Goal: Information Seeking & Learning: Learn about a topic

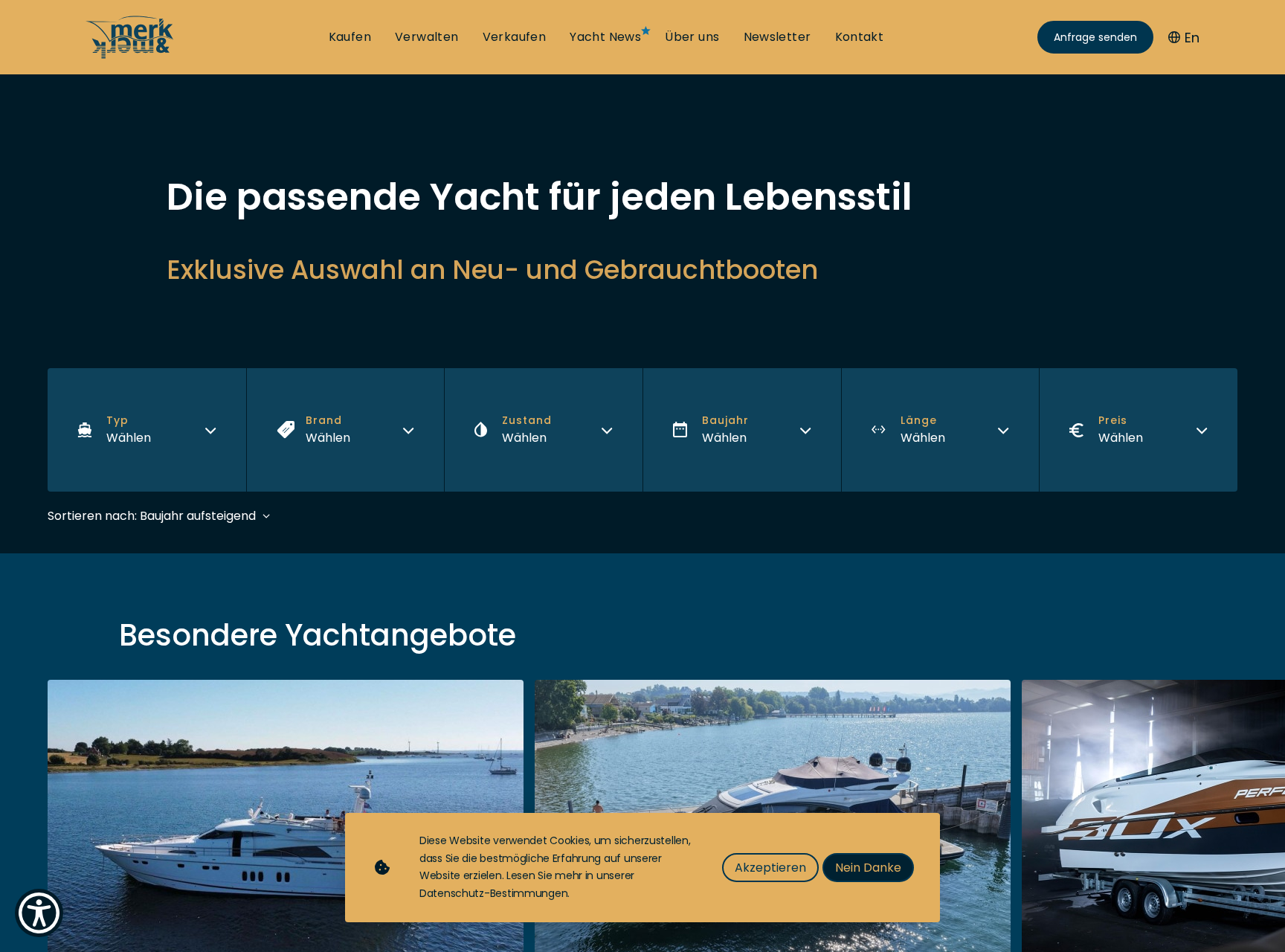
click at [844, 857] on button "Nein Danke" at bounding box center [869, 867] width 92 height 29
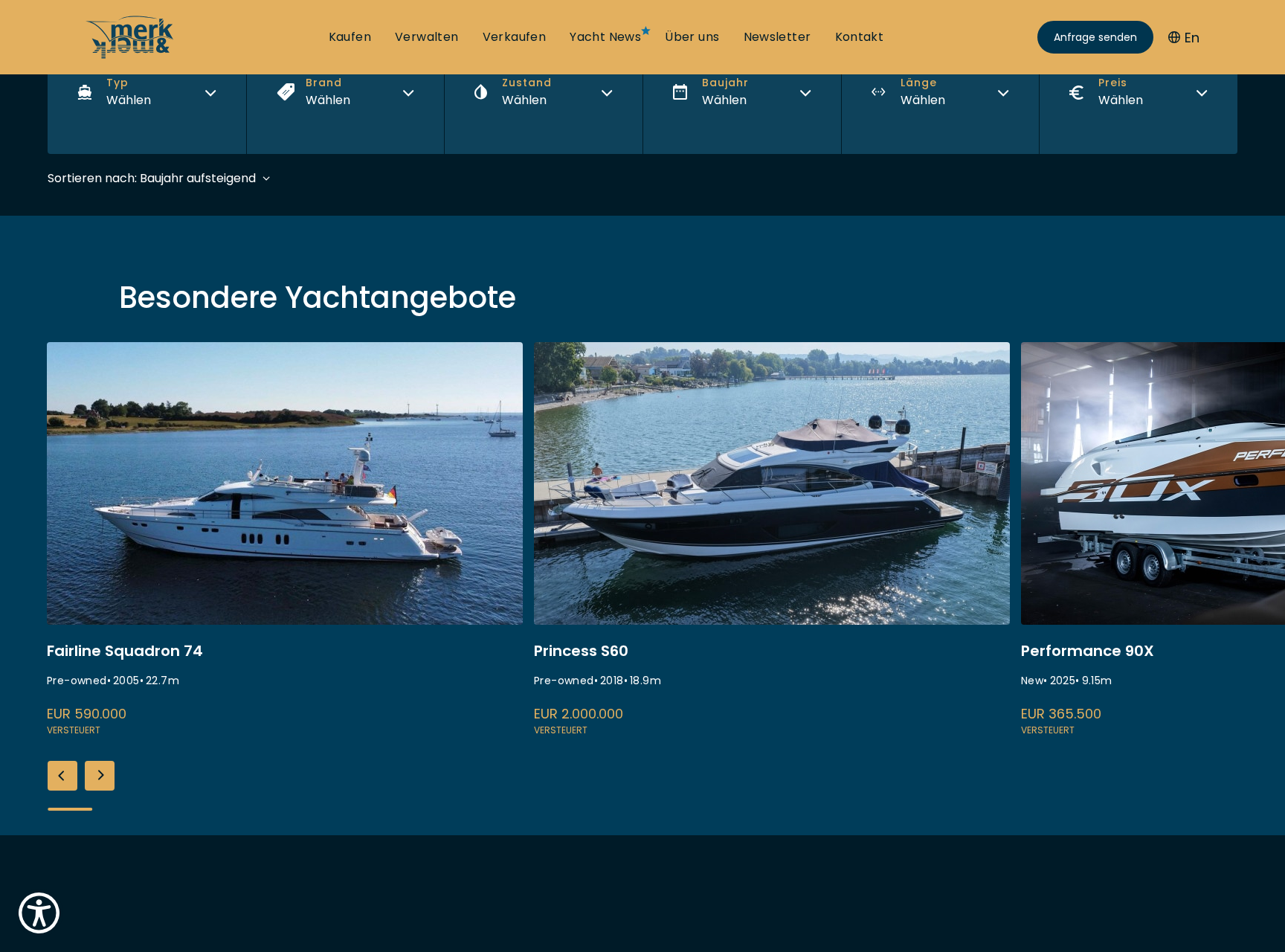
scroll to position [337, 0]
click at [97, 770] on div "Next slide" at bounding box center [99, 776] width 30 height 30
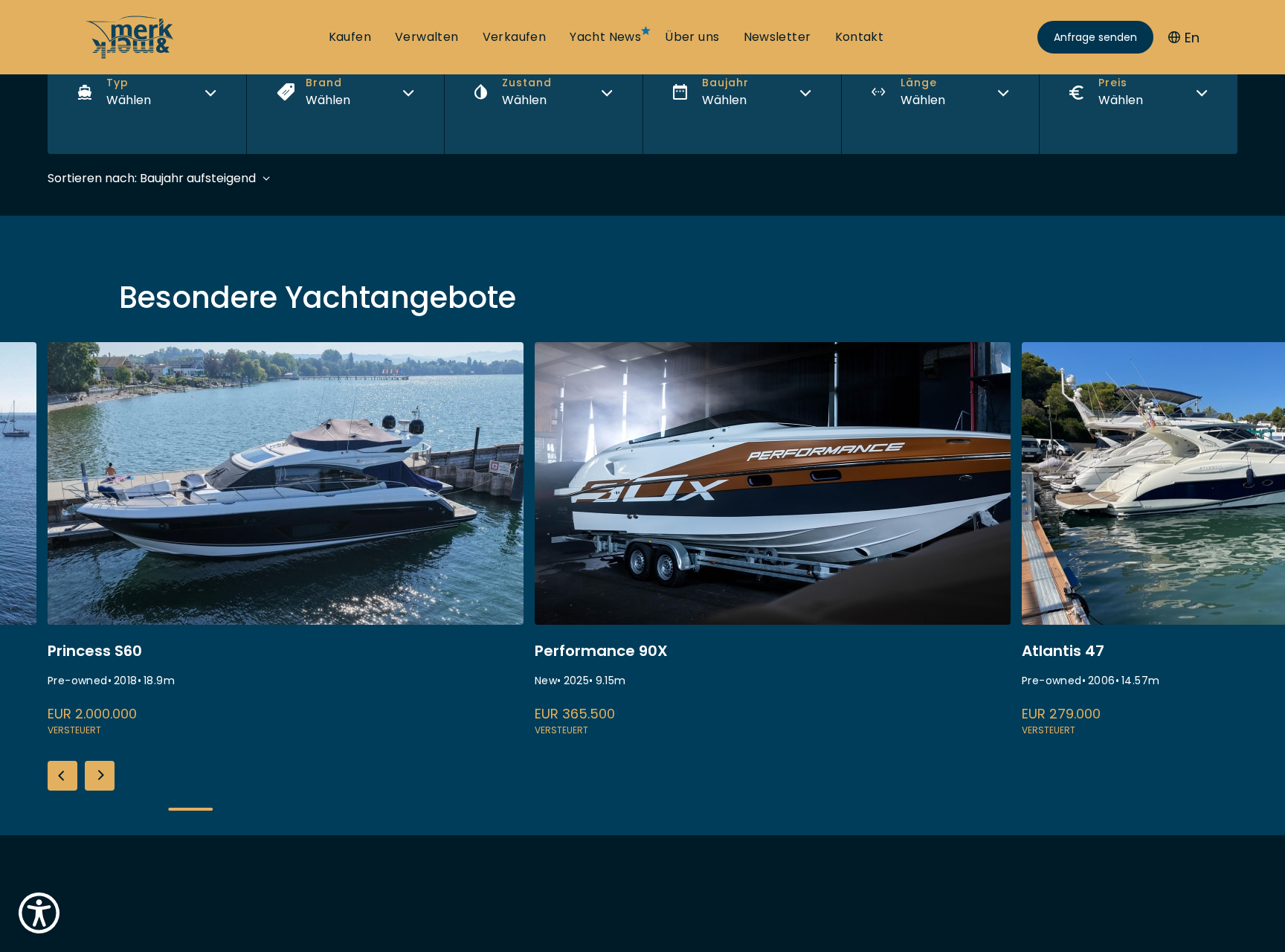
click at [97, 770] on div "Next slide" at bounding box center [99, 776] width 30 height 30
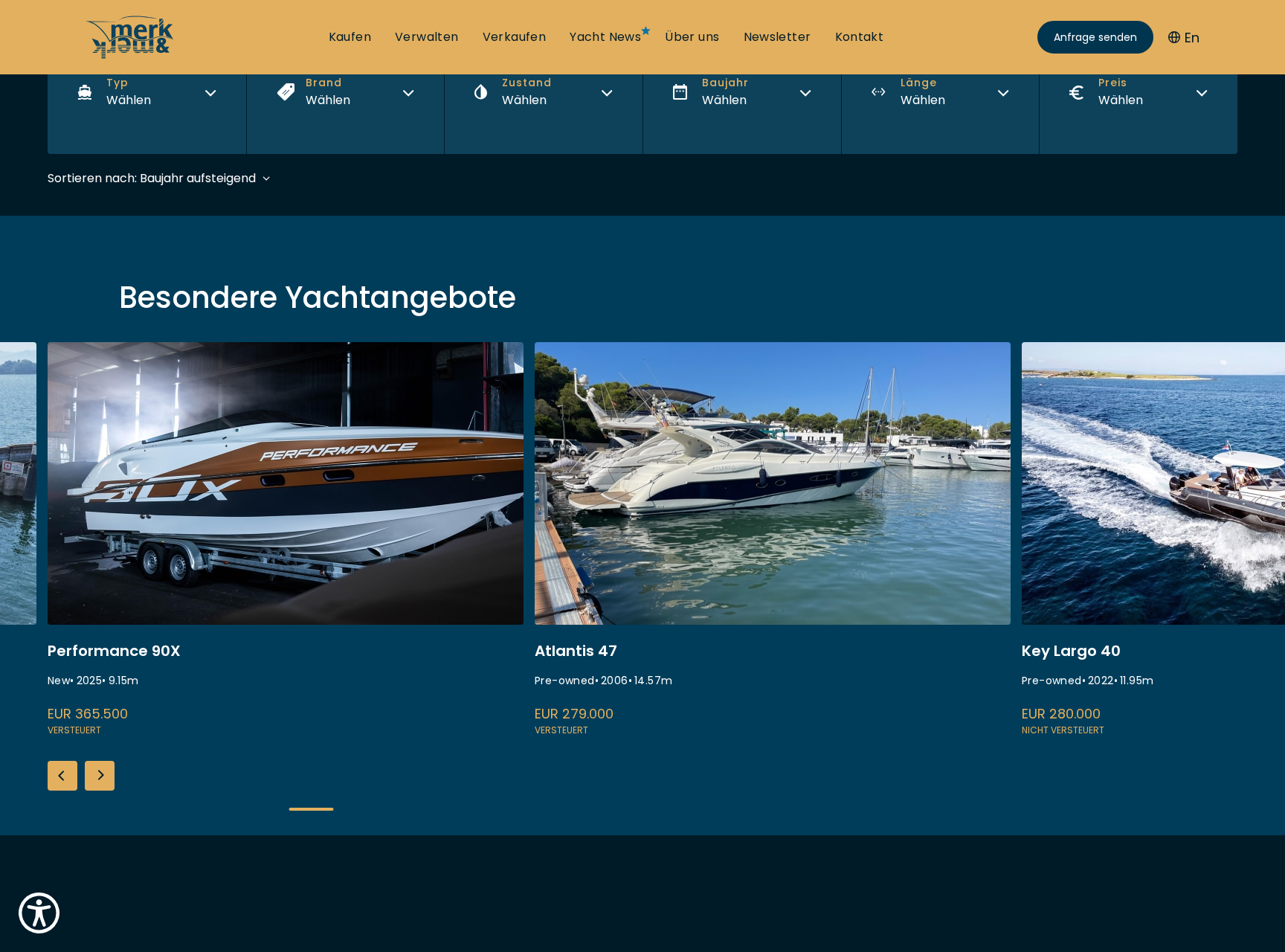
click at [97, 770] on div "Next slide" at bounding box center [99, 776] width 30 height 30
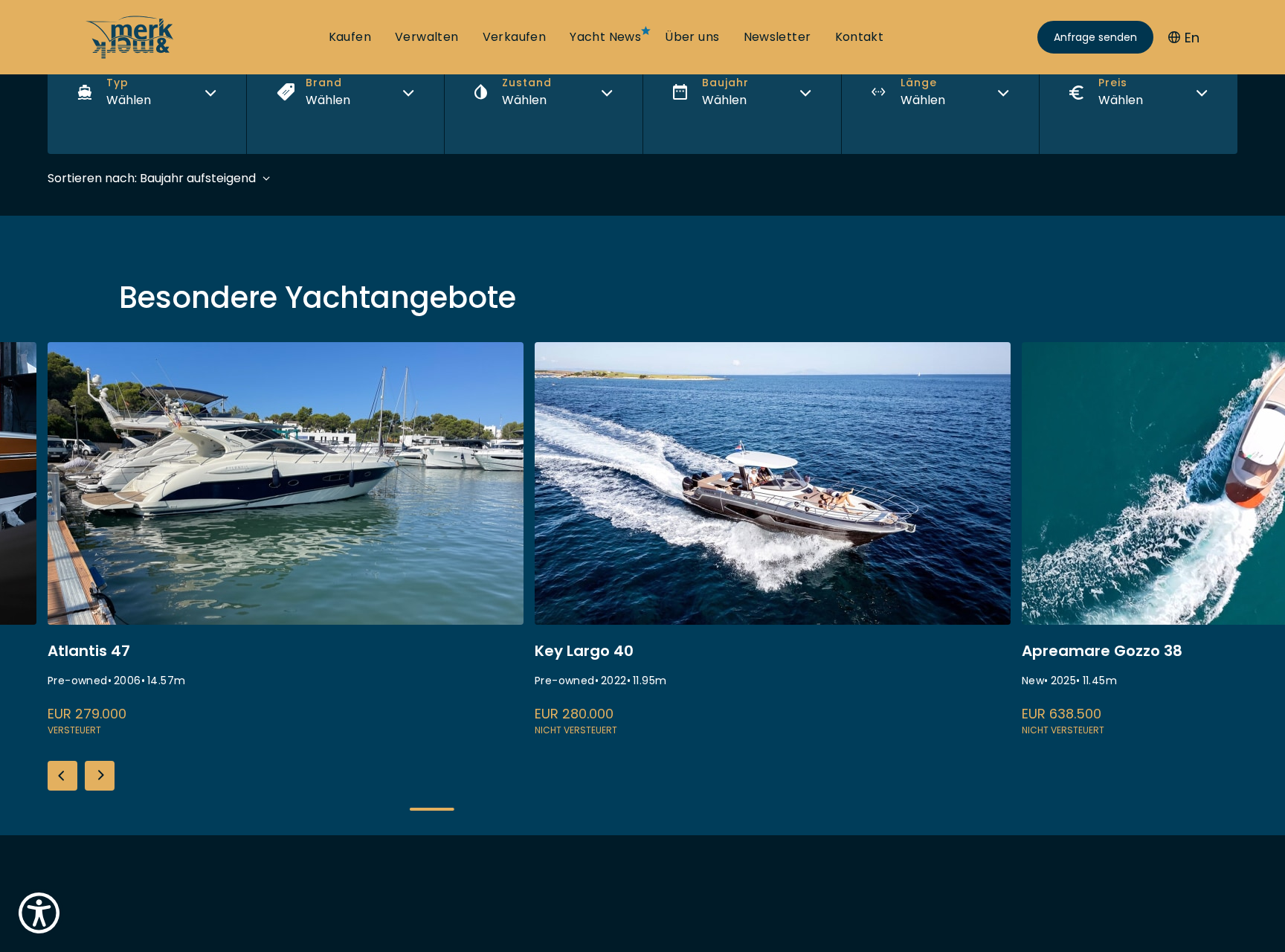
click at [97, 770] on div "Next slide" at bounding box center [99, 776] width 30 height 30
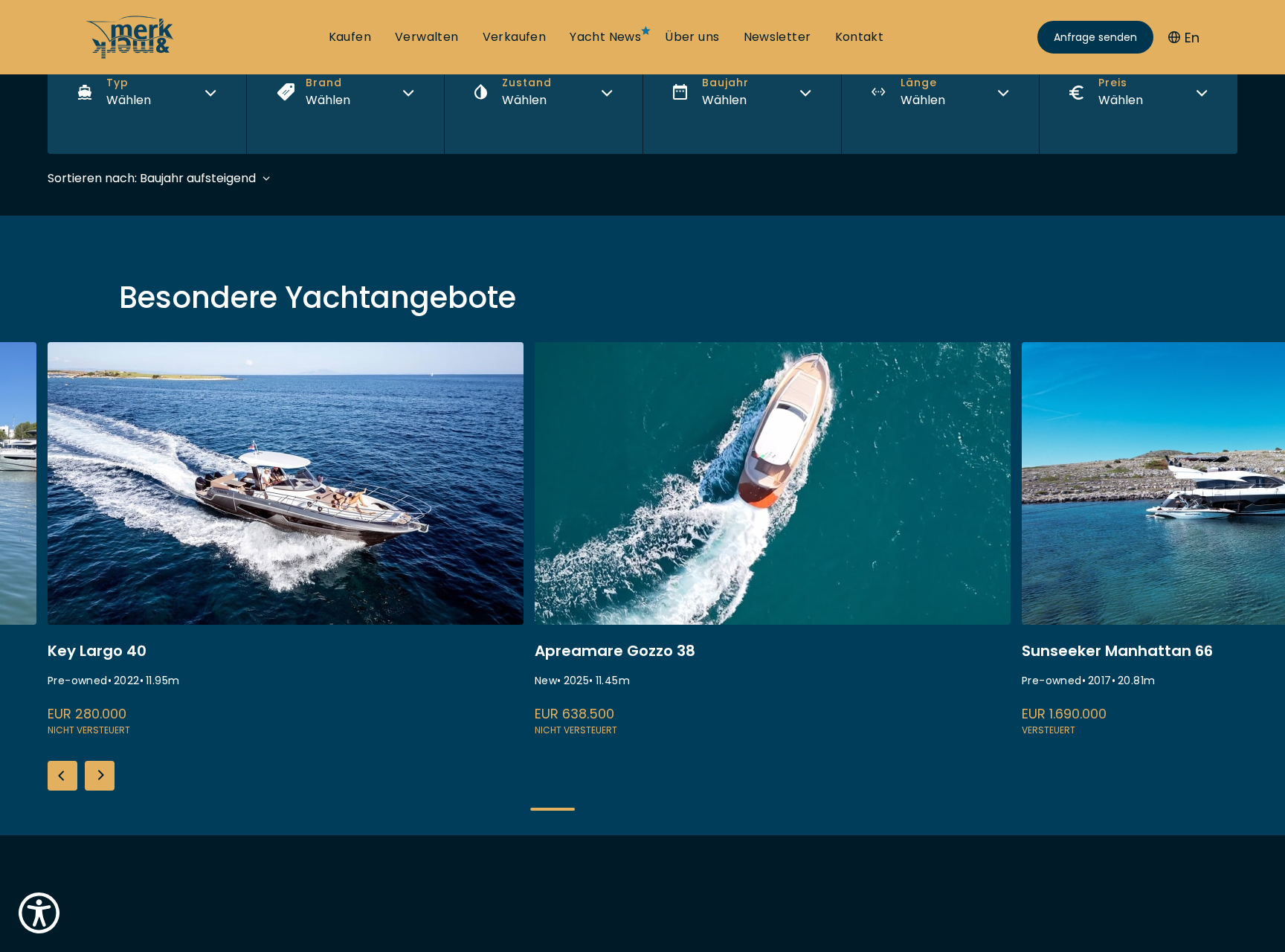
click at [97, 770] on div "Next slide" at bounding box center [99, 776] width 30 height 30
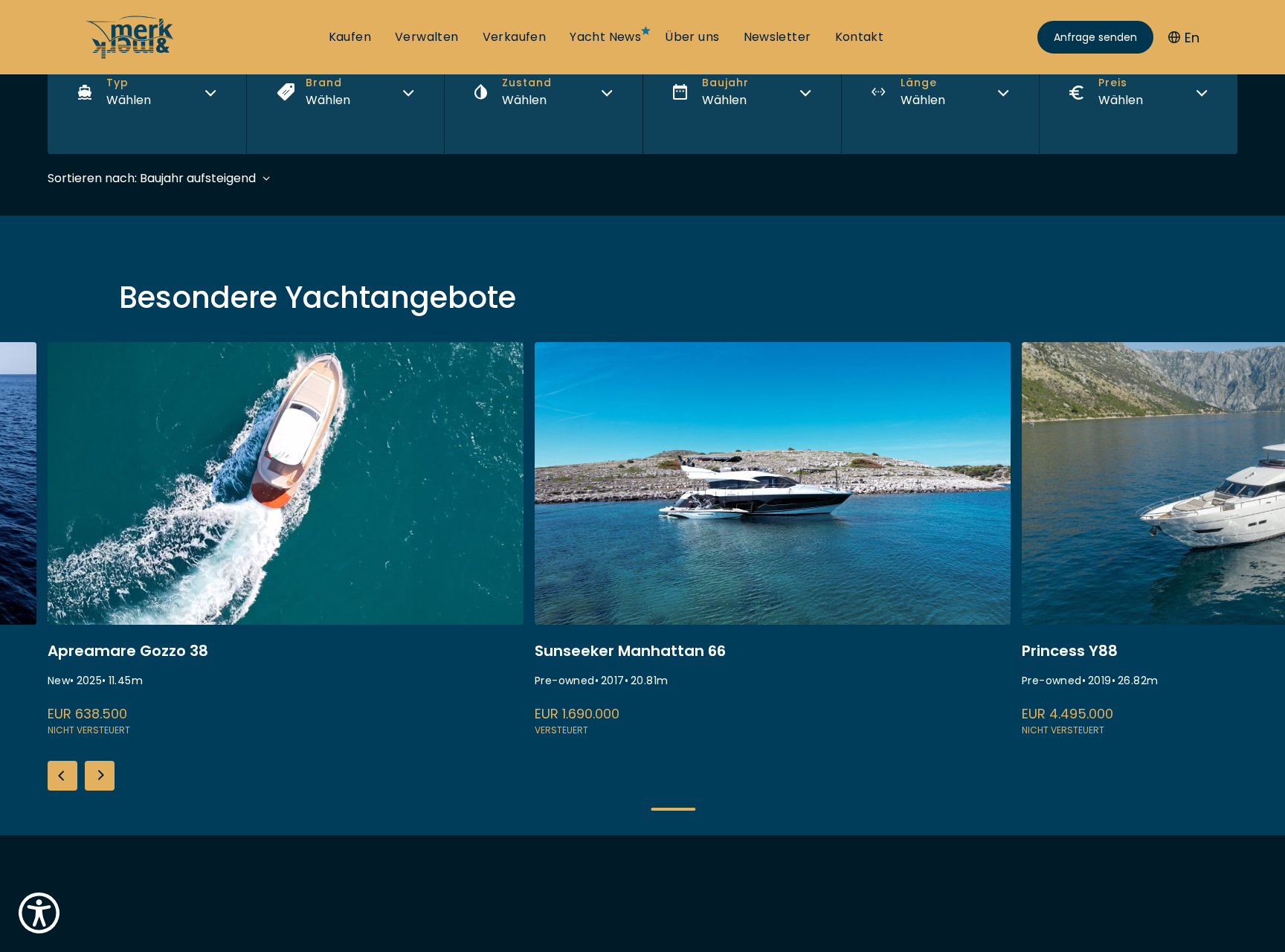
click at [99, 769] on div "Next slide" at bounding box center [99, 776] width 30 height 30
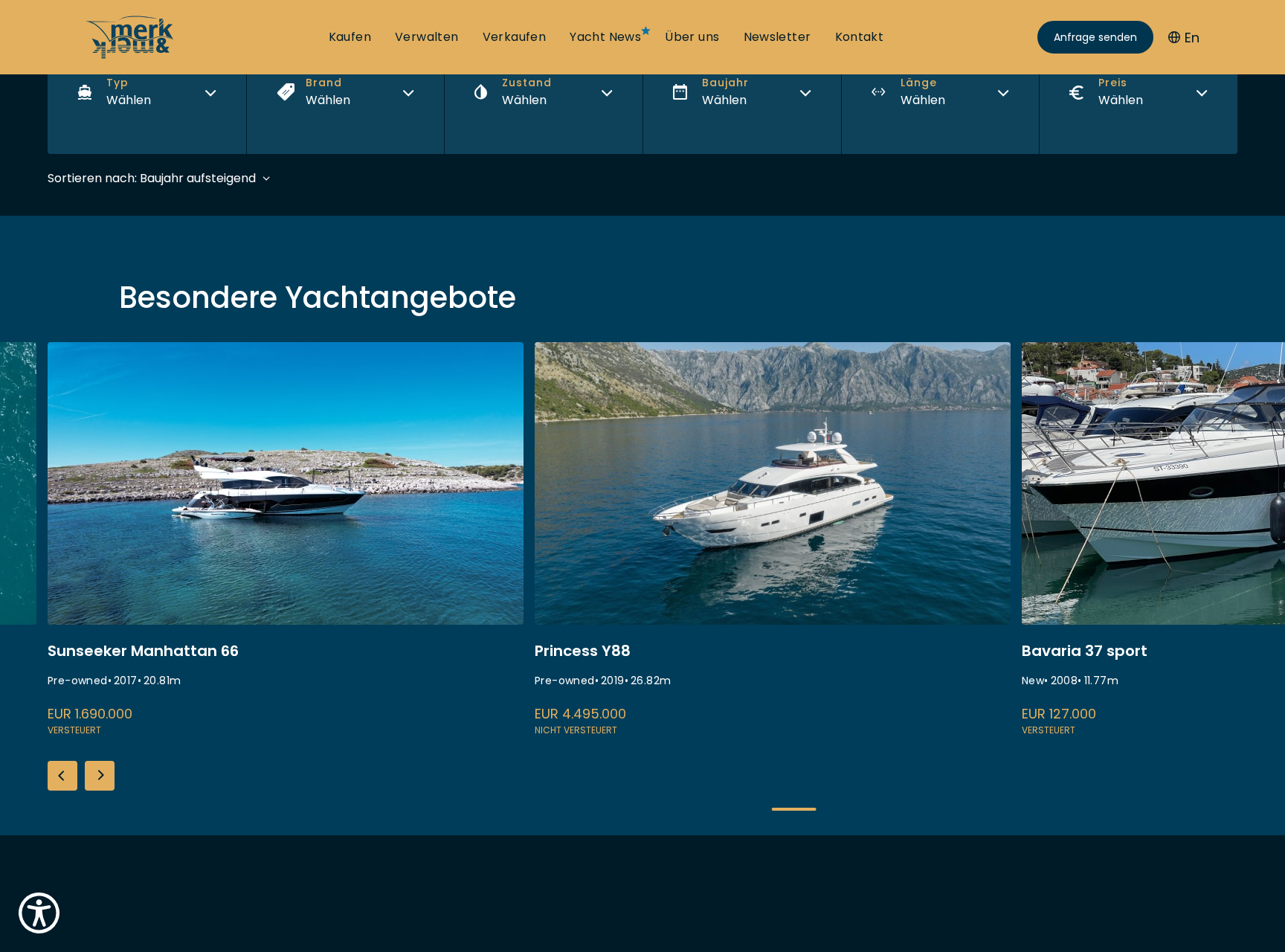
click at [99, 769] on div "Next slide" at bounding box center [99, 776] width 30 height 30
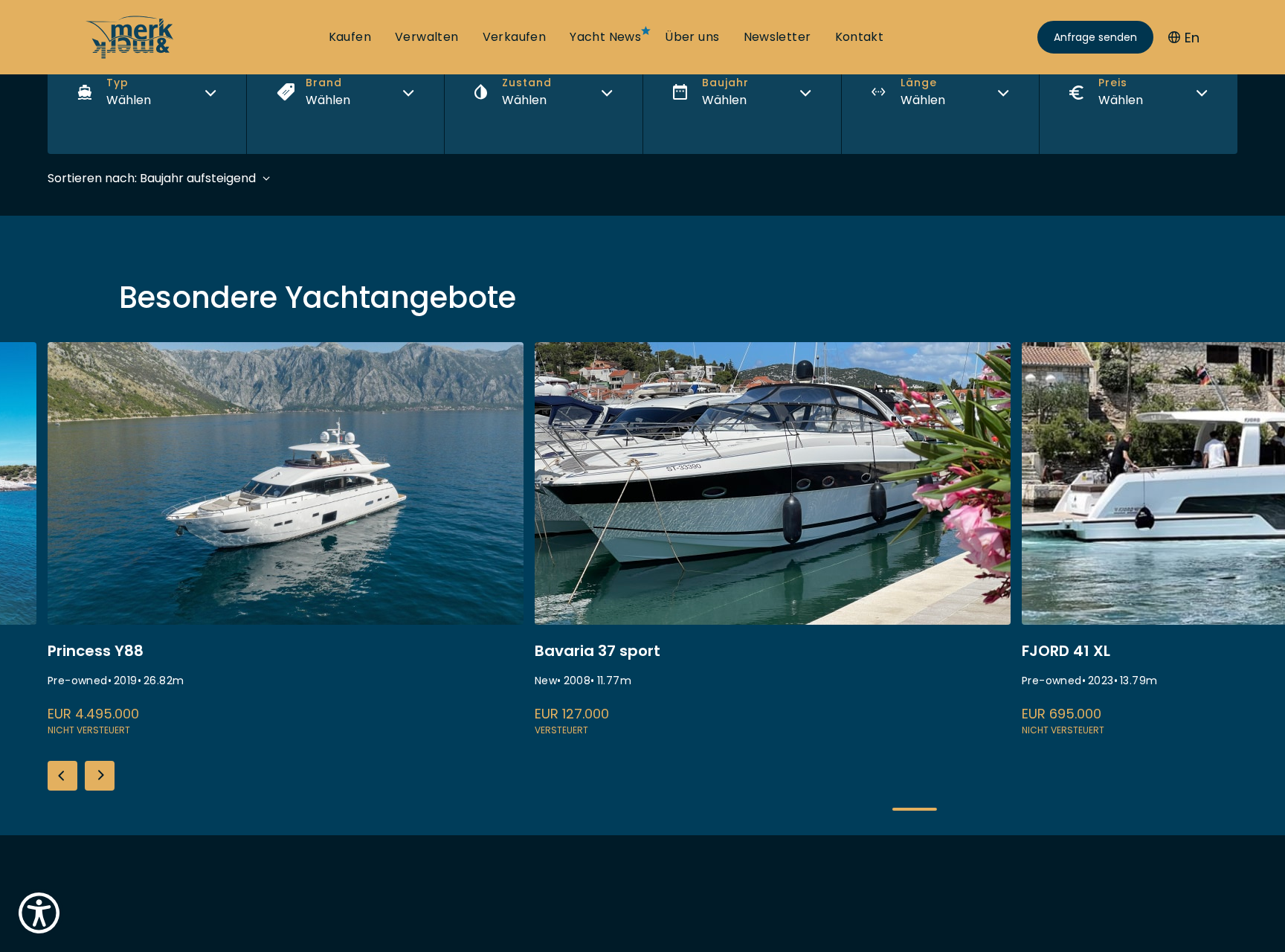
click at [99, 769] on div "Next slide" at bounding box center [99, 776] width 30 height 30
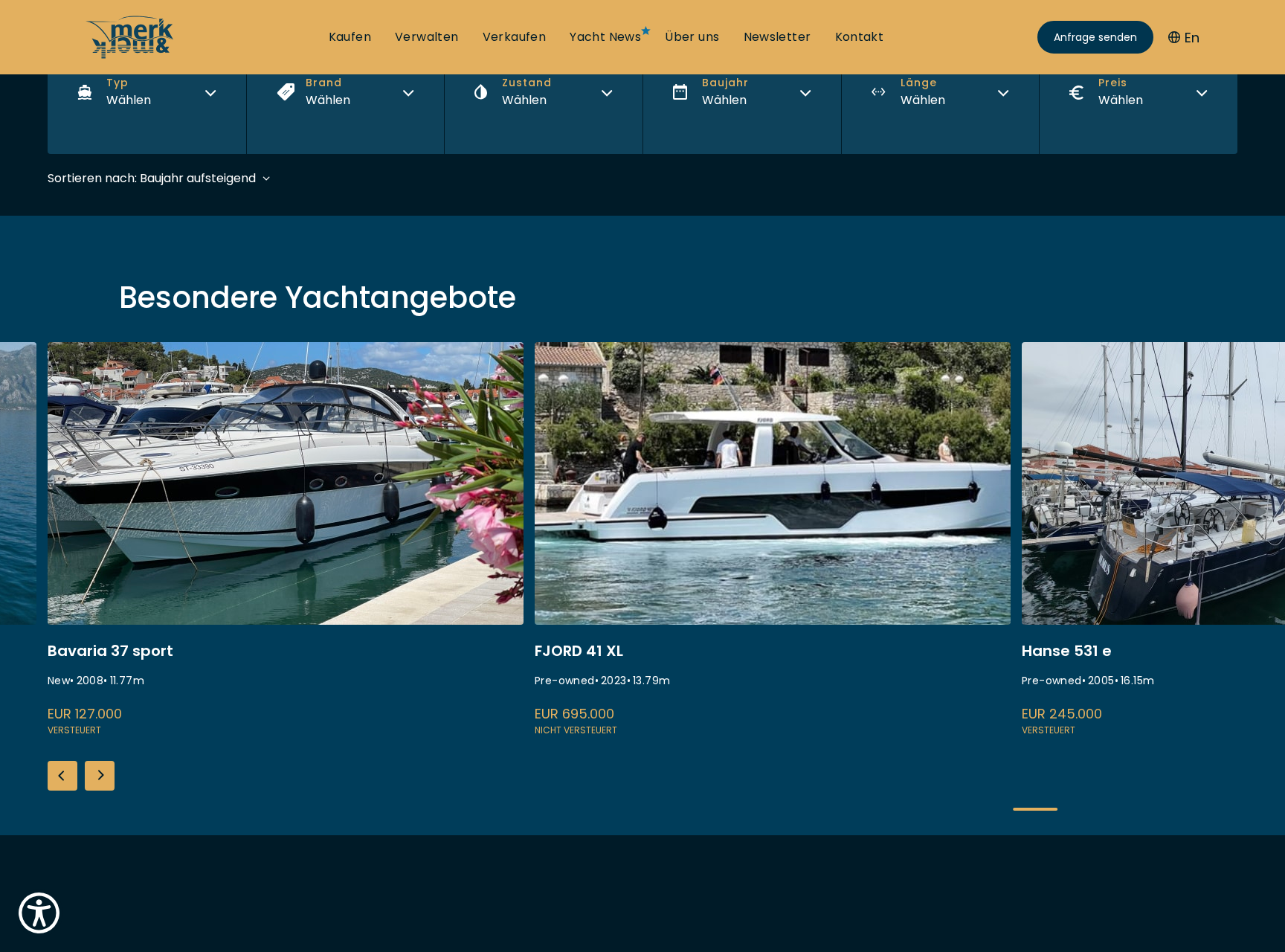
click at [94, 769] on div "Next slide" at bounding box center [99, 776] width 30 height 30
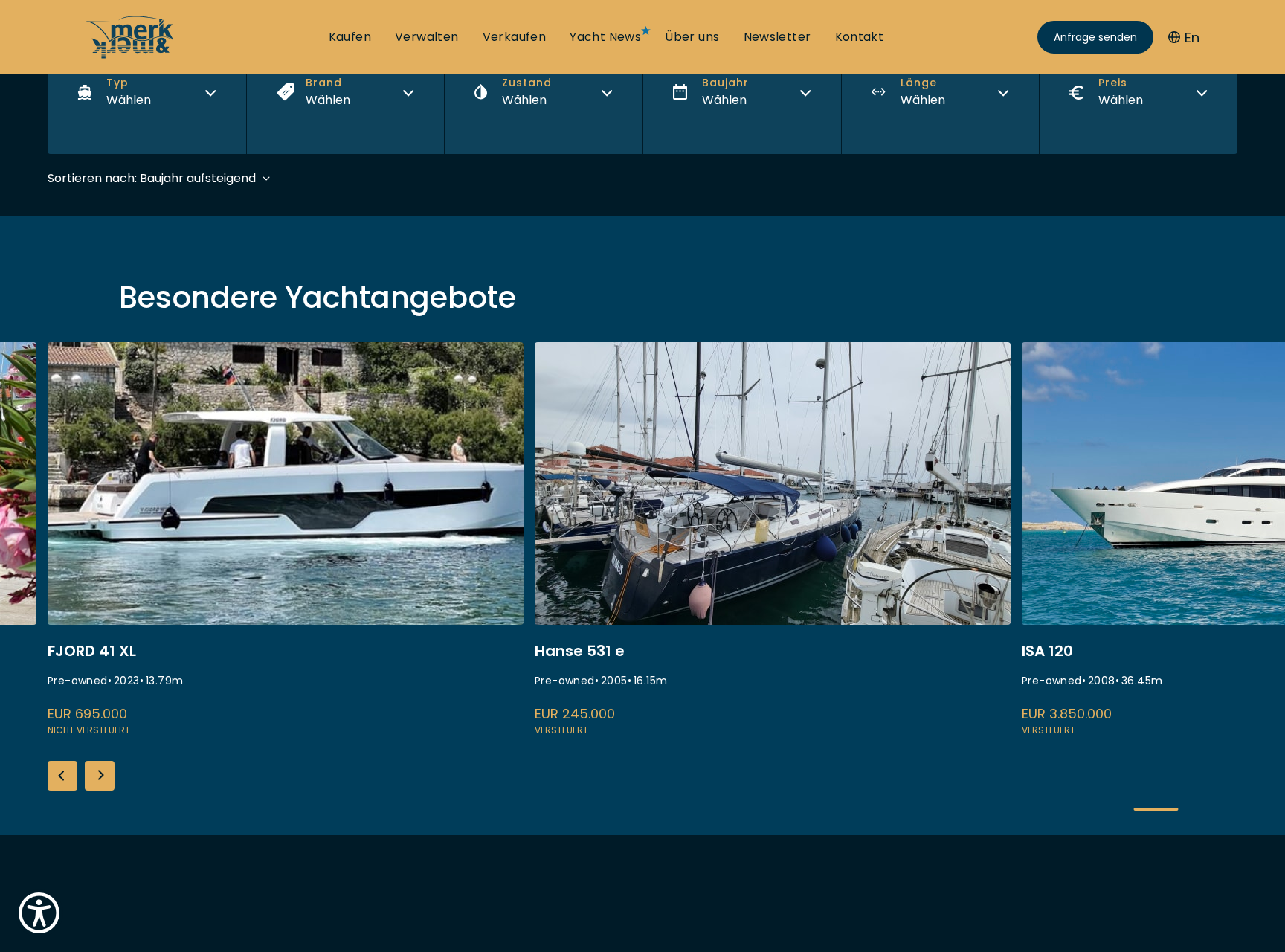
click at [94, 769] on div "Next slide" at bounding box center [99, 776] width 30 height 30
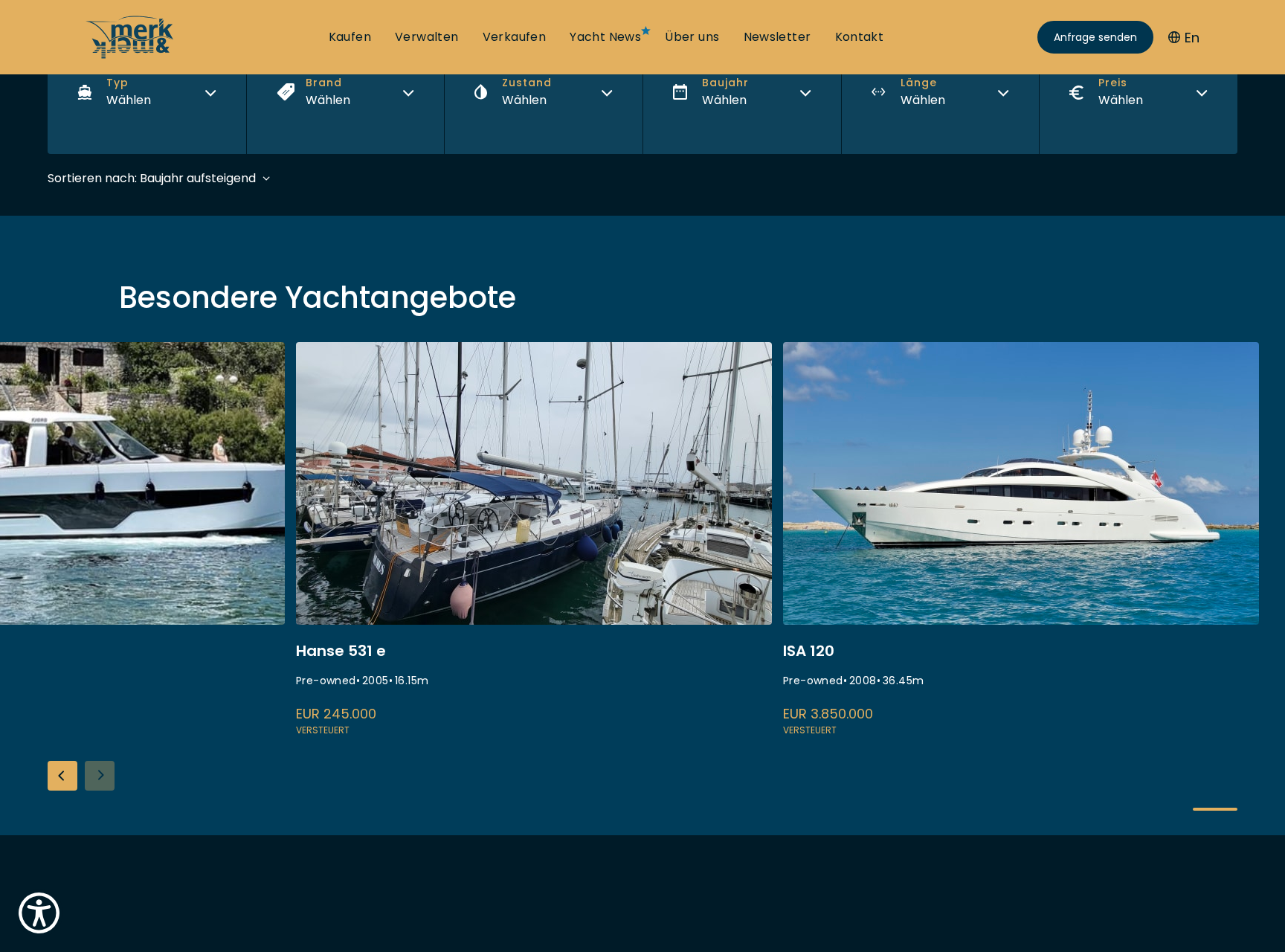
click at [94, 769] on div "Fairline Squadron 74 Pre-owned • 2005 • 22.7 m EUR 590.000 Versteuert Princess …" at bounding box center [642, 589] width 1285 height 493
click at [66, 771] on div "Previous slide" at bounding box center [63, 776] width 30 height 30
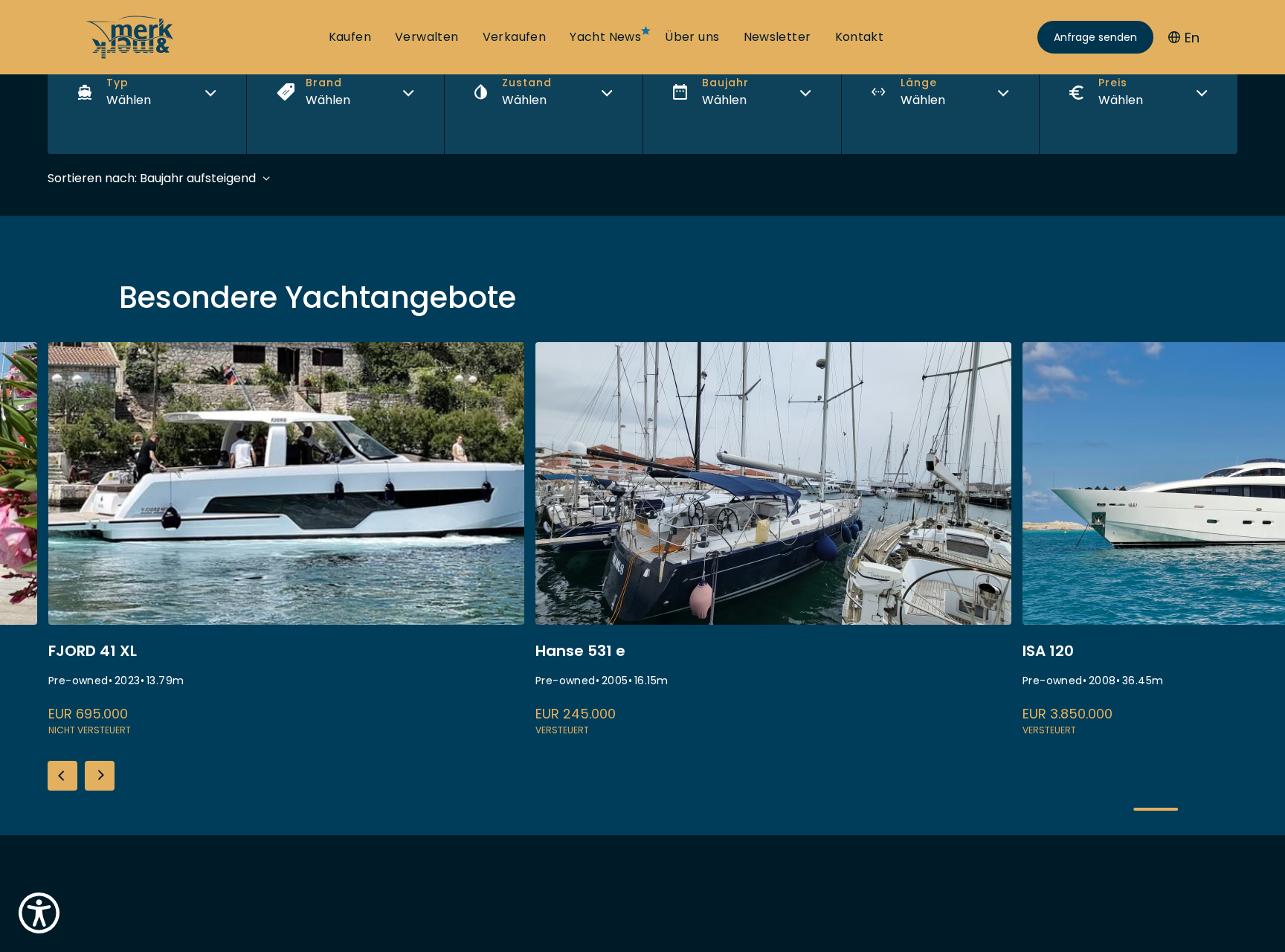
click at [85, 769] on div "Next slide" at bounding box center [99, 776] width 30 height 30
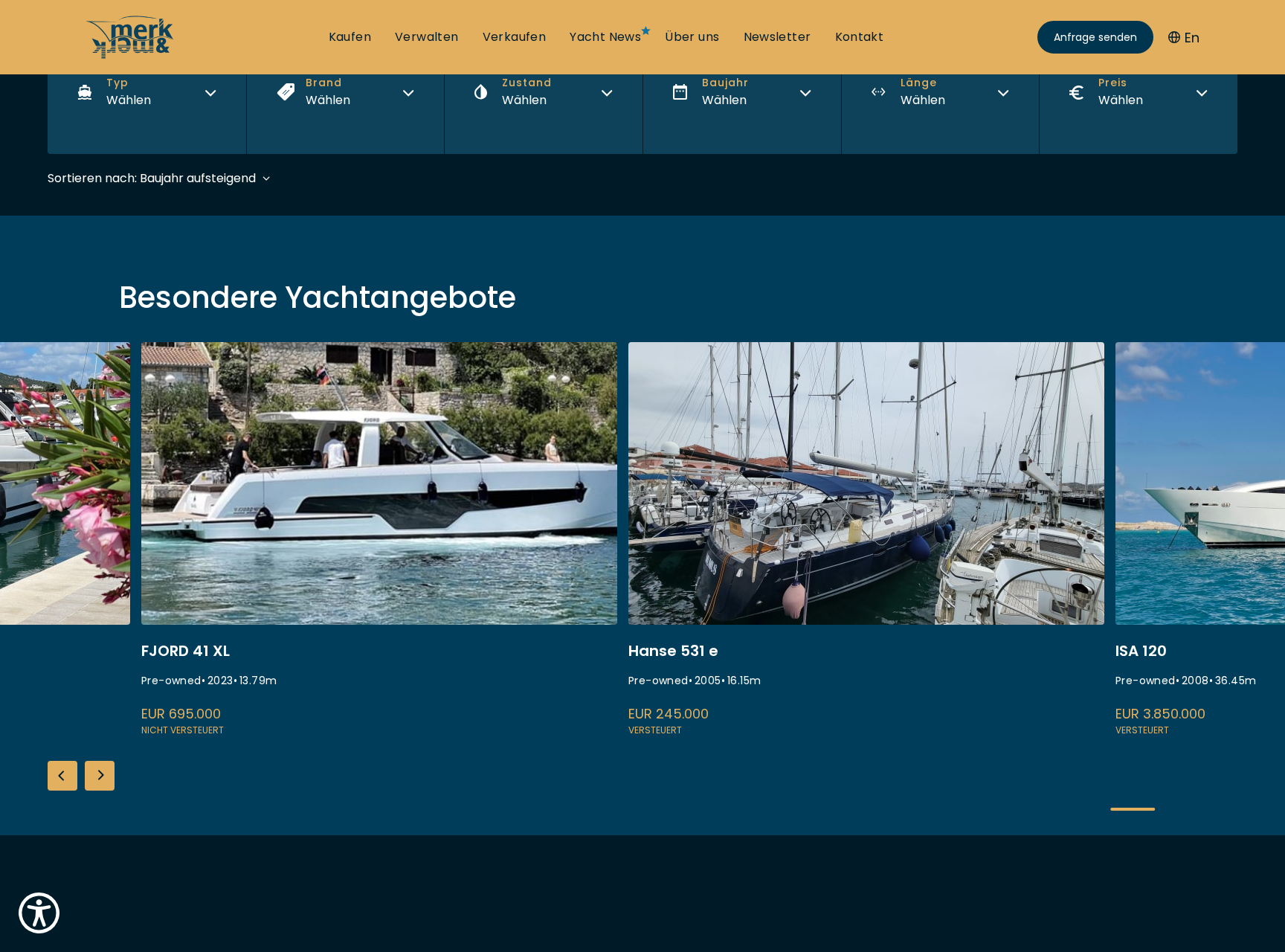
click at [95, 777] on div "Next slide" at bounding box center [99, 776] width 30 height 30
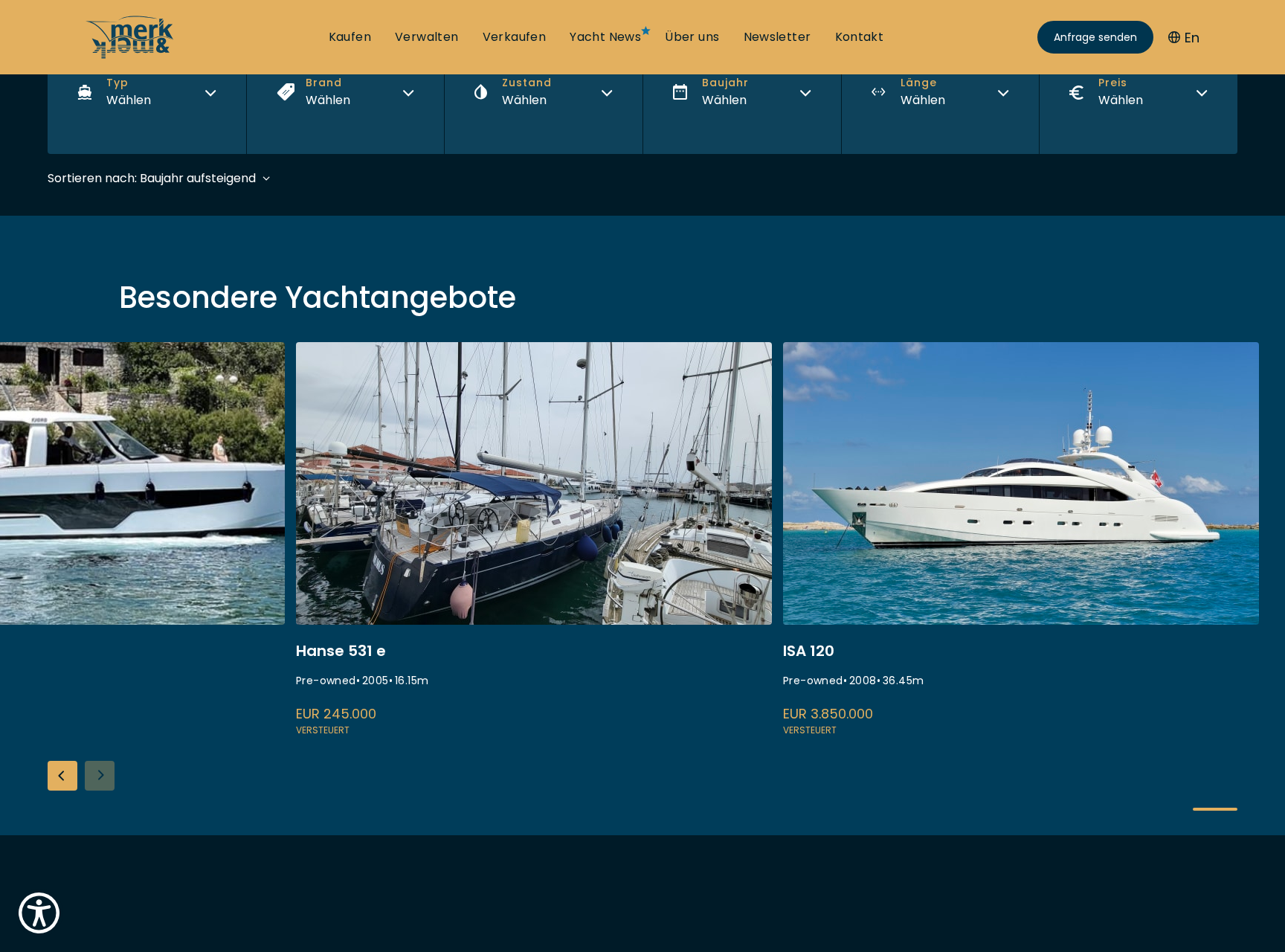
click at [95, 777] on div "Fairline Squadron 74 Pre-owned • 2005 • 22.7 m EUR 590.000 Versteuert Princess …" at bounding box center [642, 589] width 1285 height 493
click at [57, 777] on div "Previous slide" at bounding box center [63, 776] width 30 height 30
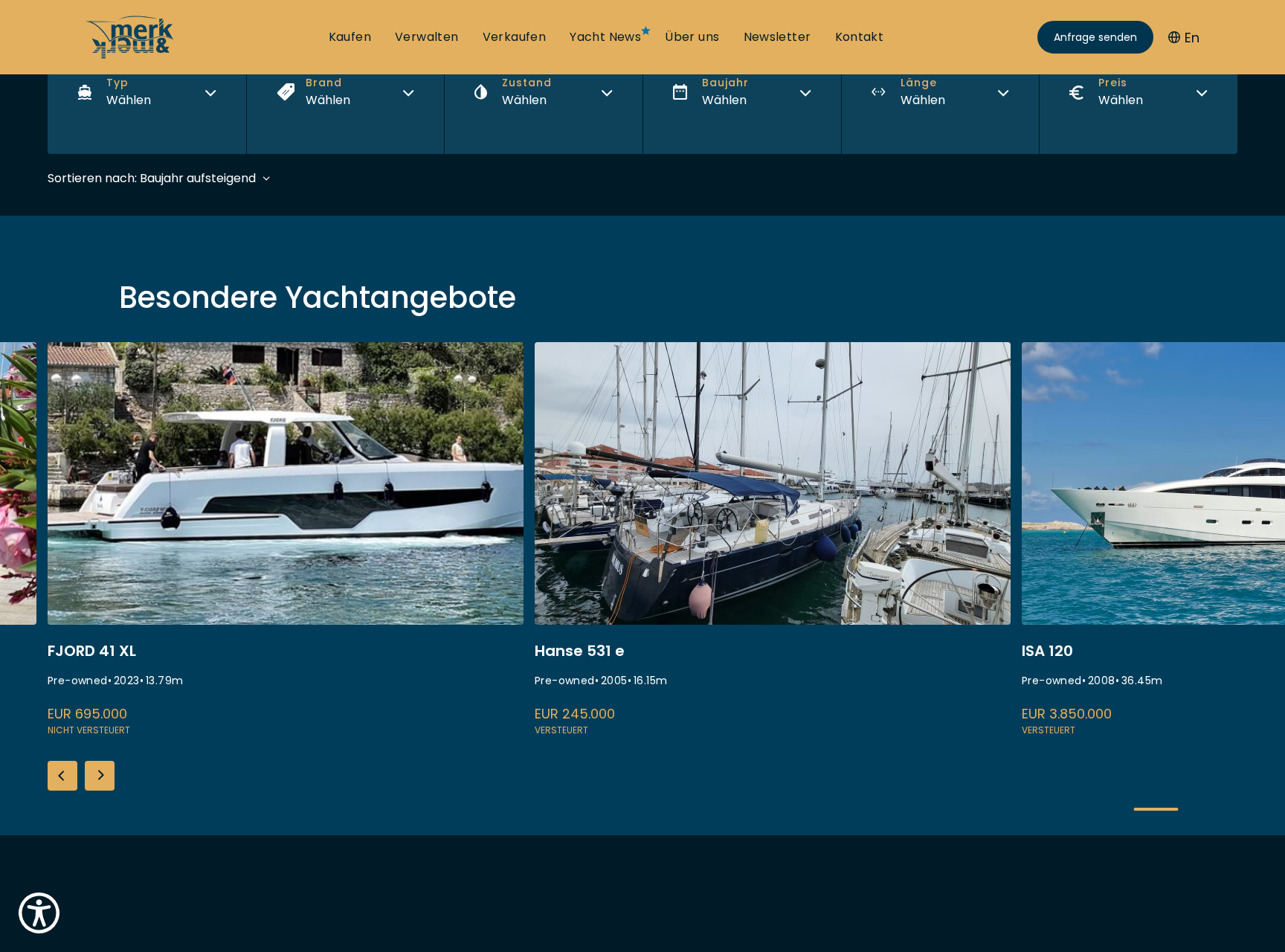
click at [57, 777] on div "Previous slide" at bounding box center [63, 776] width 30 height 30
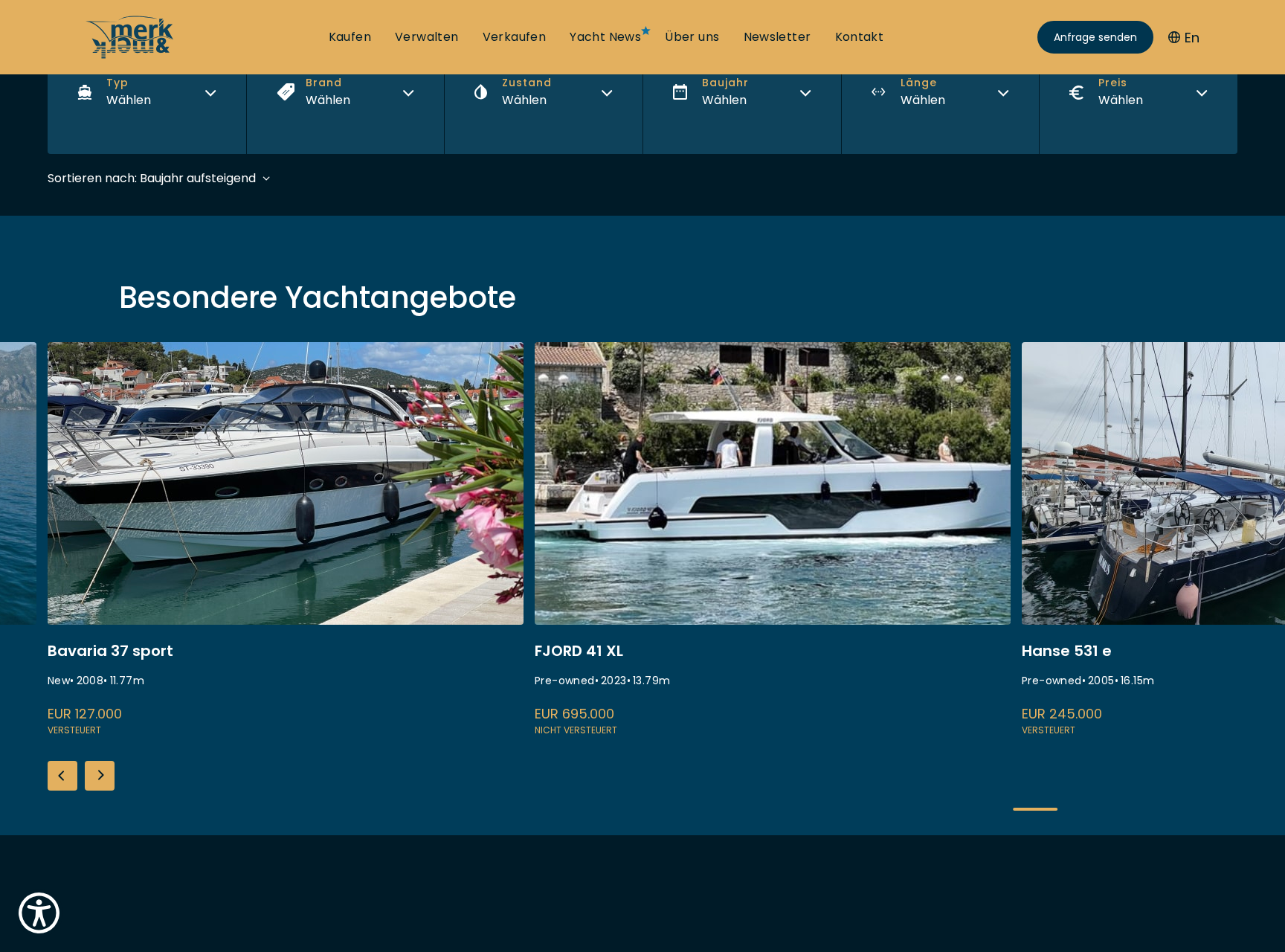
click at [57, 777] on div "Previous slide" at bounding box center [63, 776] width 30 height 30
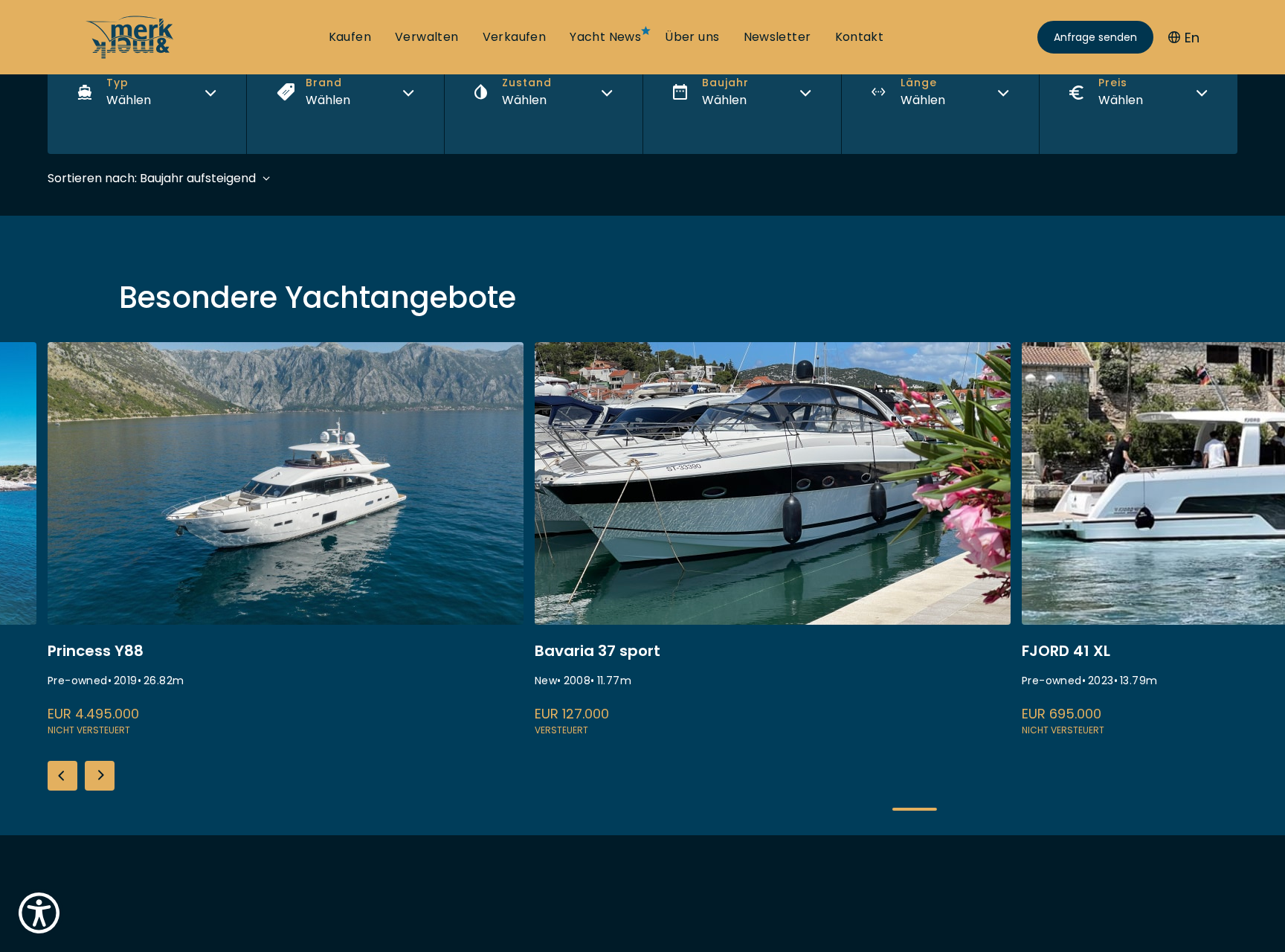
click at [57, 777] on div "Previous slide" at bounding box center [63, 776] width 30 height 30
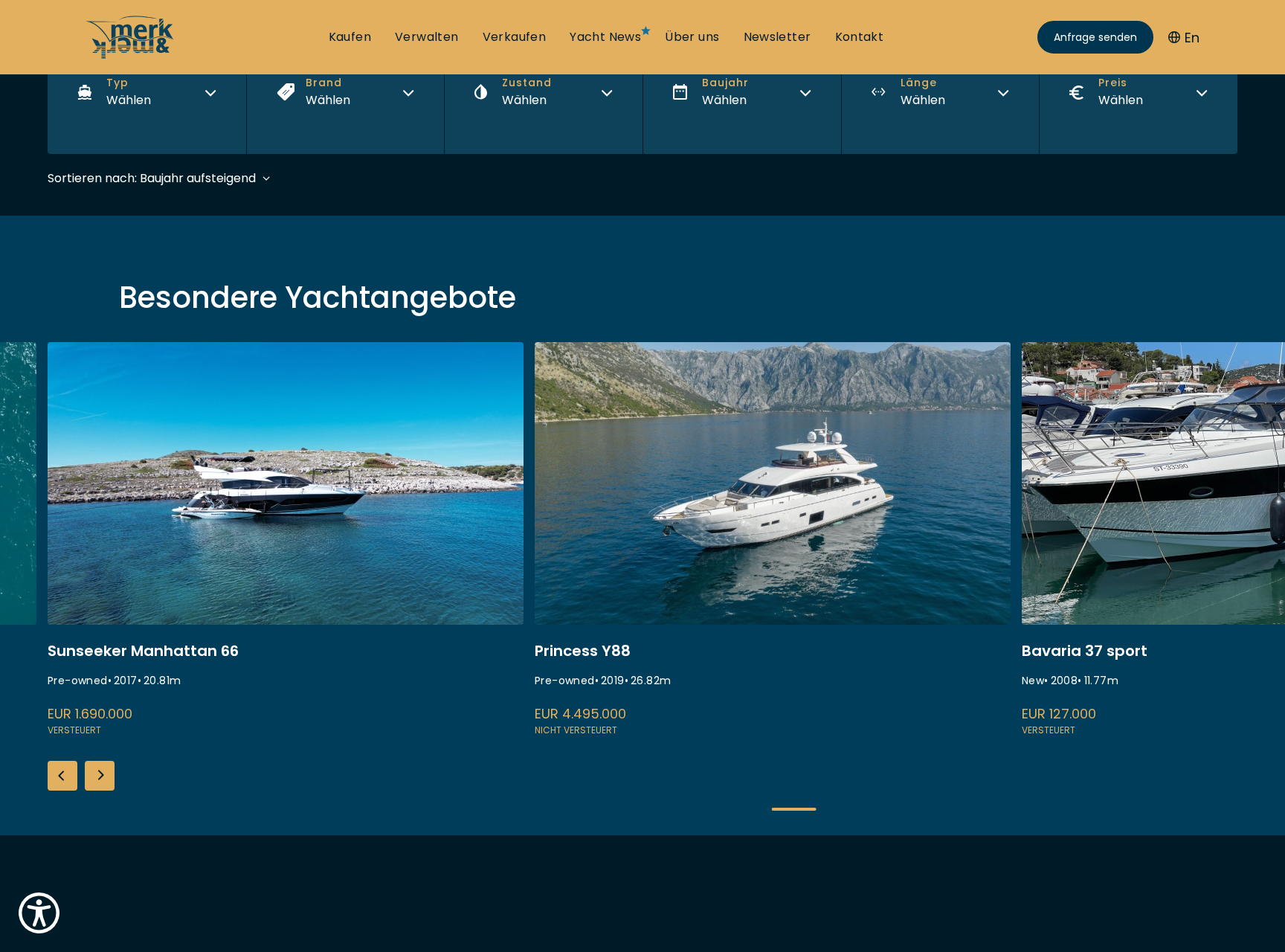
click at [57, 777] on div "Previous slide" at bounding box center [63, 776] width 30 height 30
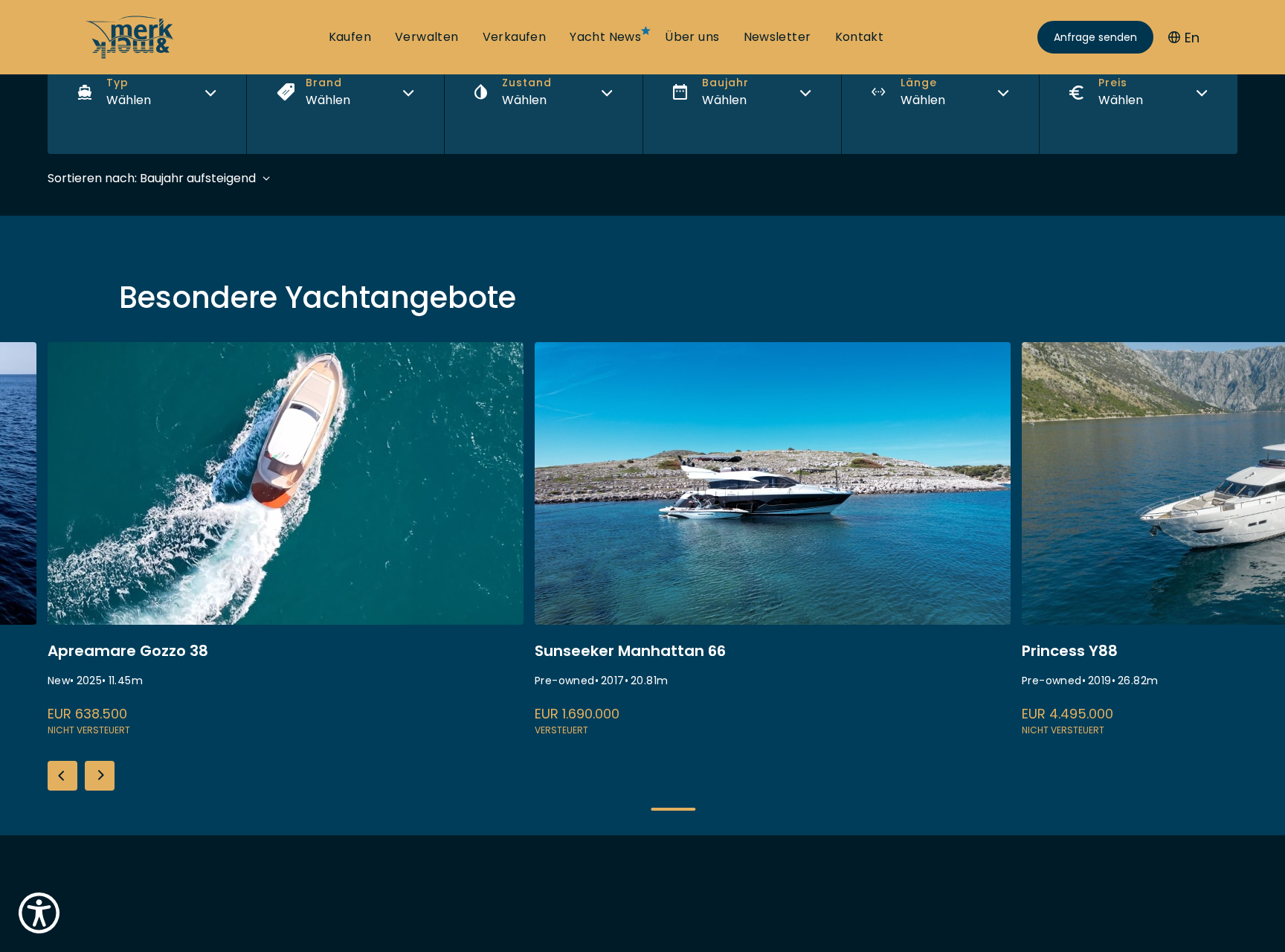
click at [105, 775] on div "Next slide" at bounding box center [99, 776] width 30 height 30
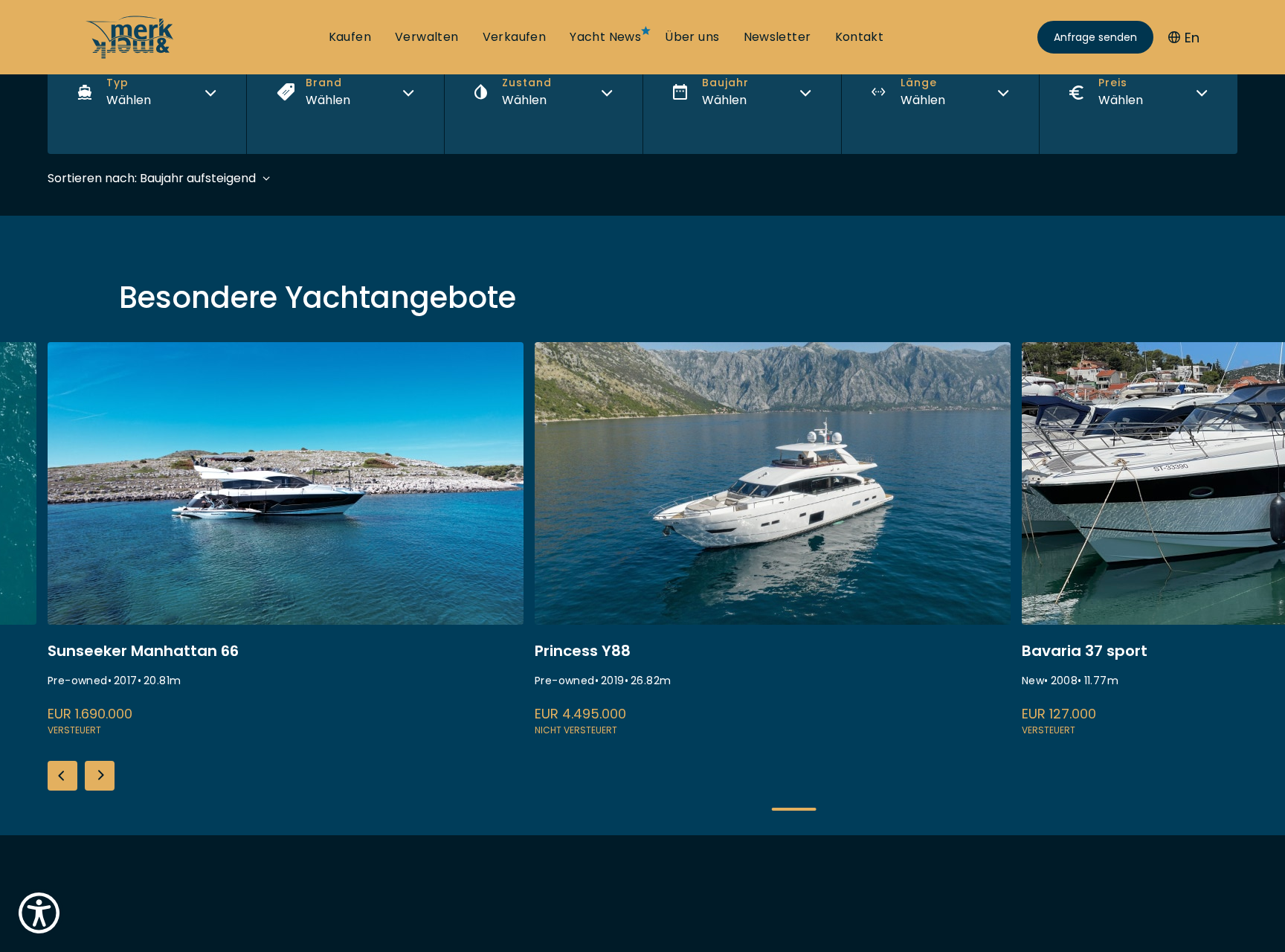
click at [105, 775] on div "Next slide" at bounding box center [99, 776] width 30 height 30
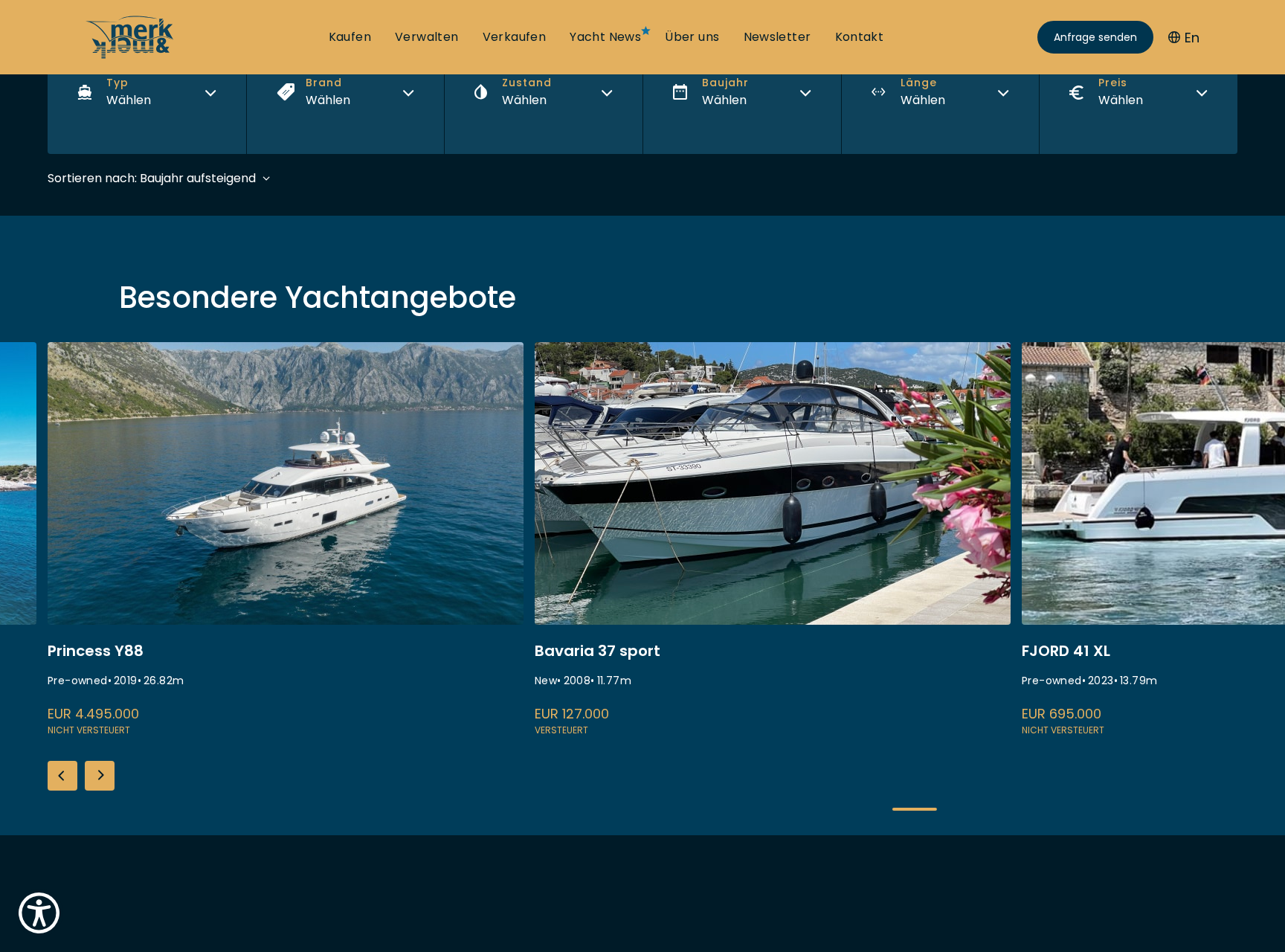
click at [105, 775] on div "Next slide" at bounding box center [99, 776] width 30 height 30
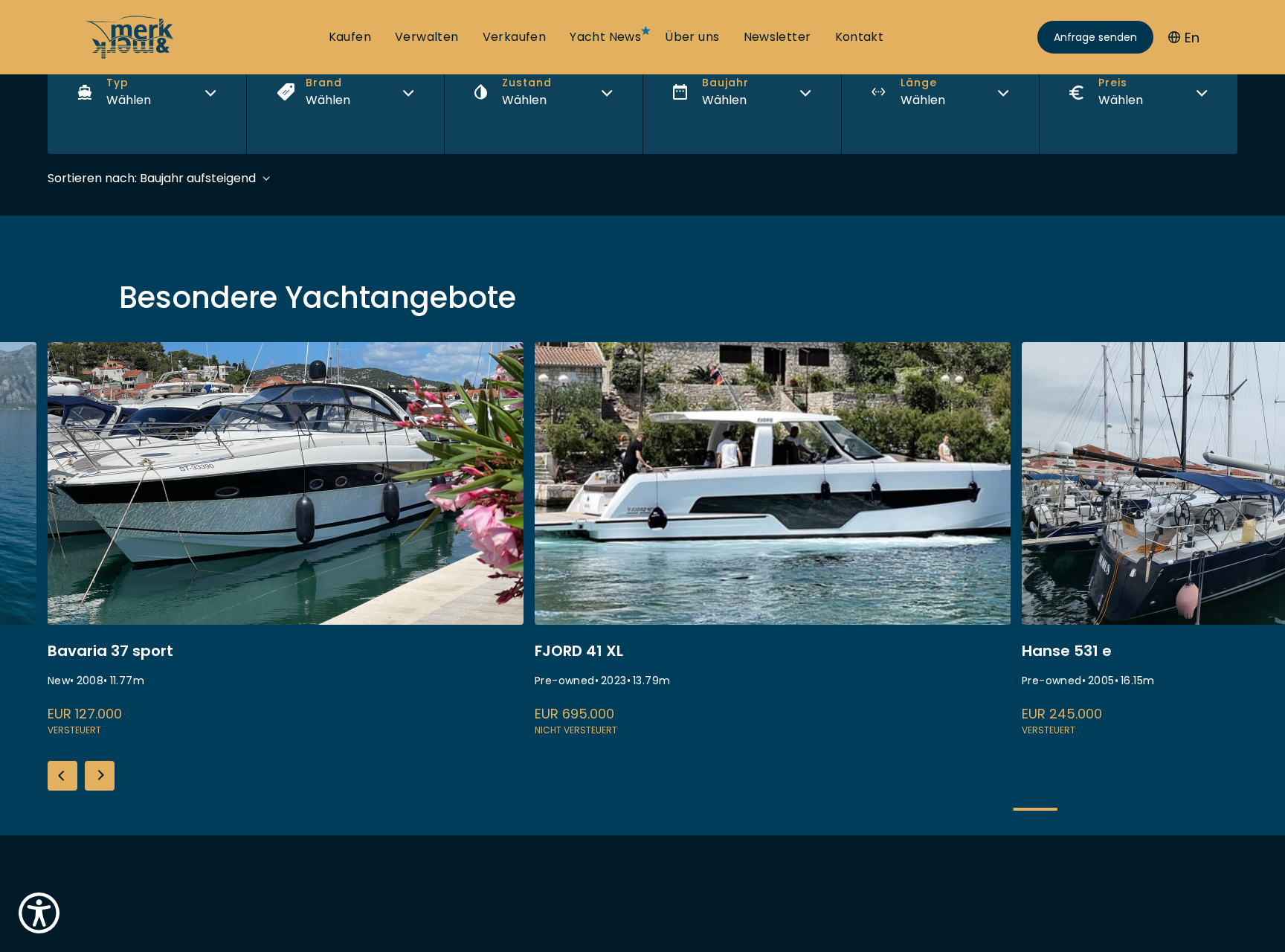
click at [105, 775] on div "Next slide" at bounding box center [99, 776] width 30 height 30
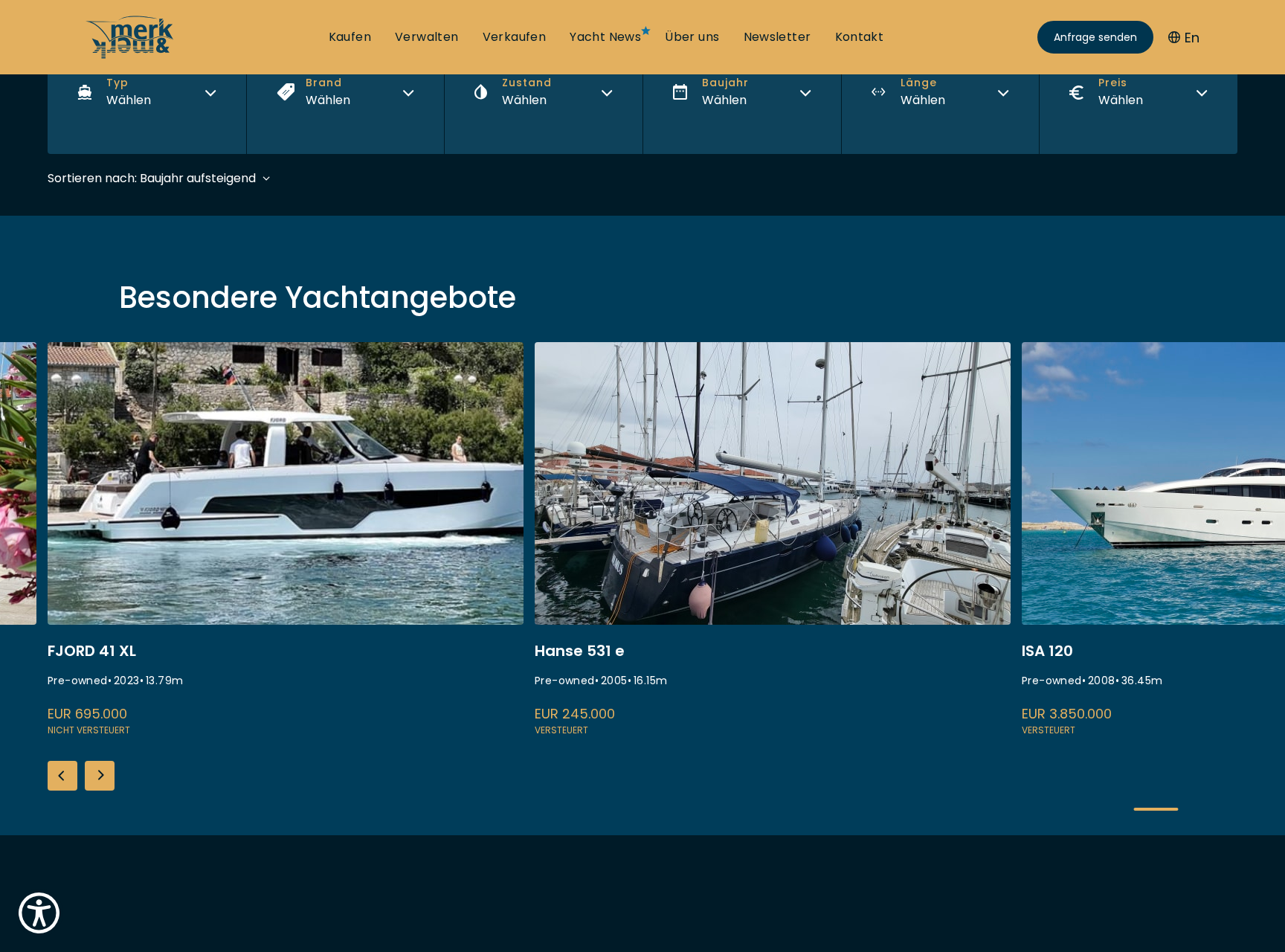
click at [105, 775] on div "Next slide" at bounding box center [99, 776] width 30 height 30
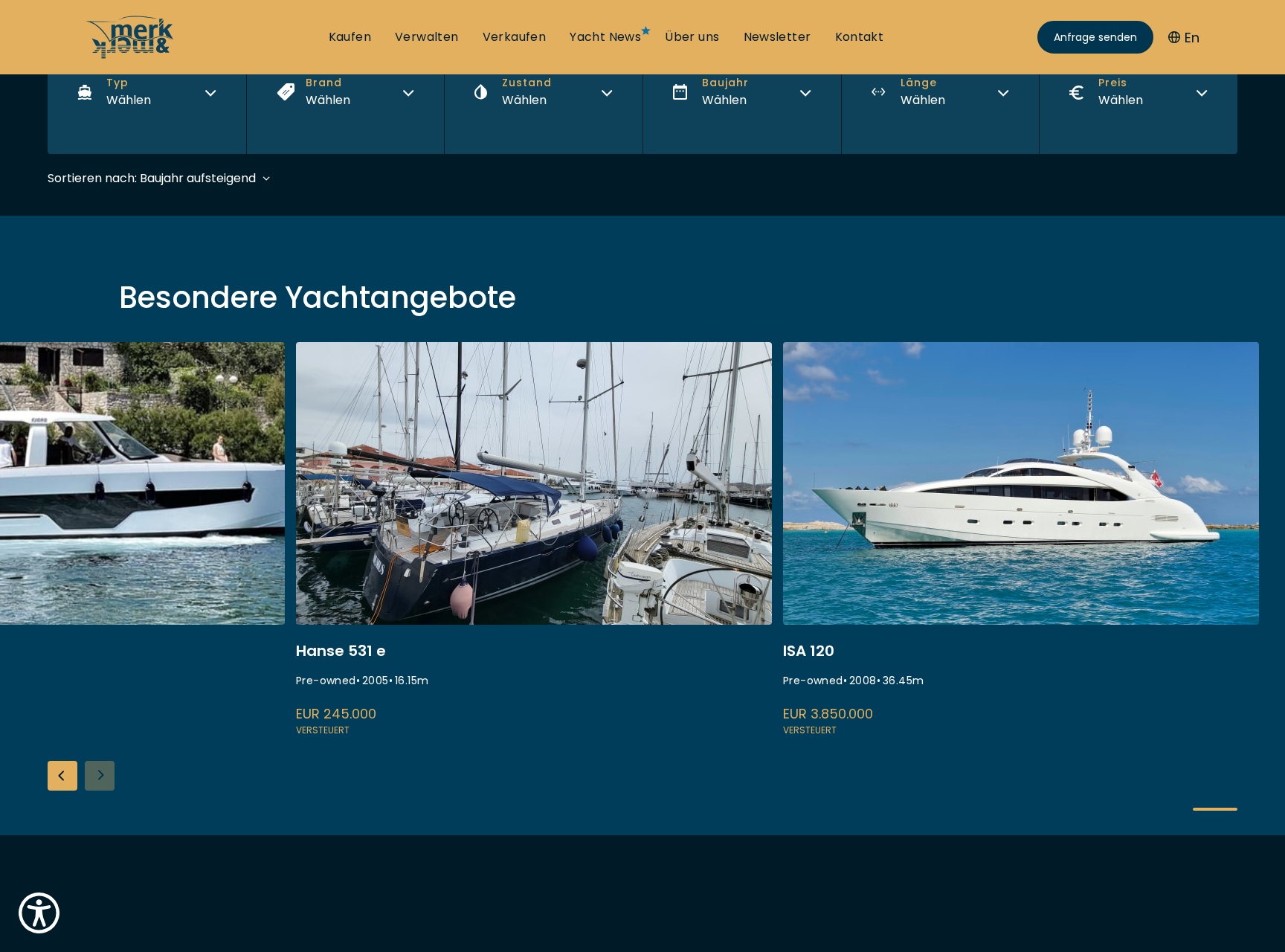
click at [1077, 544] on link at bounding box center [1021, 540] width 476 height 397
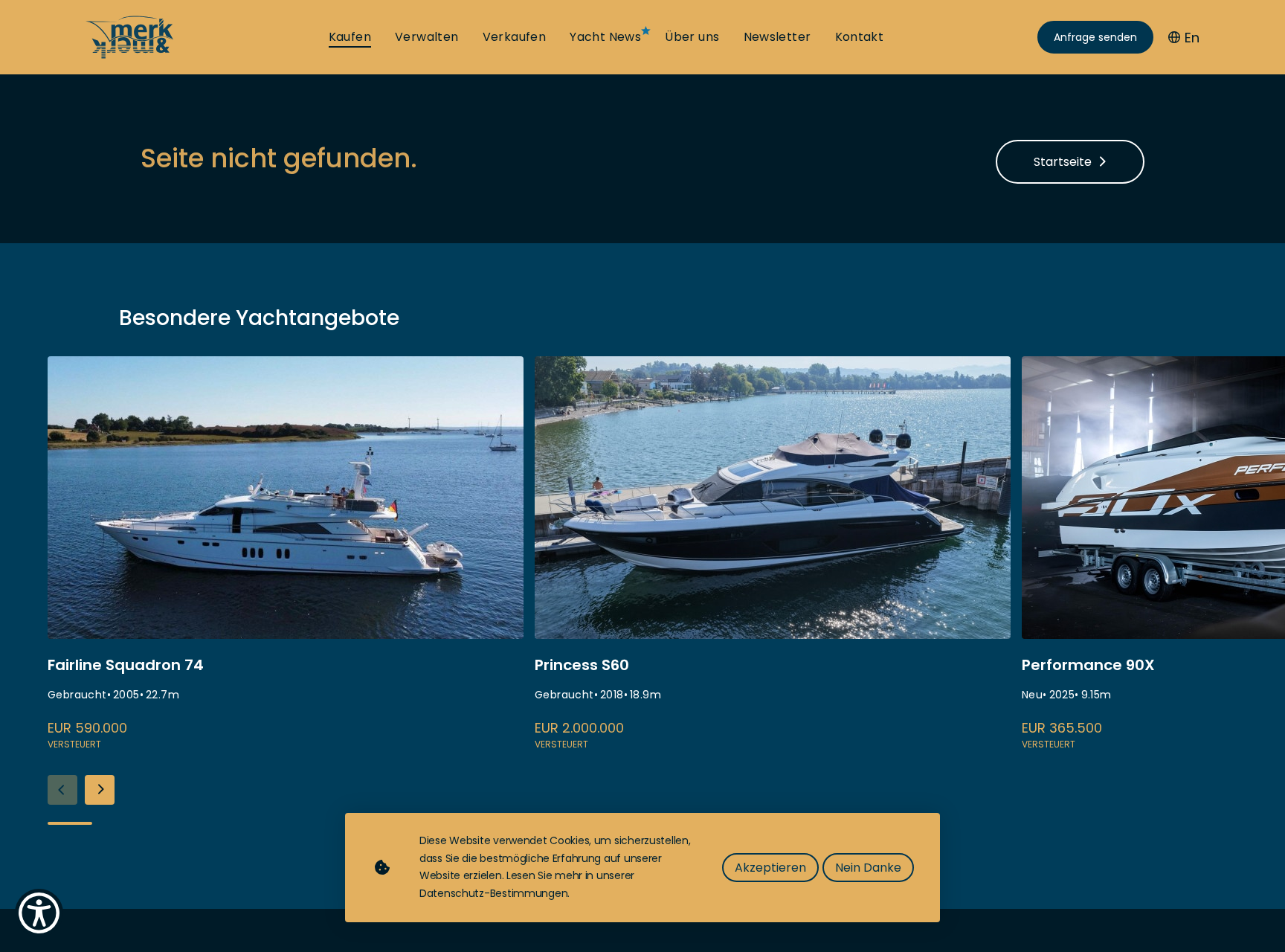
click at [369, 44] on link "Kaufen" at bounding box center [350, 38] width 43 height 17
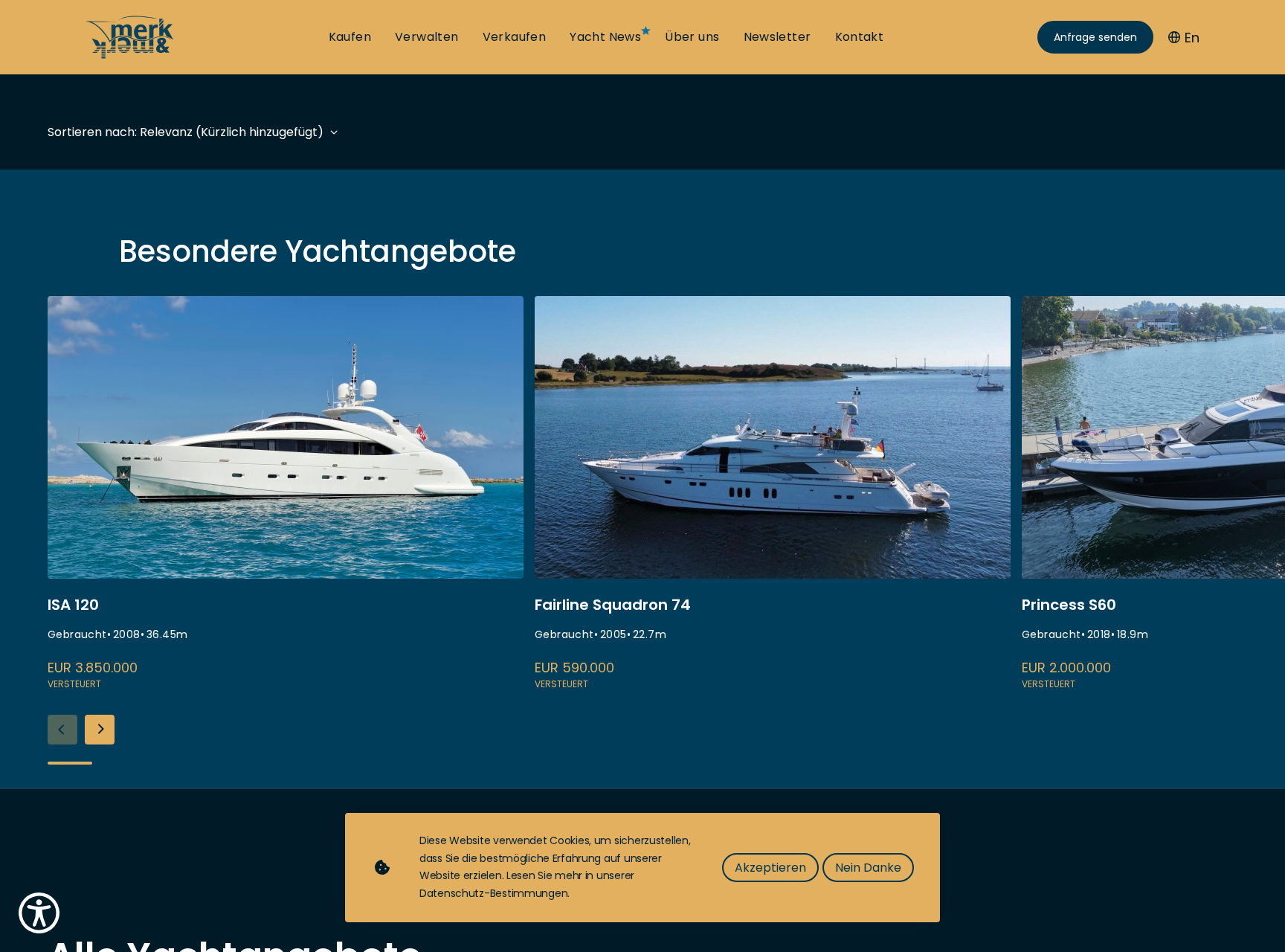
scroll to position [384, 0]
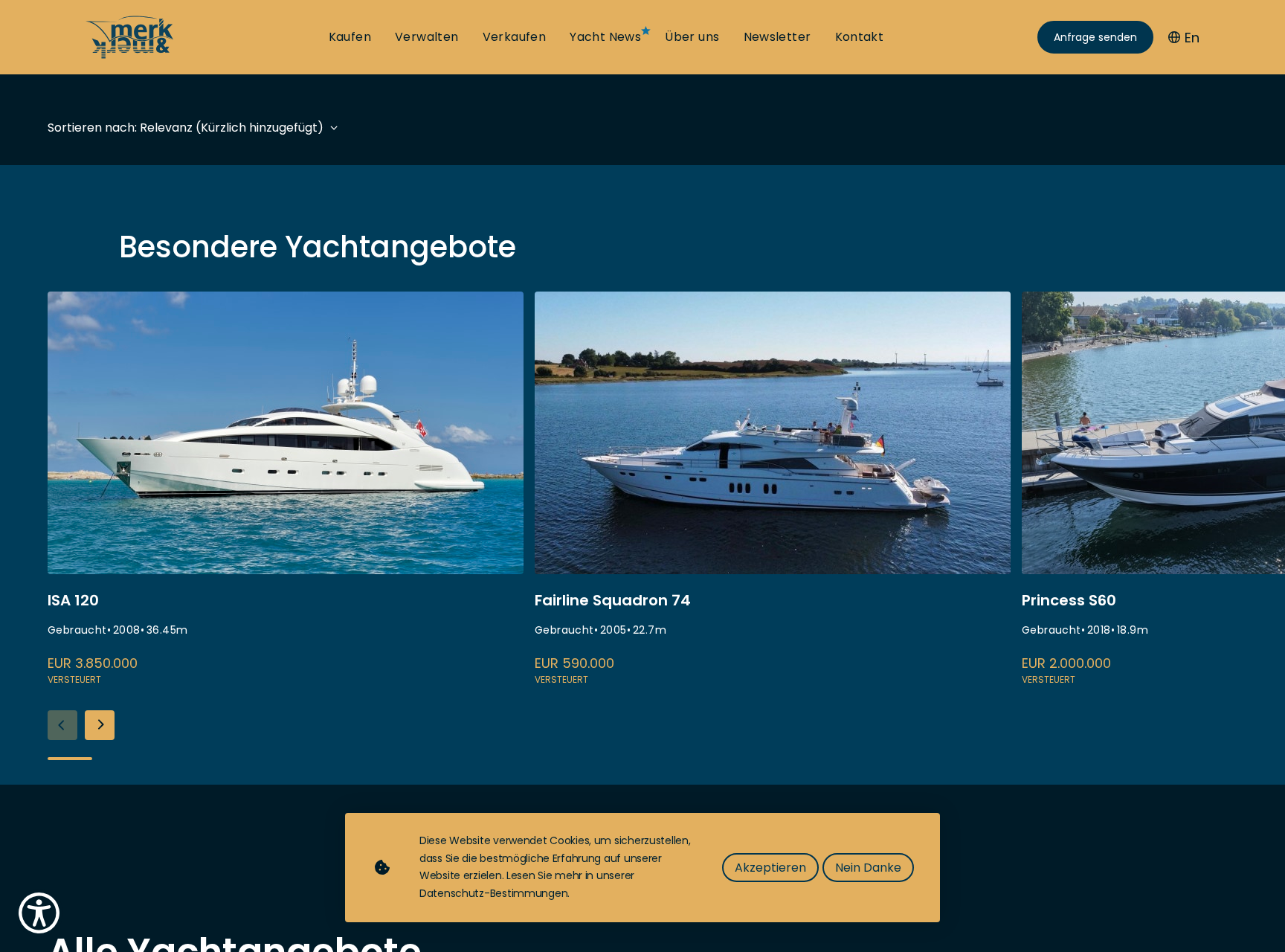
click at [345, 453] on link at bounding box center [286, 489] width 476 height 397
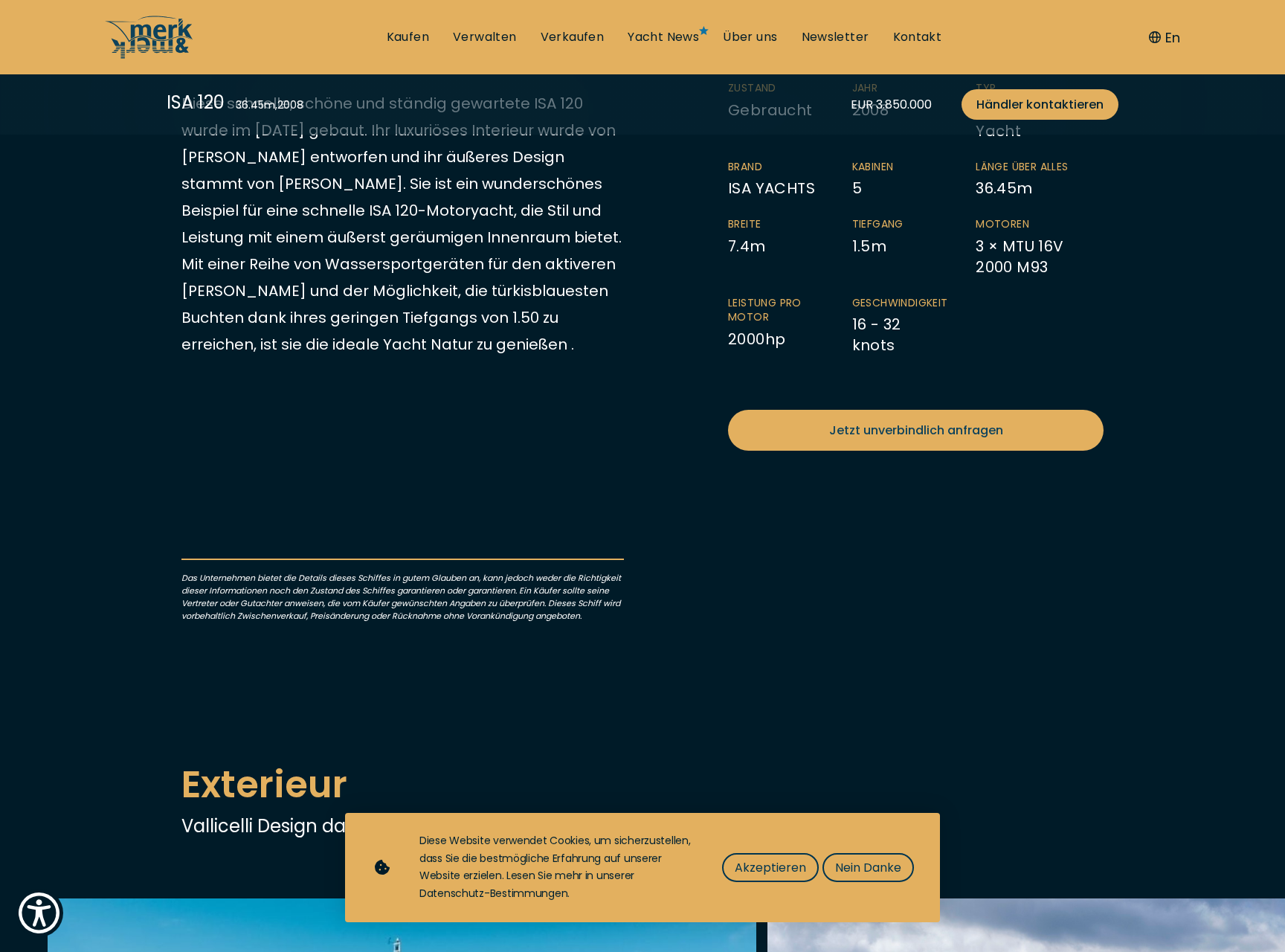
scroll to position [489, 0]
click at [362, 357] on p "Diese schnelle, schöne und ständig gewartete ISA 120 wurde im [DATE] gebaut. Ih…" at bounding box center [403, 223] width 443 height 268
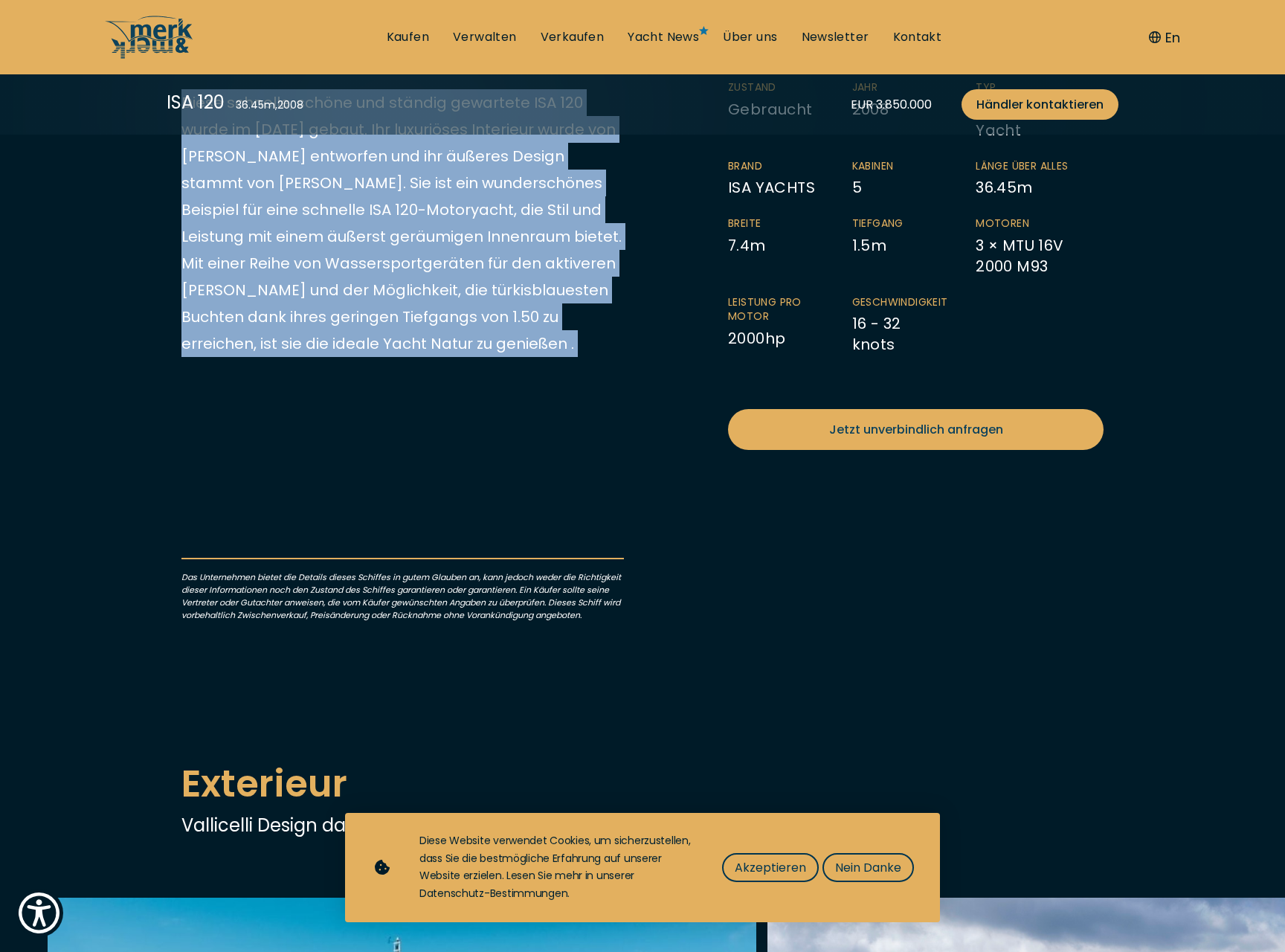
click at [343, 357] on p "Diese schnelle, schöne und ständig gewartete ISA 120 wurde im [DATE] gebaut. Ih…" at bounding box center [403, 223] width 443 height 268
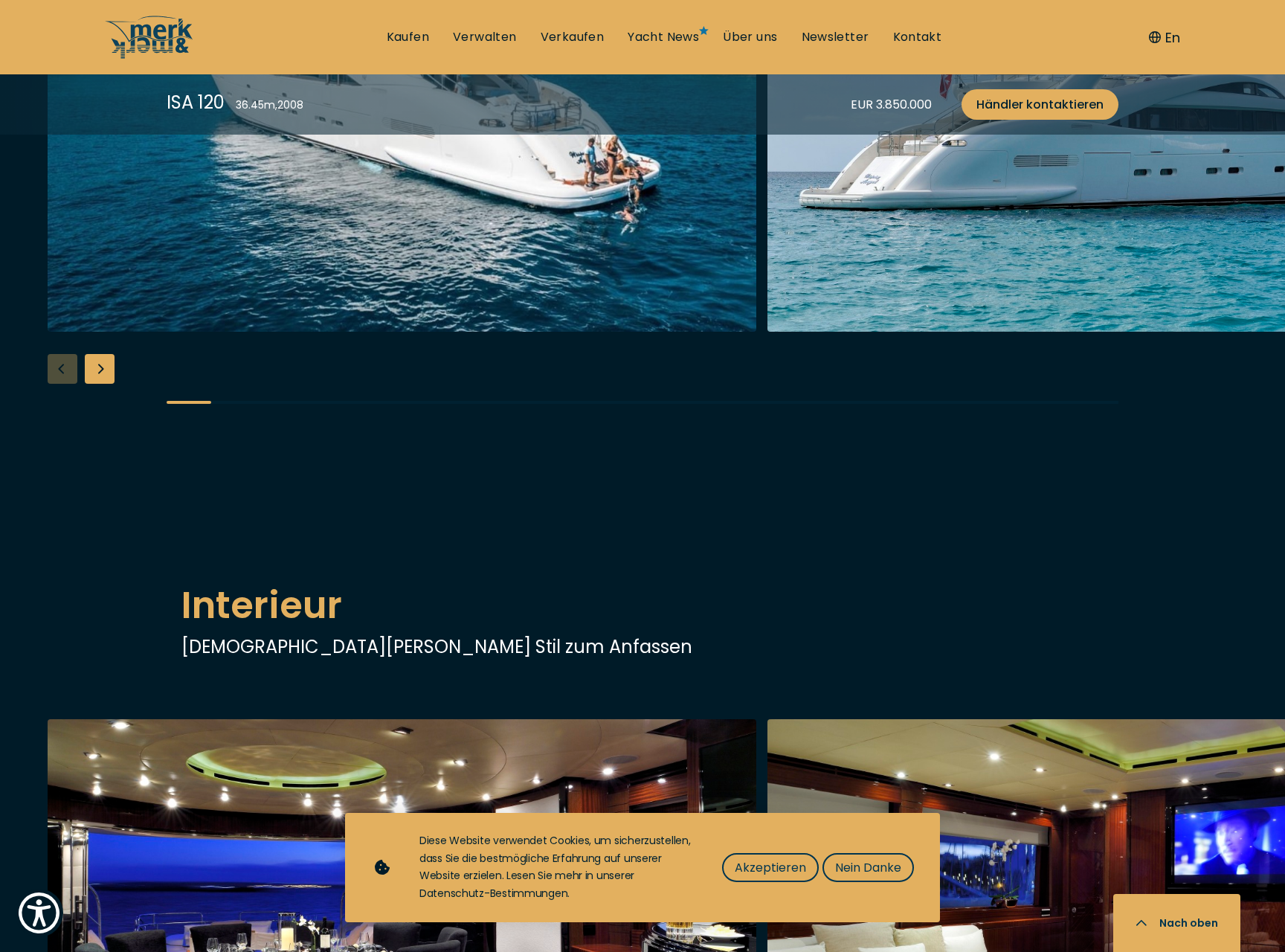
scroll to position [1532, 0]
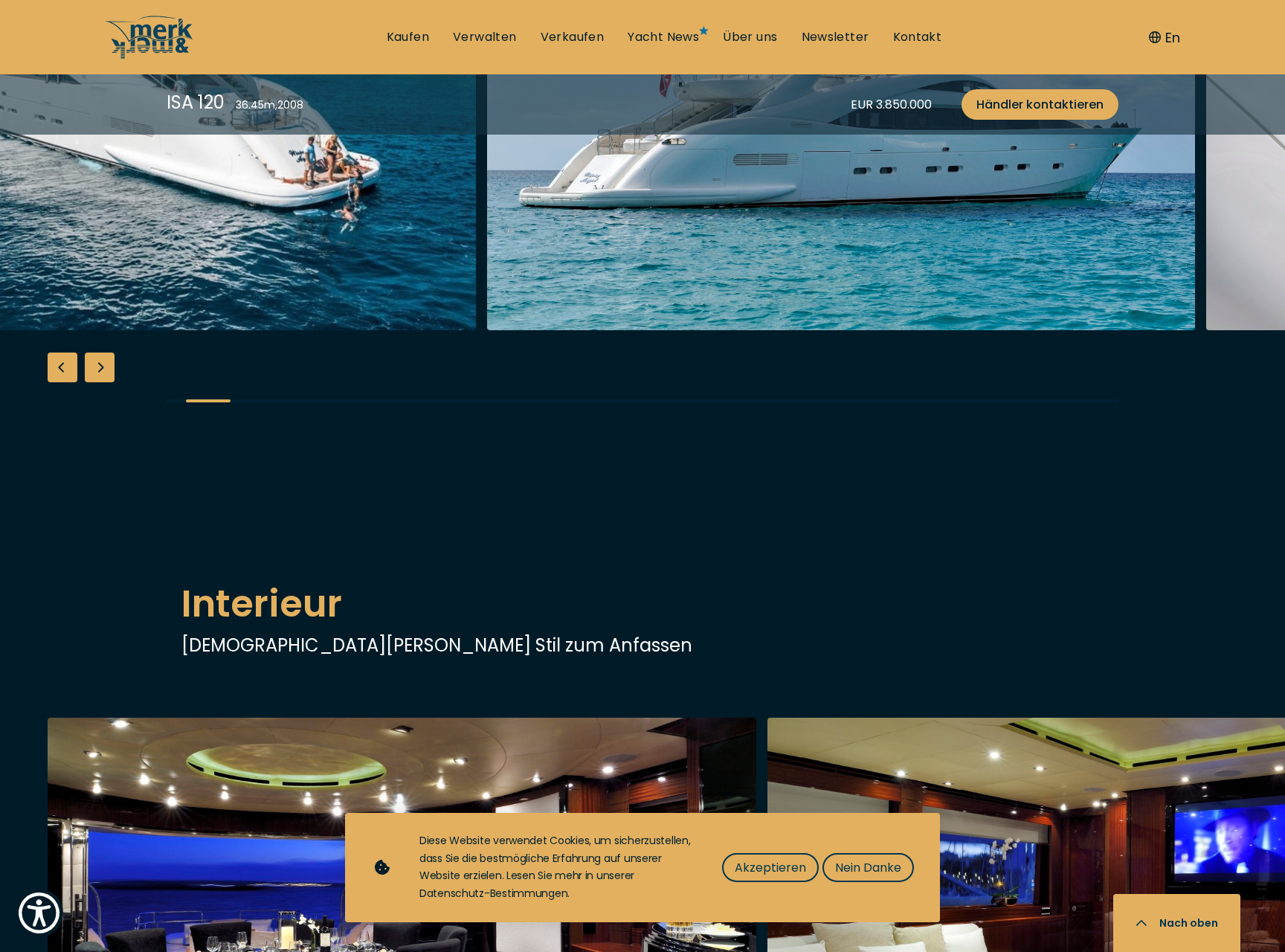
click at [365, 330] on img "button" at bounding box center [121, 93] width 709 height 476
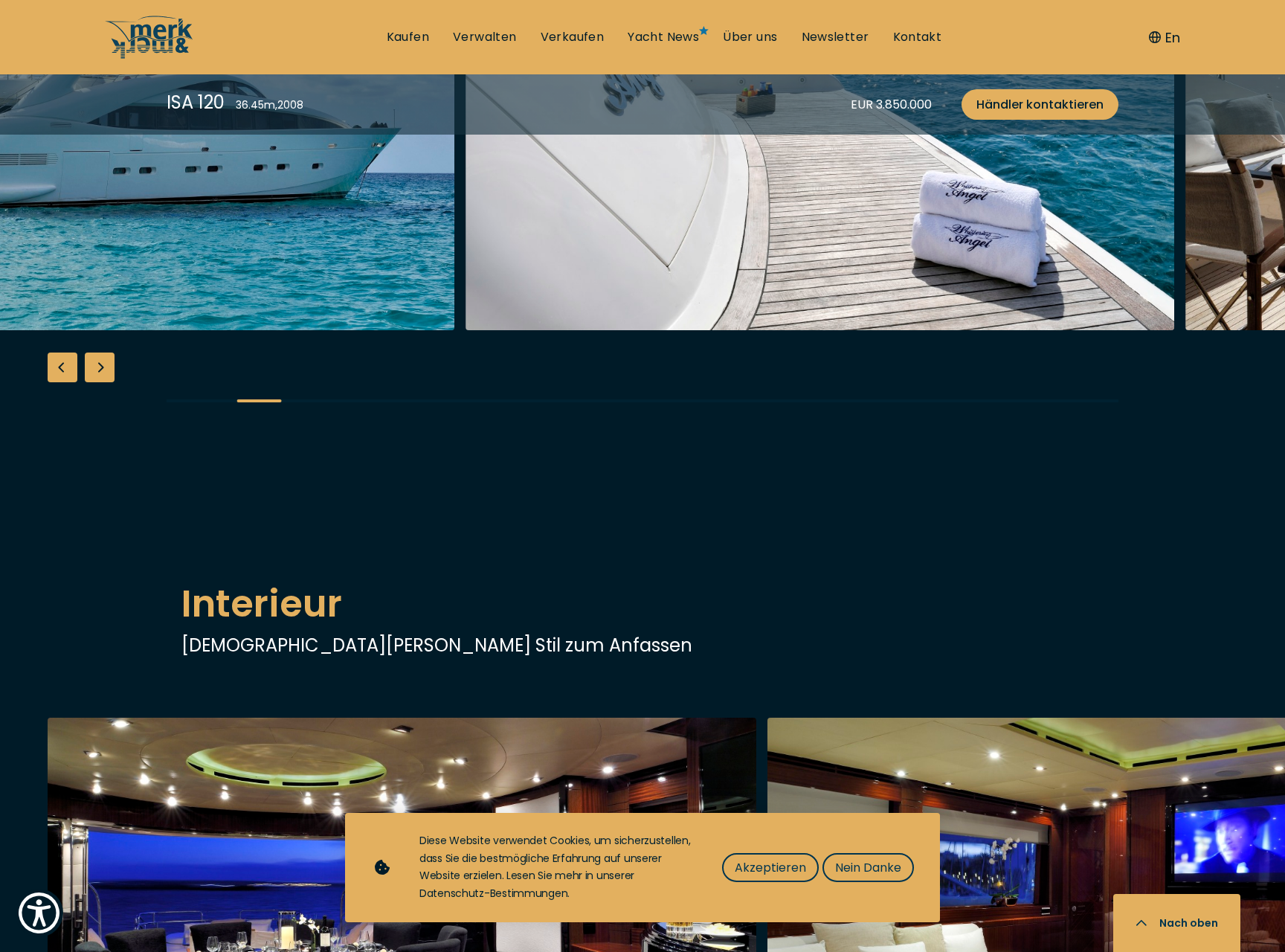
click at [363, 330] on img "button" at bounding box center [100, 93] width 709 height 476
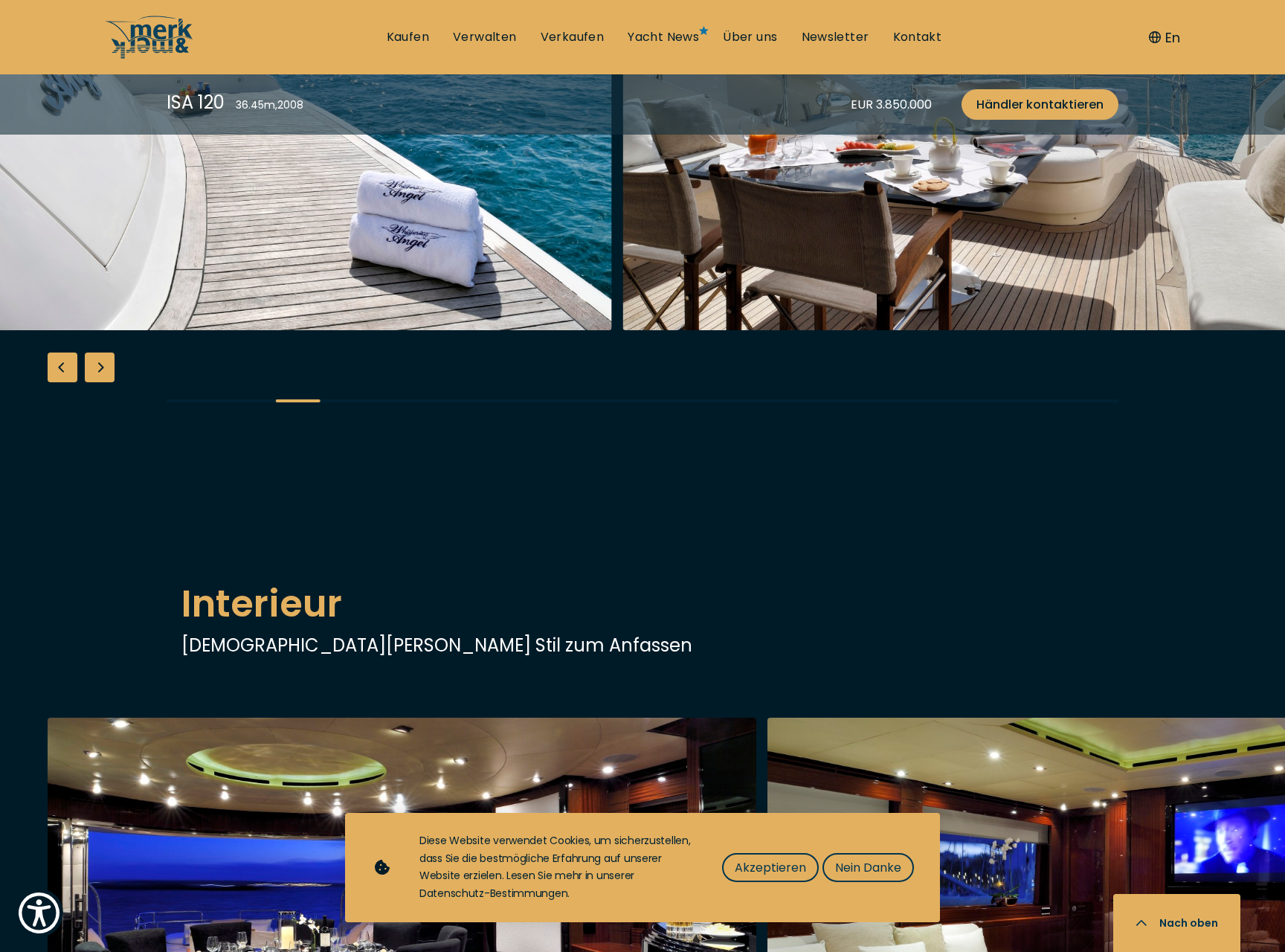
click at [346, 330] on img "button" at bounding box center [257, 93] width 709 height 476
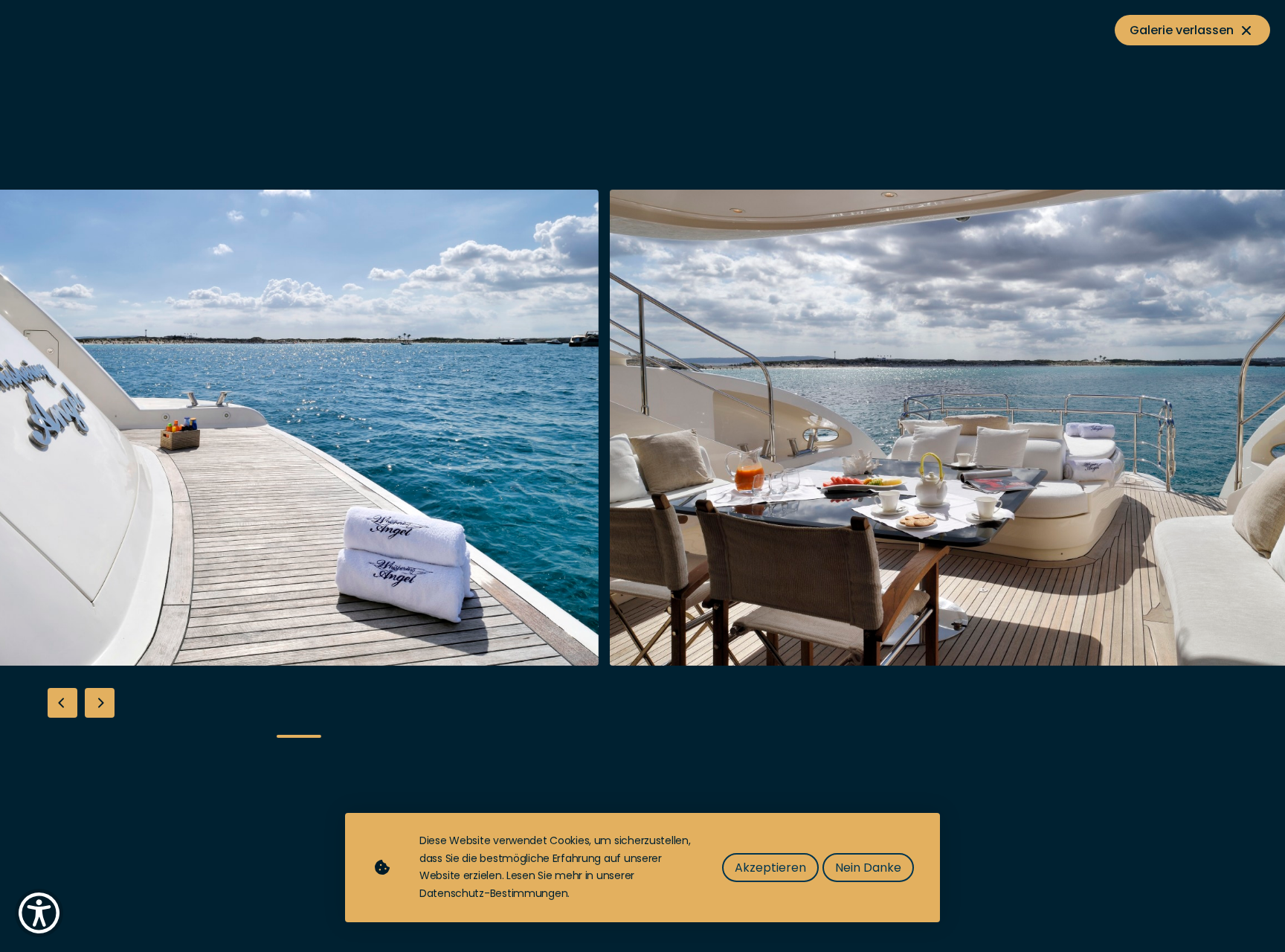
click at [610, 585] on img "button" at bounding box center [964, 428] width 709 height 476
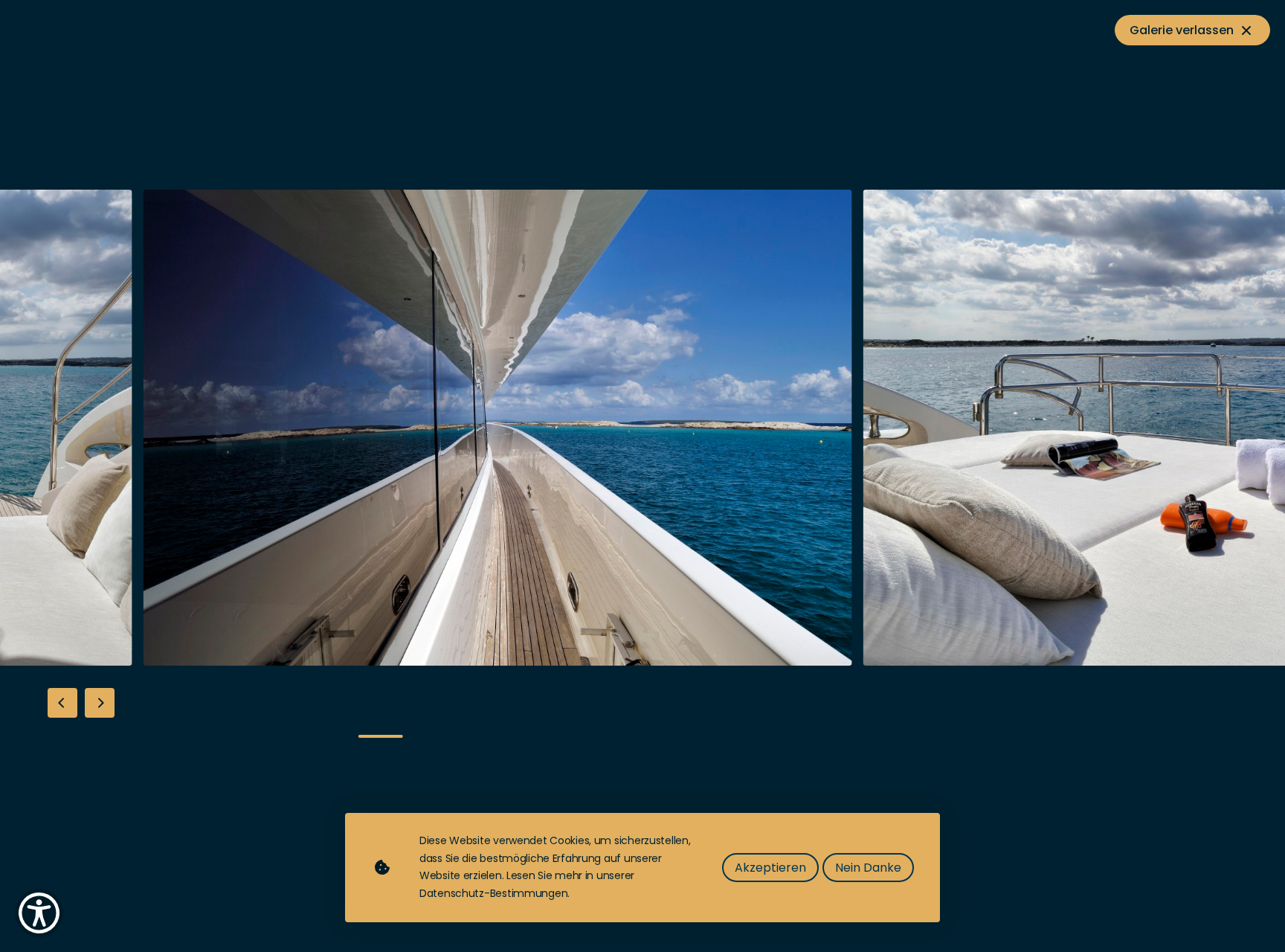
click at [96, 703] on div "Next slide" at bounding box center [99, 703] width 30 height 30
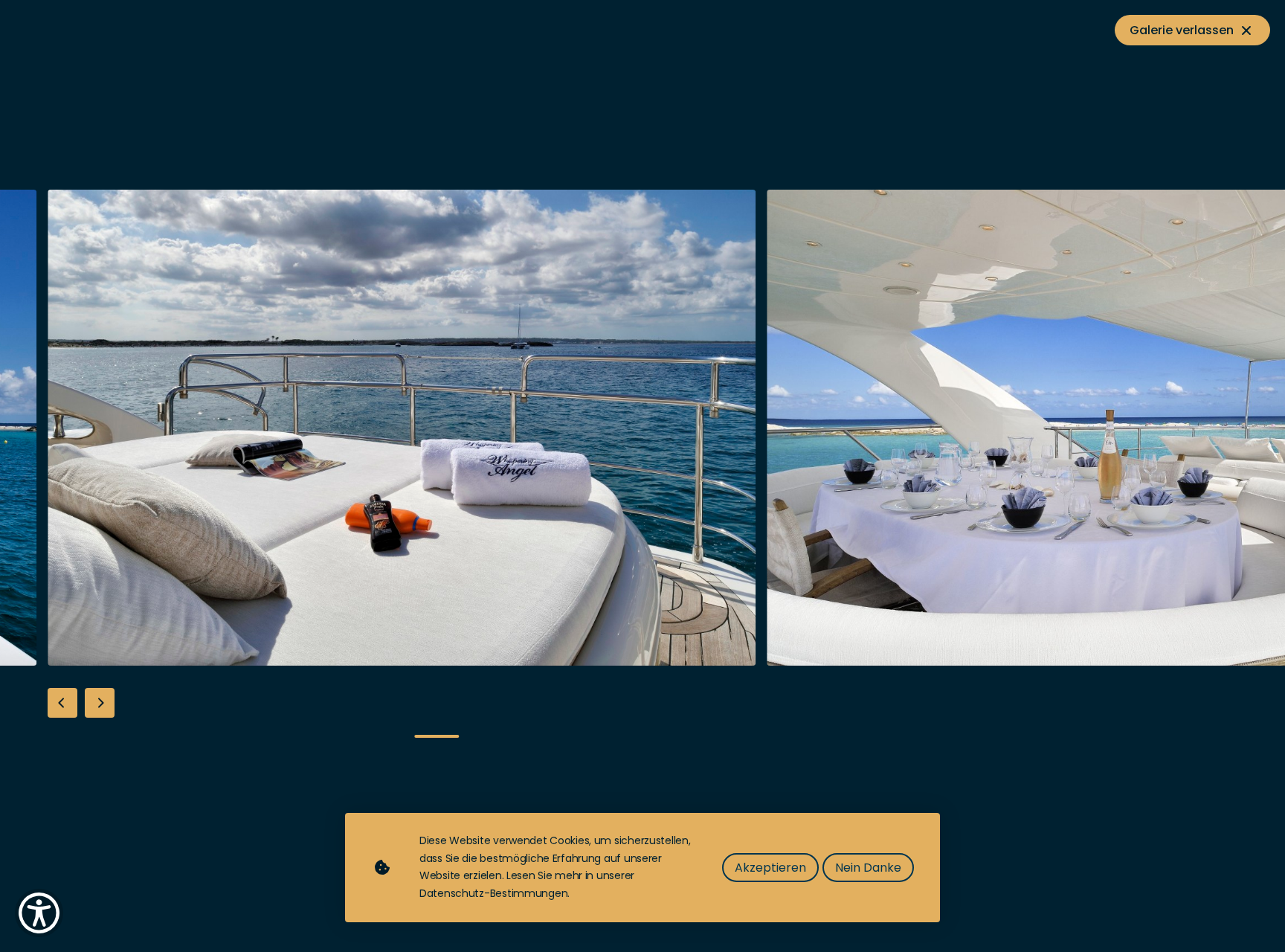
click at [96, 703] on div "Next slide" at bounding box center [99, 703] width 30 height 30
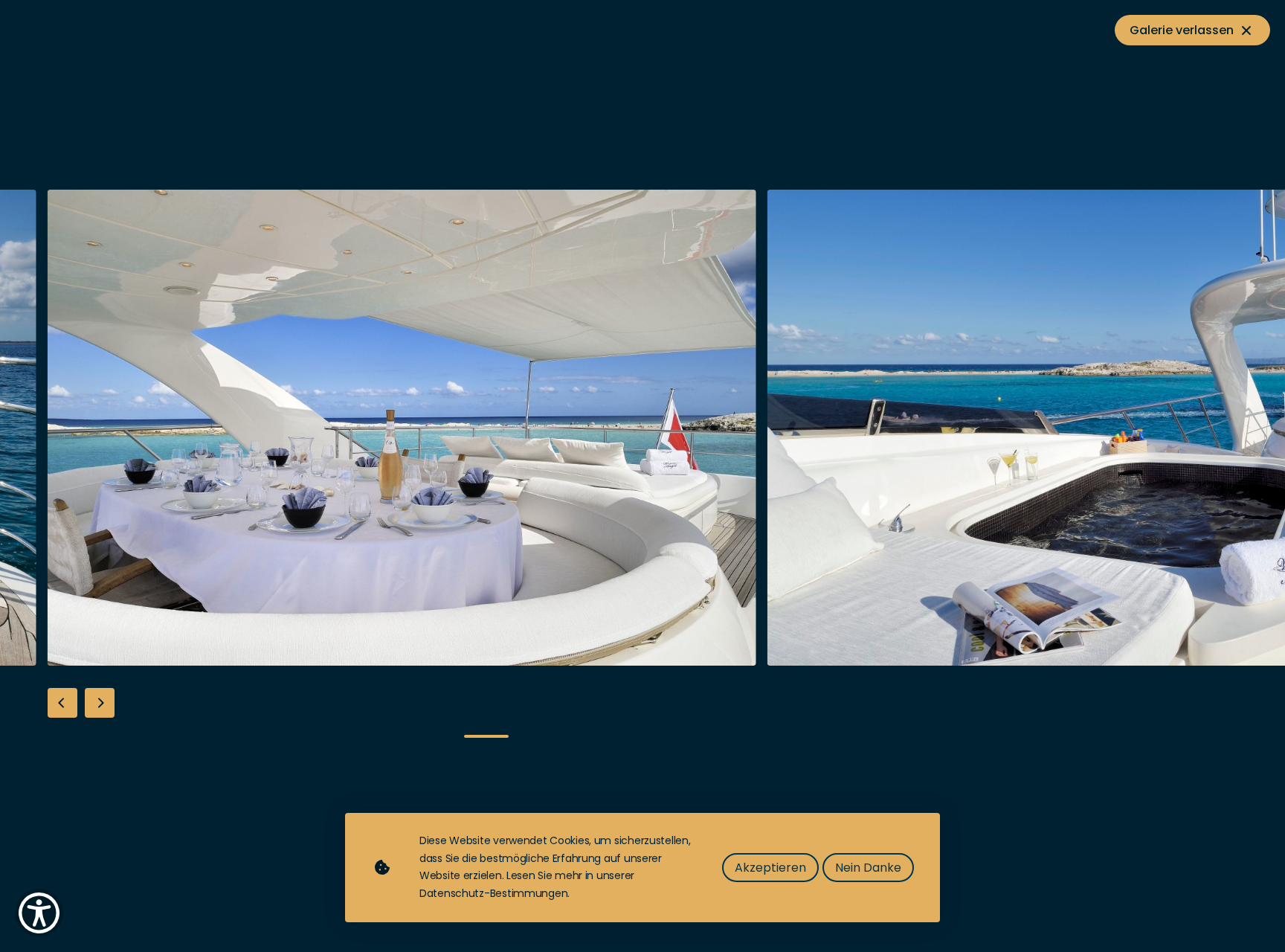
click at [96, 703] on div "Next slide" at bounding box center [99, 703] width 30 height 30
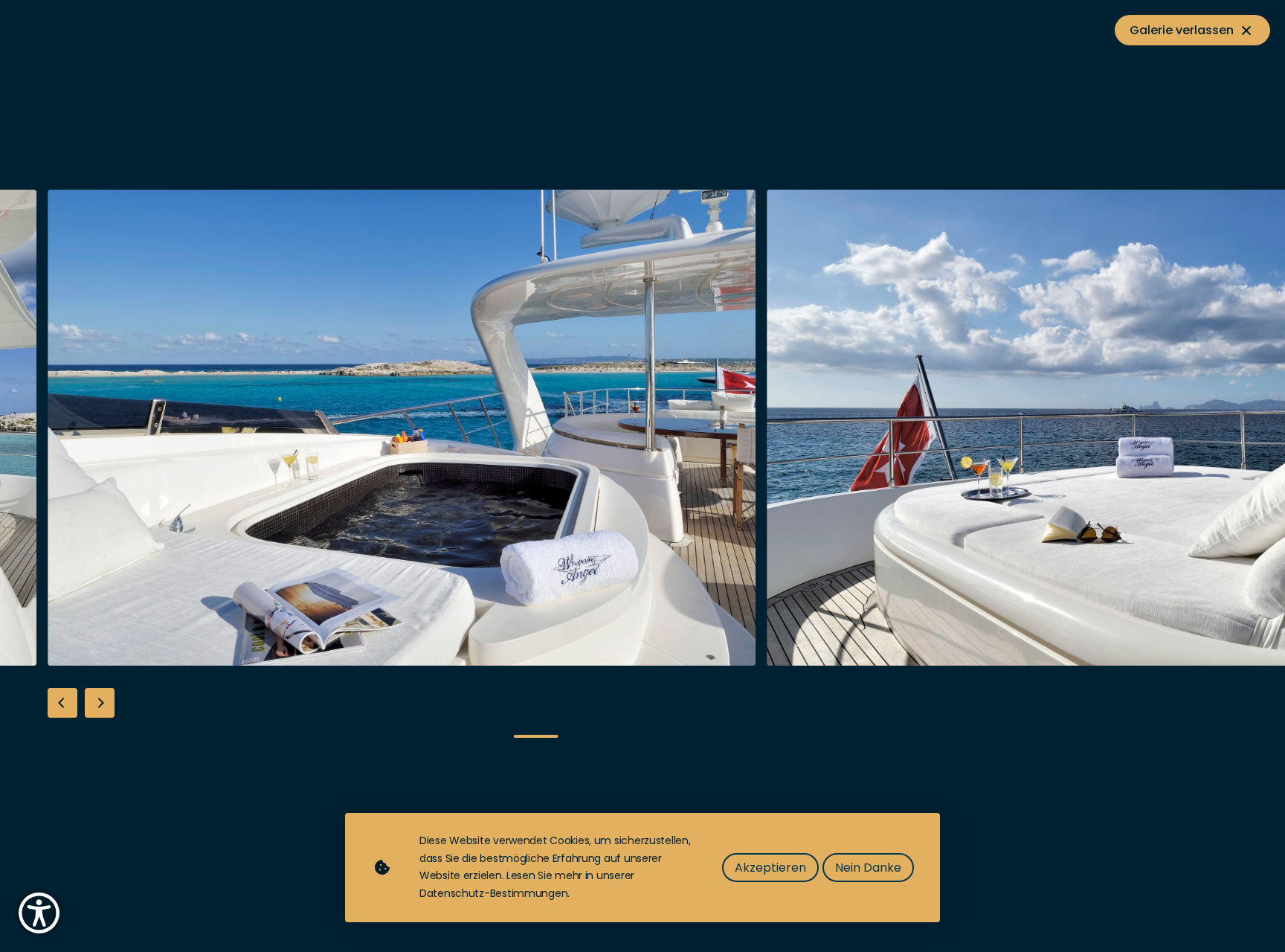
click at [96, 703] on div "Next slide" at bounding box center [99, 703] width 30 height 30
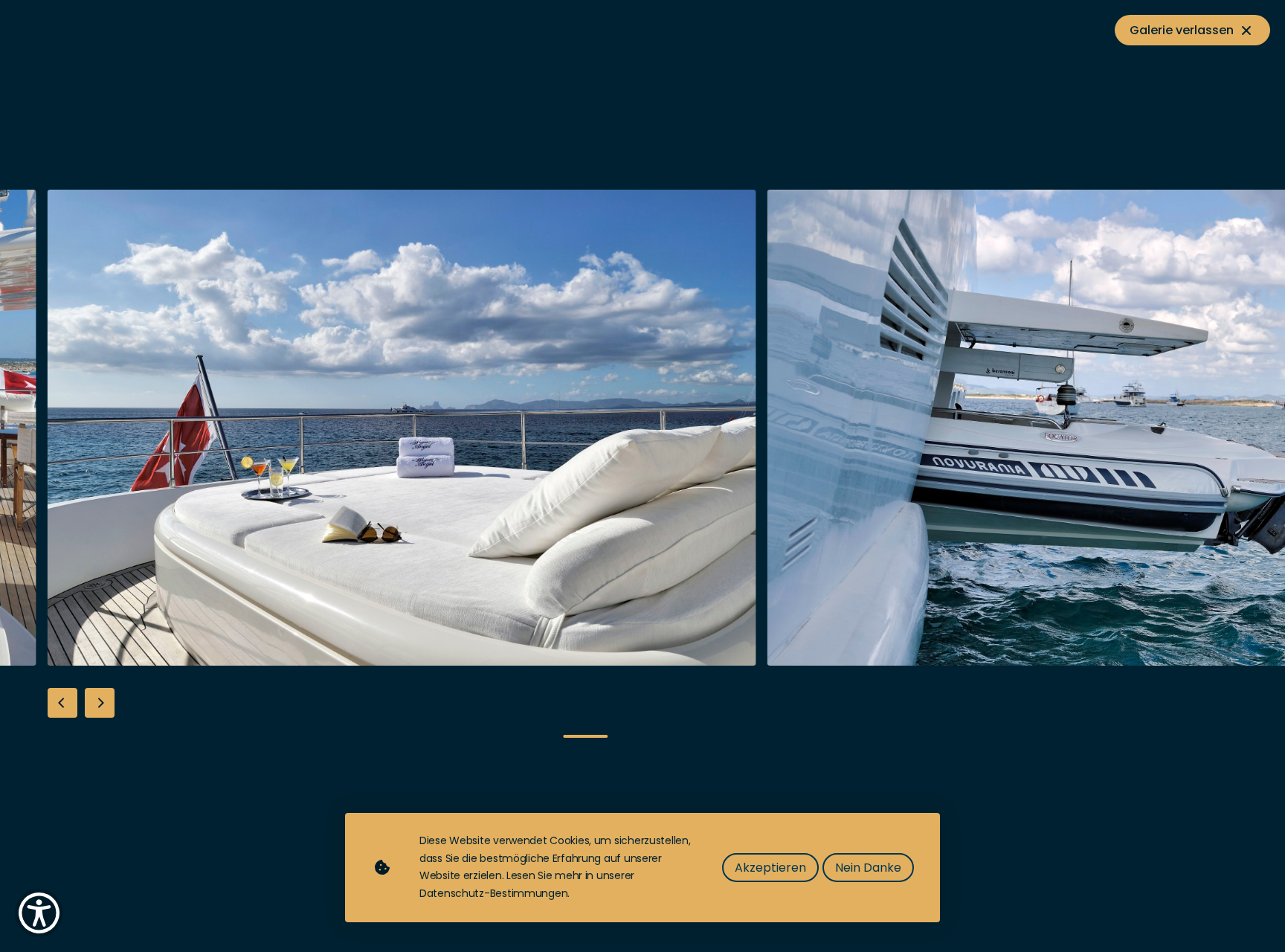
click at [96, 706] on div "Next slide" at bounding box center [99, 703] width 30 height 30
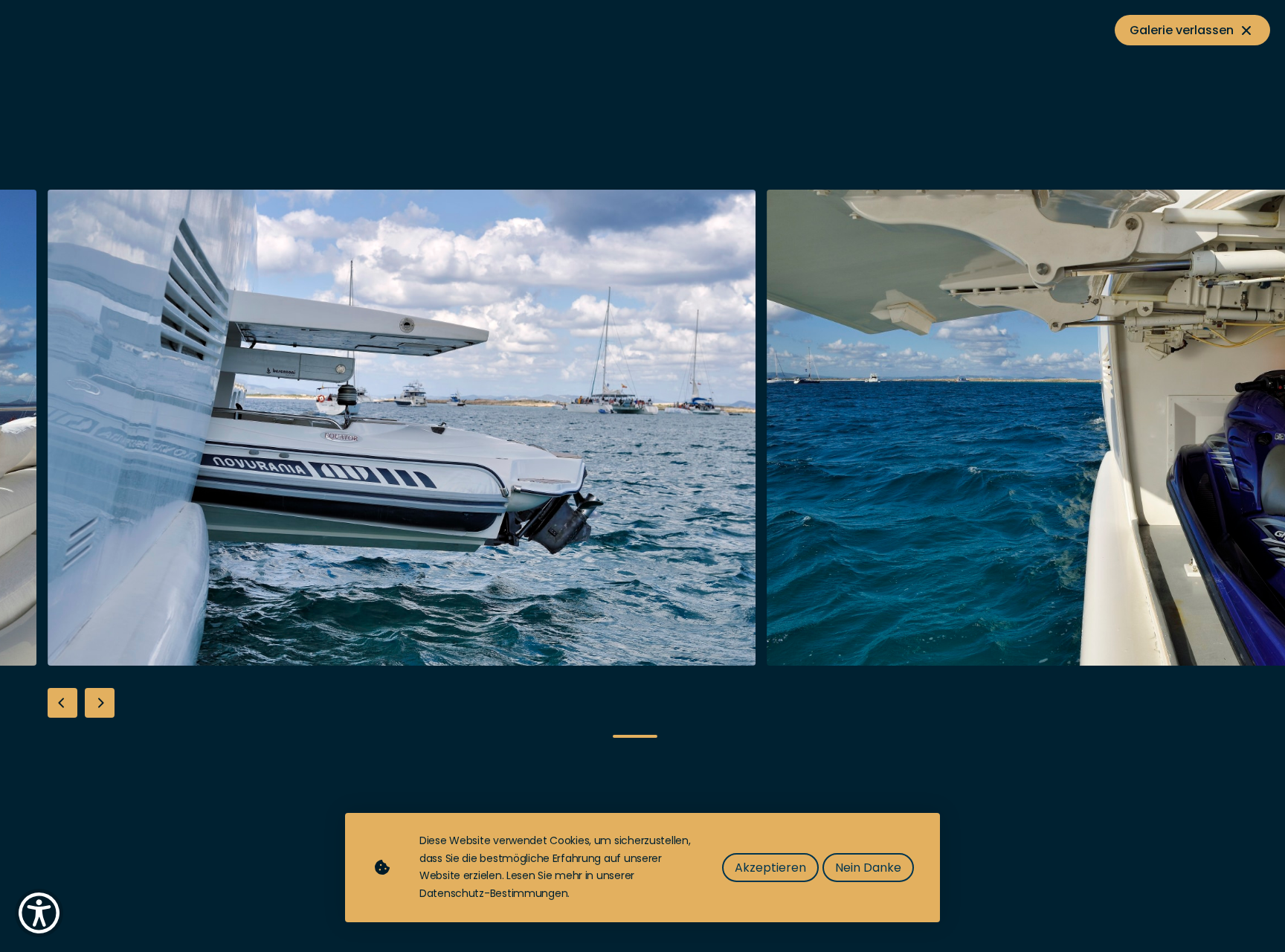
click at [96, 706] on div "Next slide" at bounding box center [99, 703] width 30 height 30
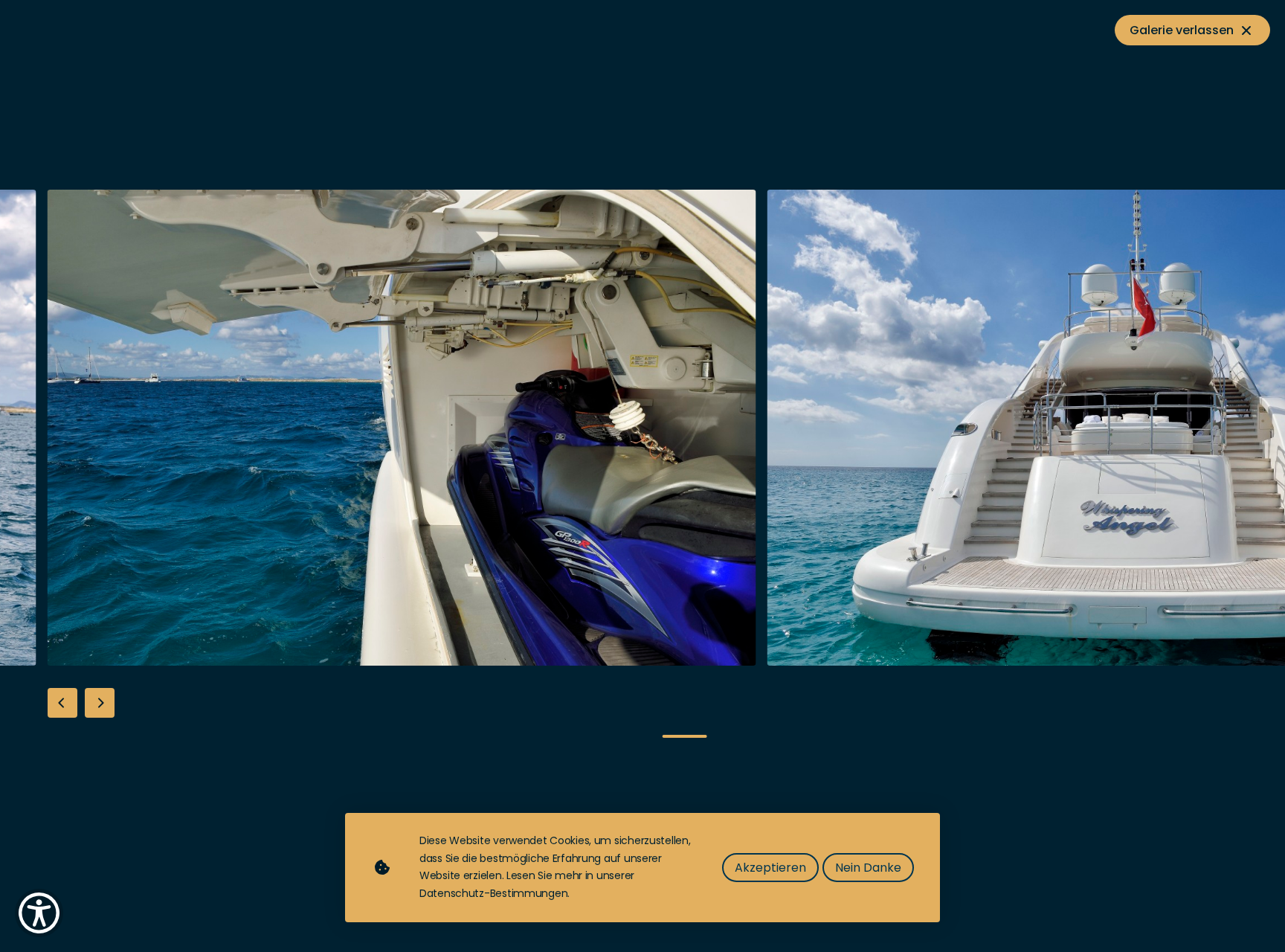
click at [96, 706] on div "Next slide" at bounding box center [99, 703] width 30 height 30
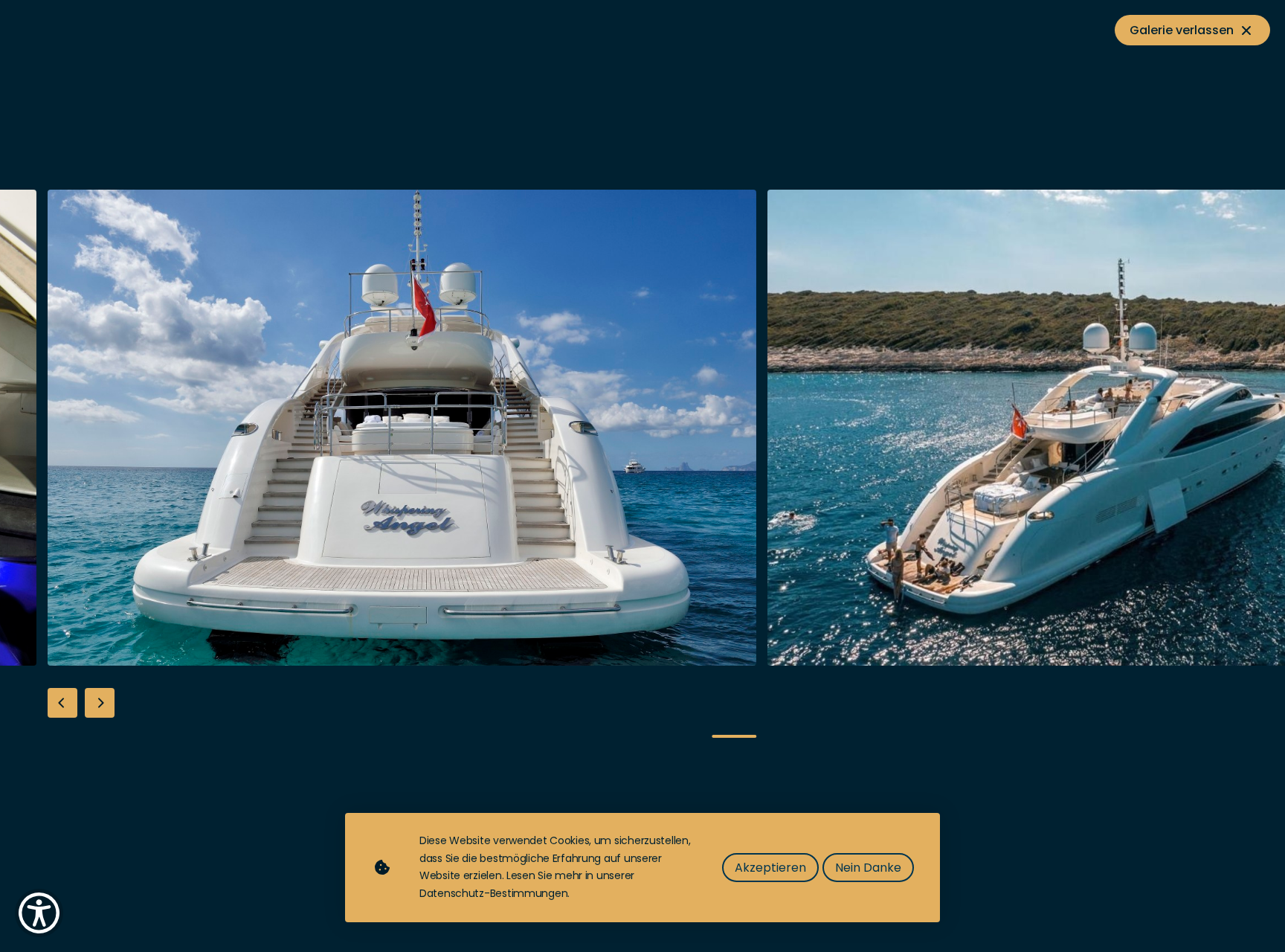
click at [96, 706] on div "Next slide" at bounding box center [99, 703] width 30 height 30
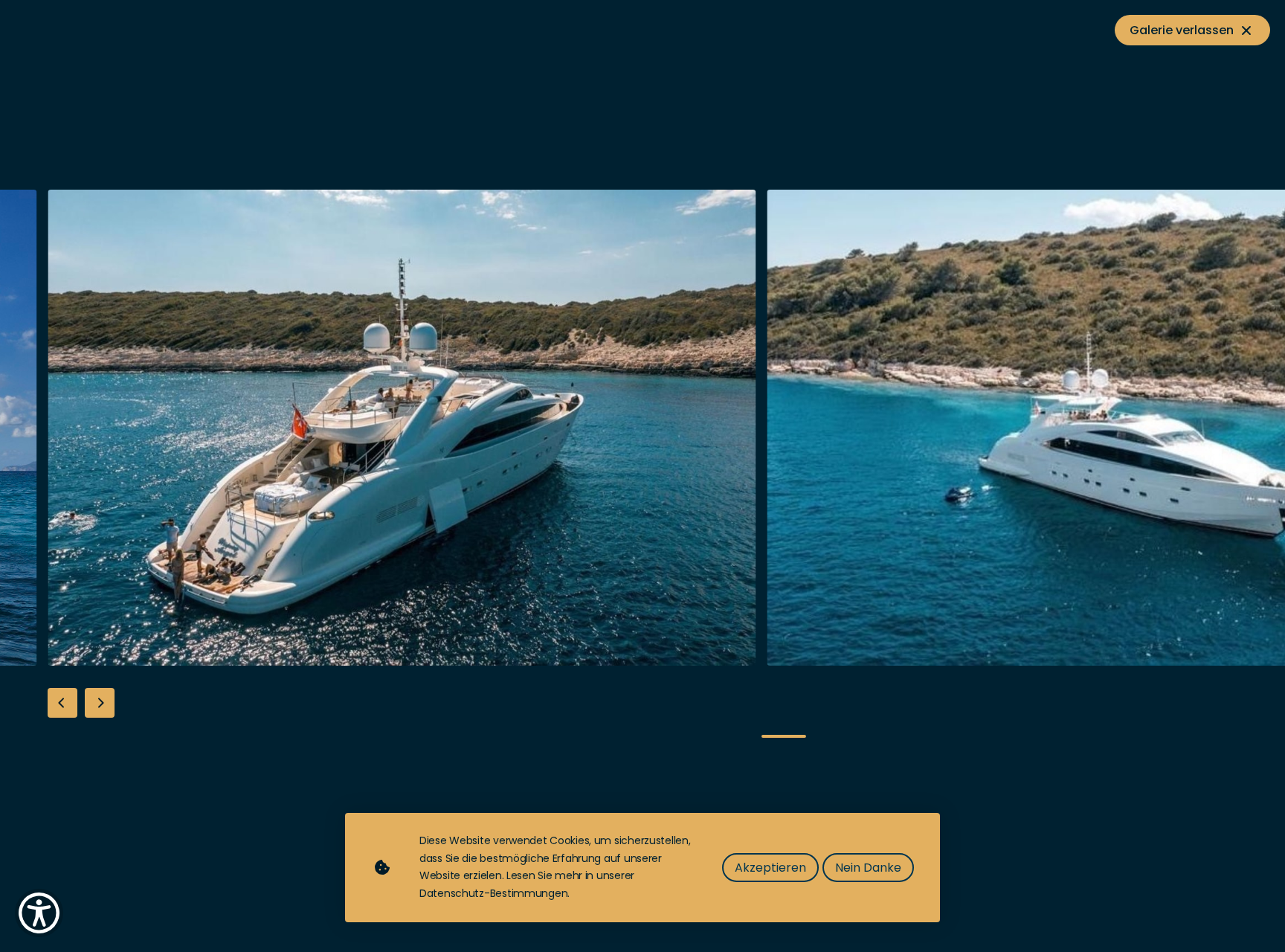
click at [96, 706] on div "Next slide" at bounding box center [99, 703] width 30 height 30
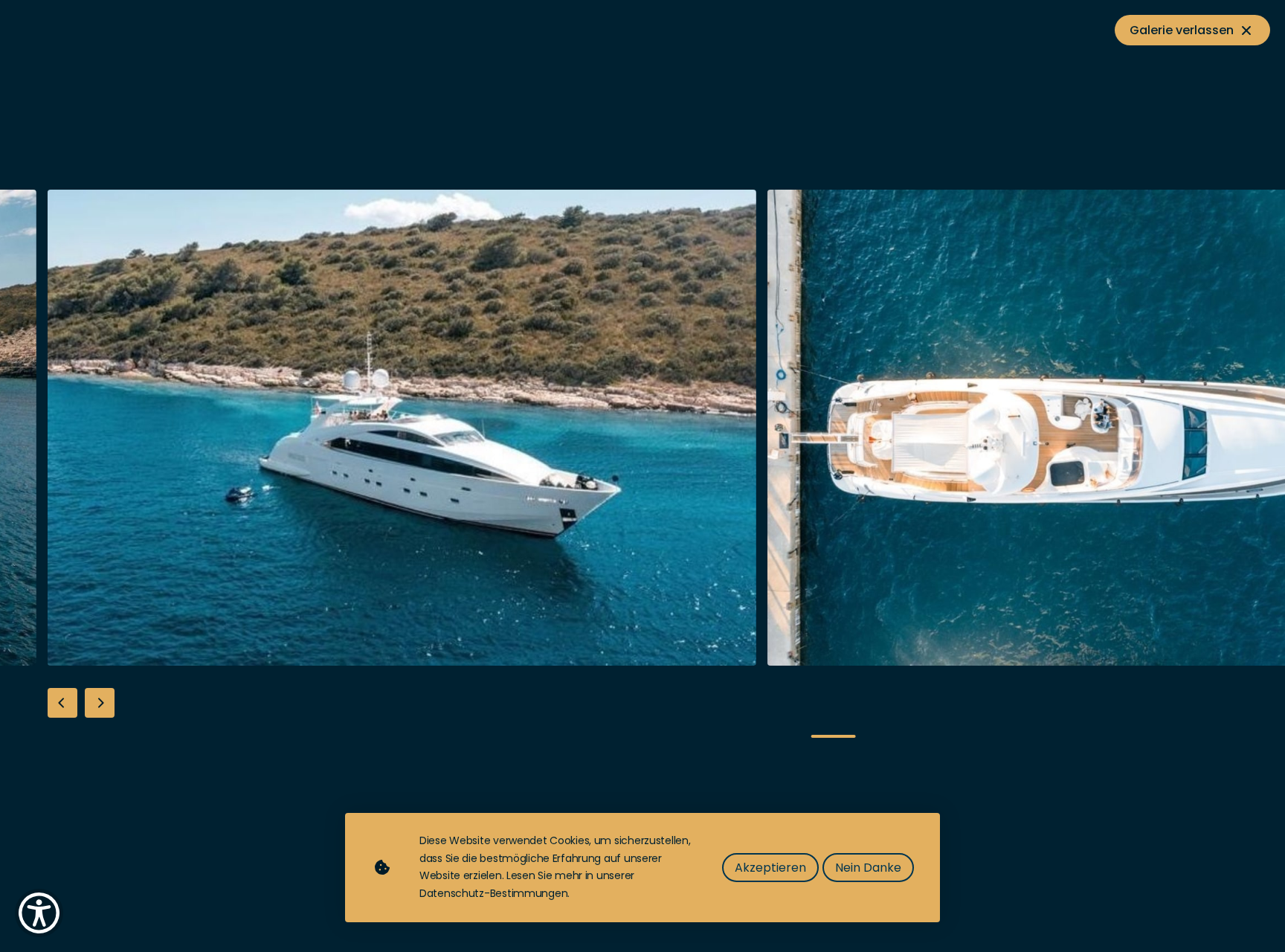
click at [96, 706] on div "Next slide" at bounding box center [99, 703] width 30 height 30
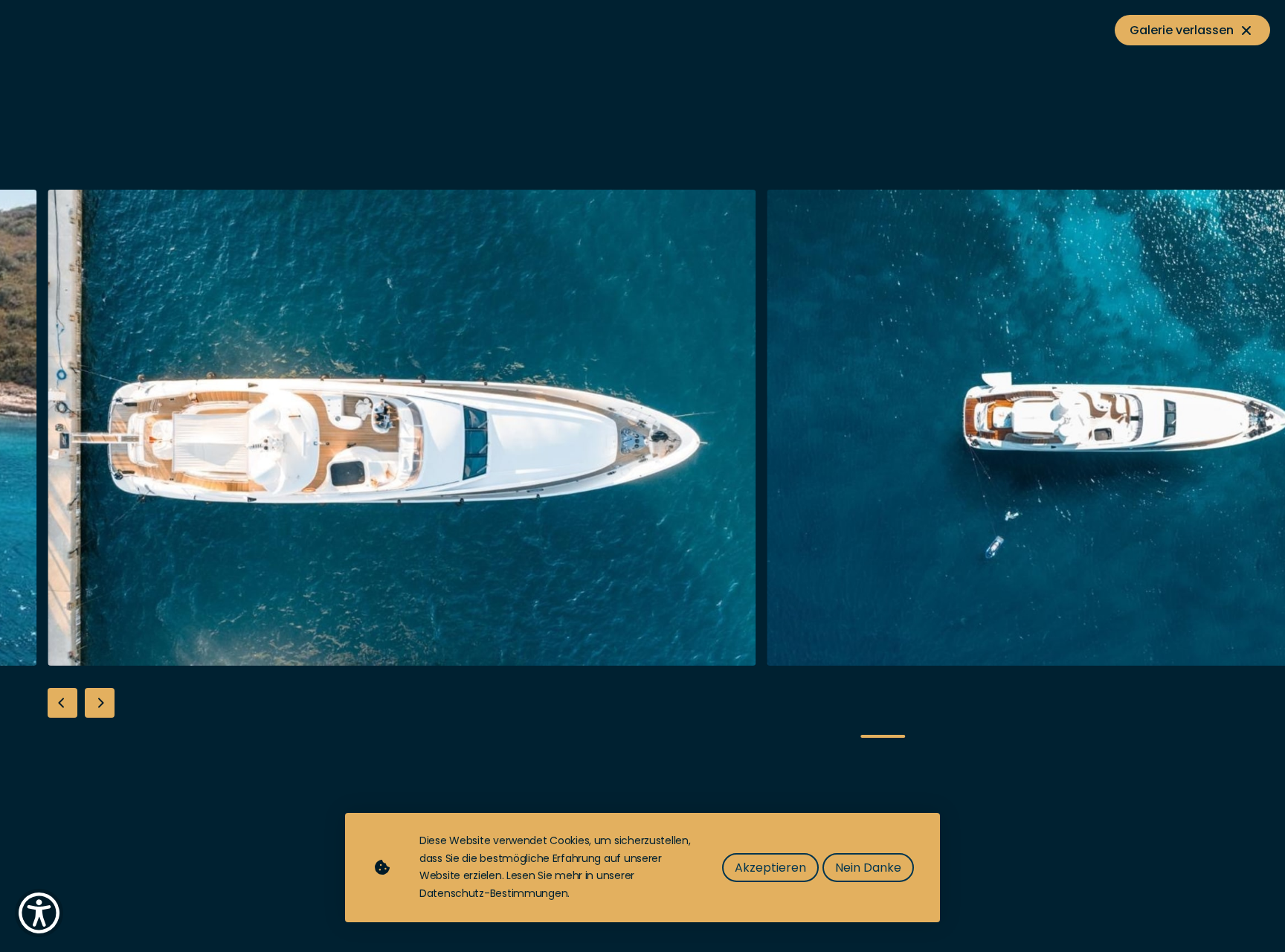
click at [96, 706] on div "Next slide" at bounding box center [99, 703] width 30 height 30
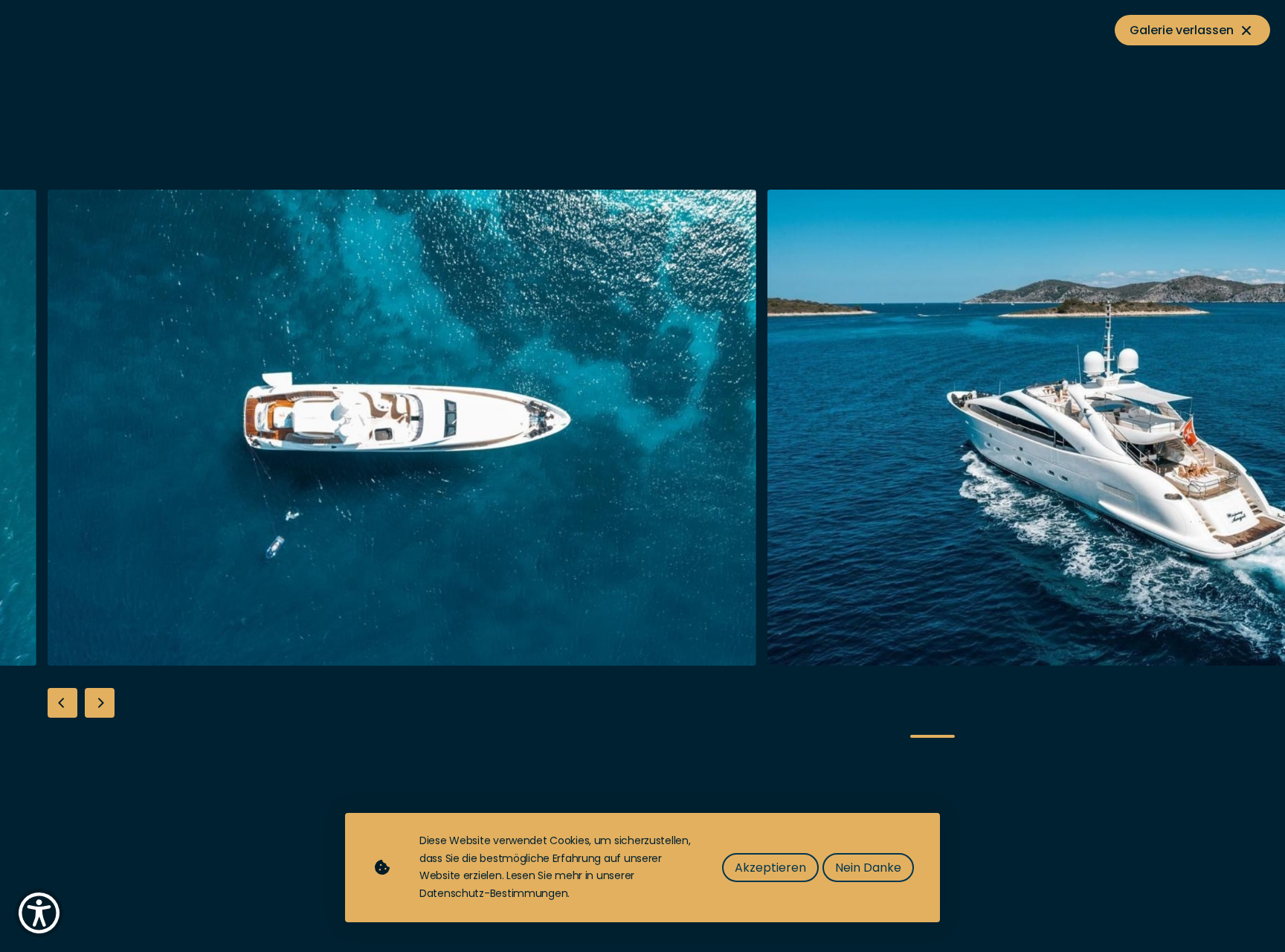
click at [96, 706] on div "Next slide" at bounding box center [99, 703] width 30 height 30
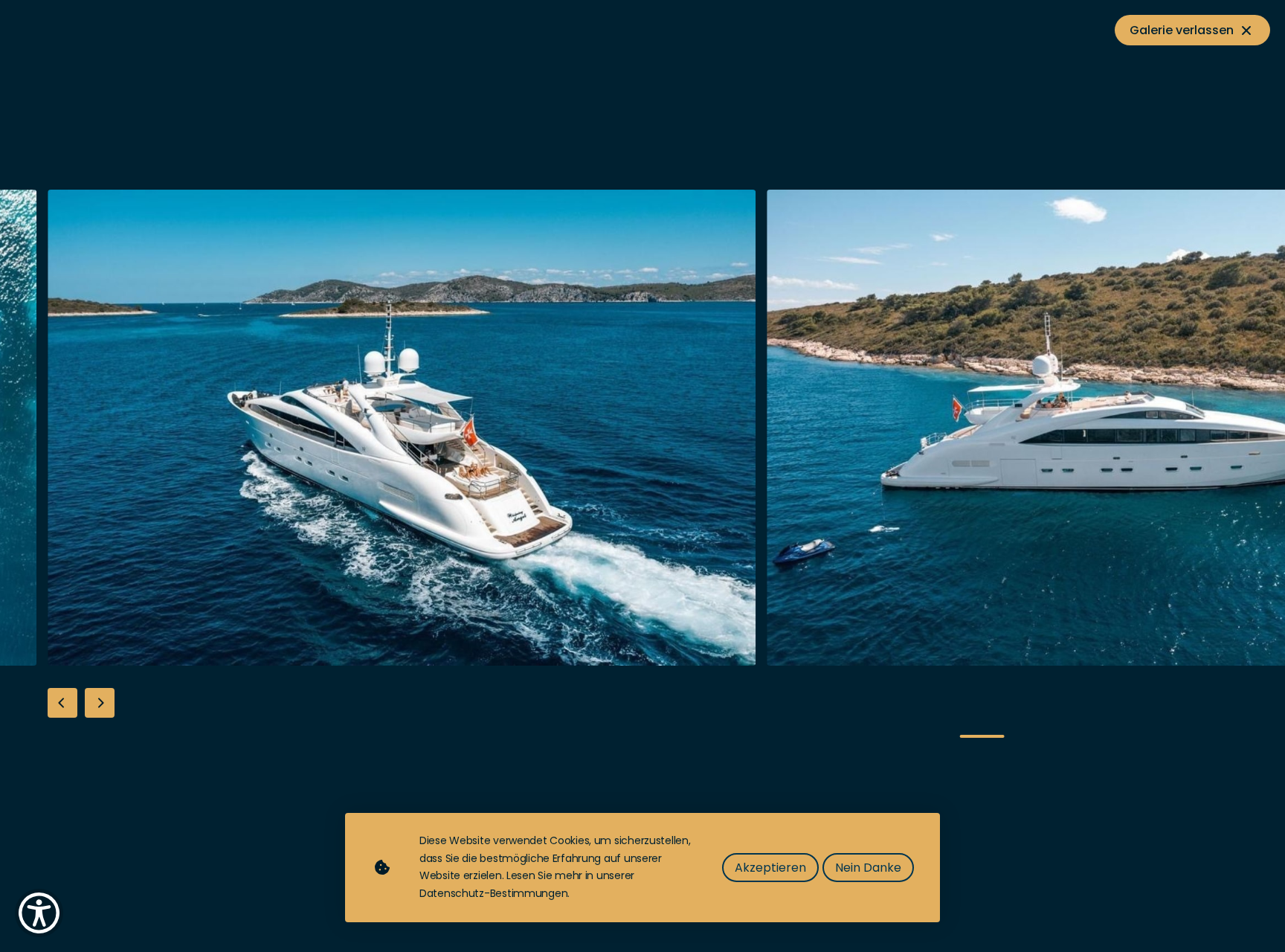
click at [96, 706] on div "Next slide" at bounding box center [99, 703] width 30 height 30
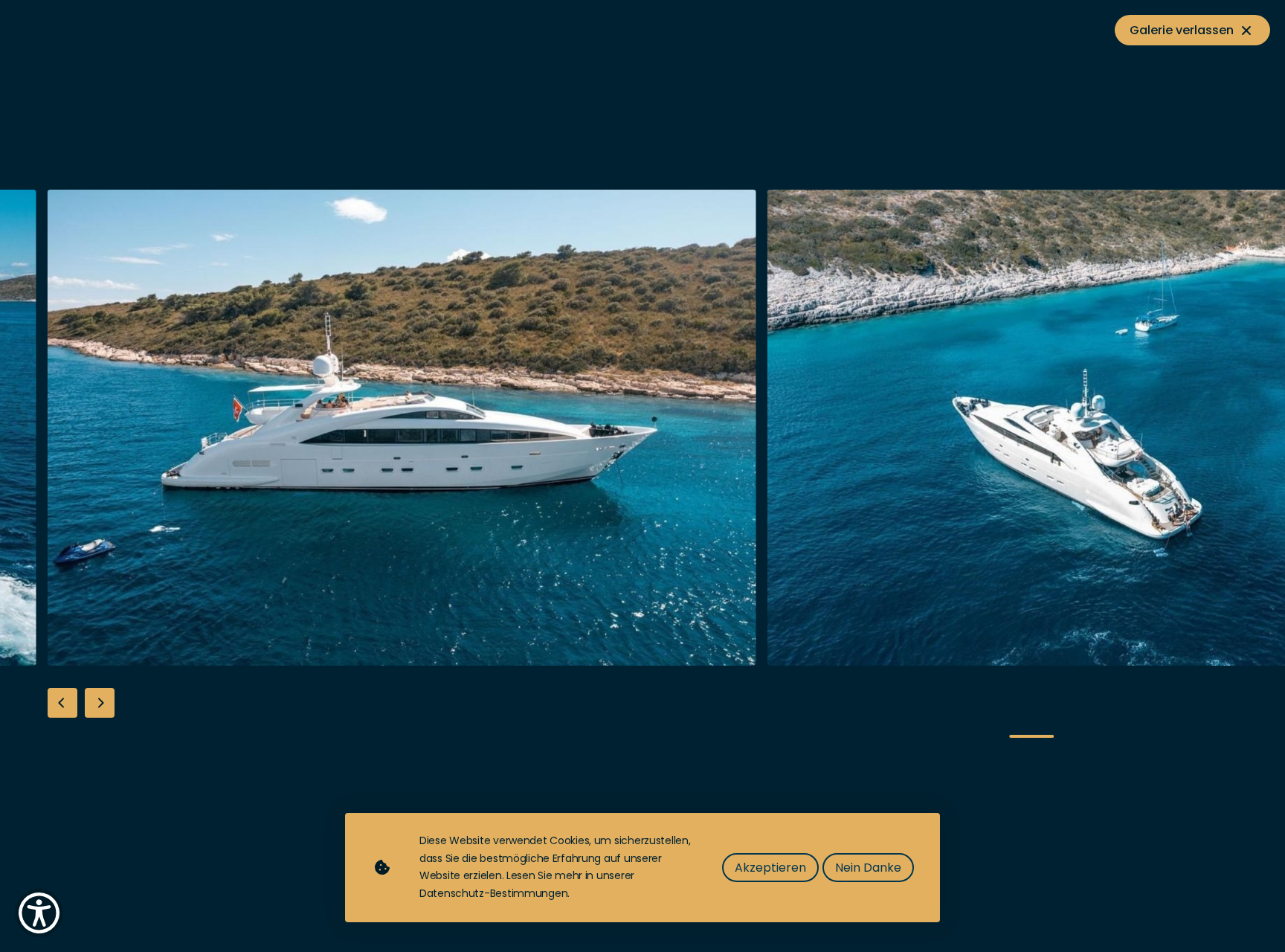
click at [96, 706] on div "Next slide" at bounding box center [99, 703] width 30 height 30
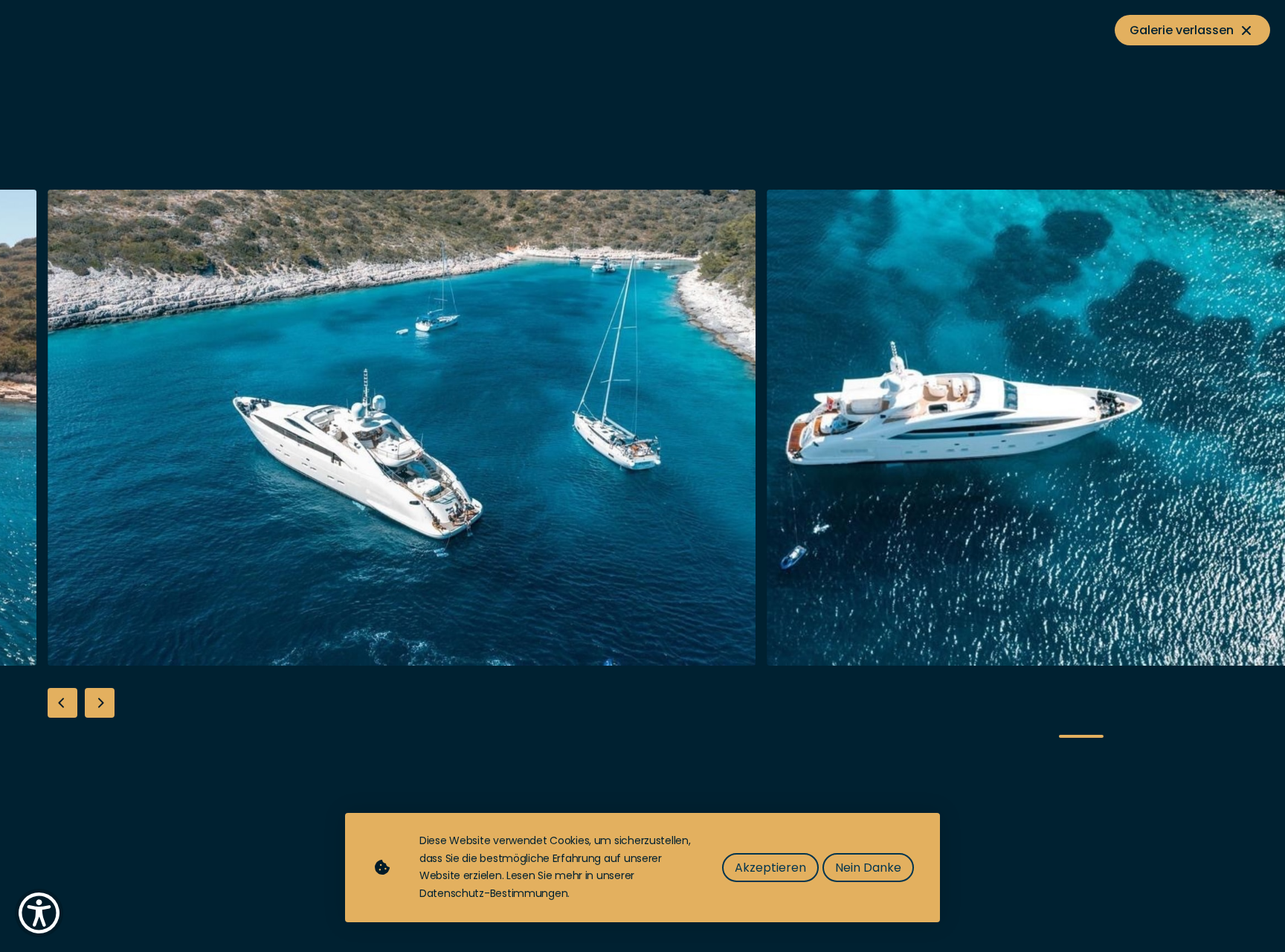
click at [96, 706] on div "Next slide" at bounding box center [99, 703] width 30 height 30
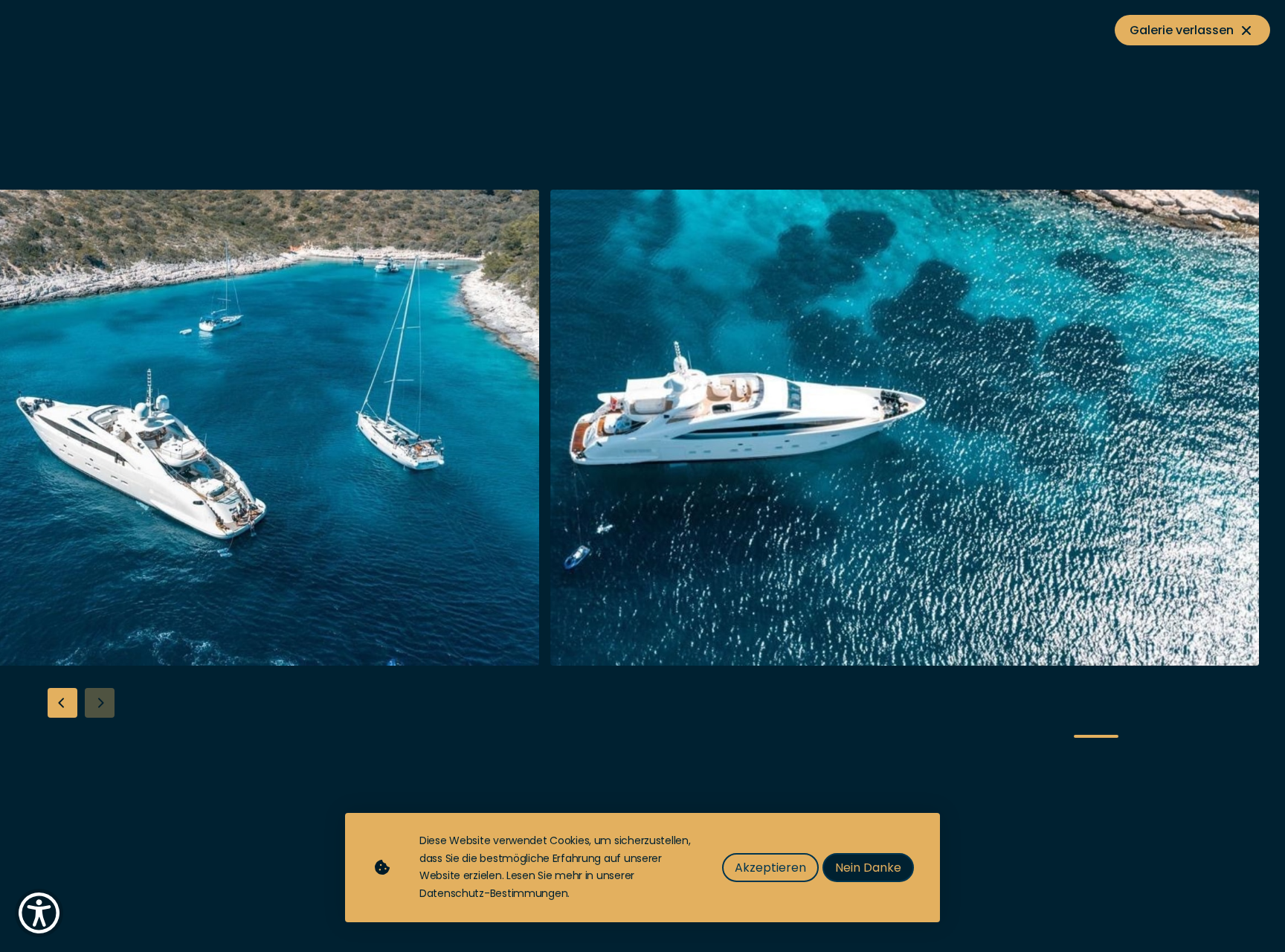
click at [885, 877] on span "Nein Danke" at bounding box center [868, 867] width 66 height 18
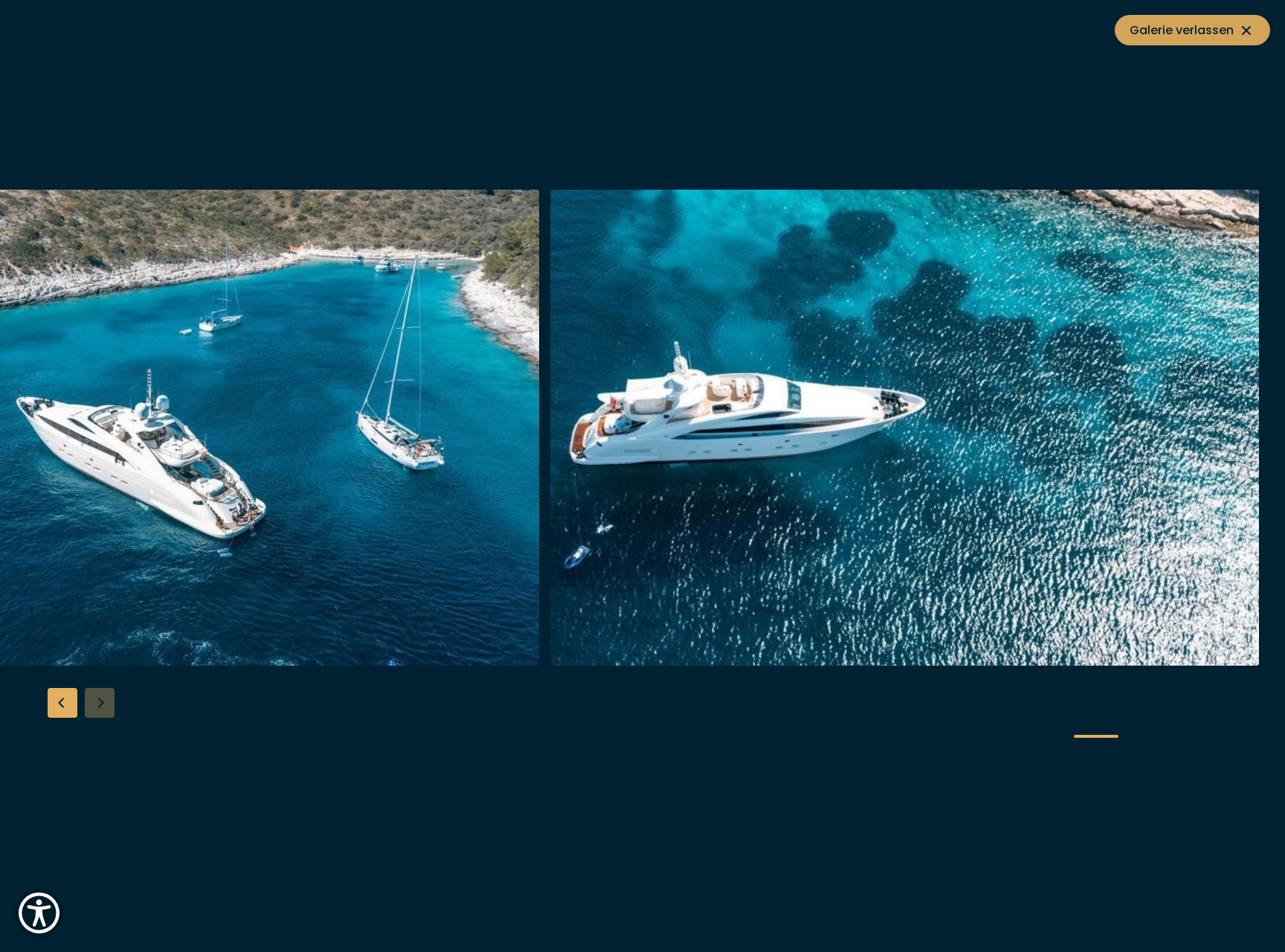
click at [1227, 38] on span "Galerie verlassen" at bounding box center [1192, 30] width 125 height 18
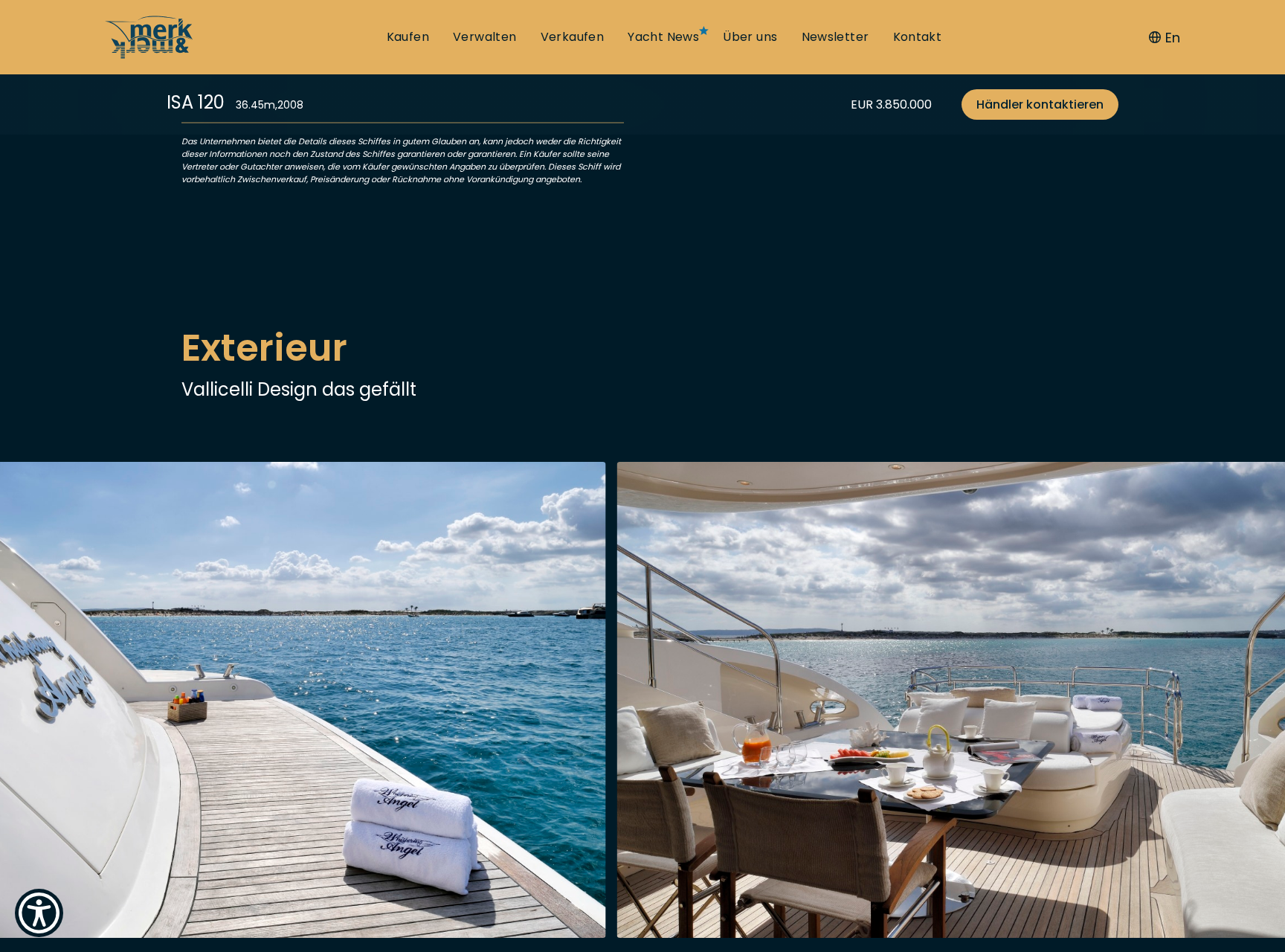
scroll to position [709, 0]
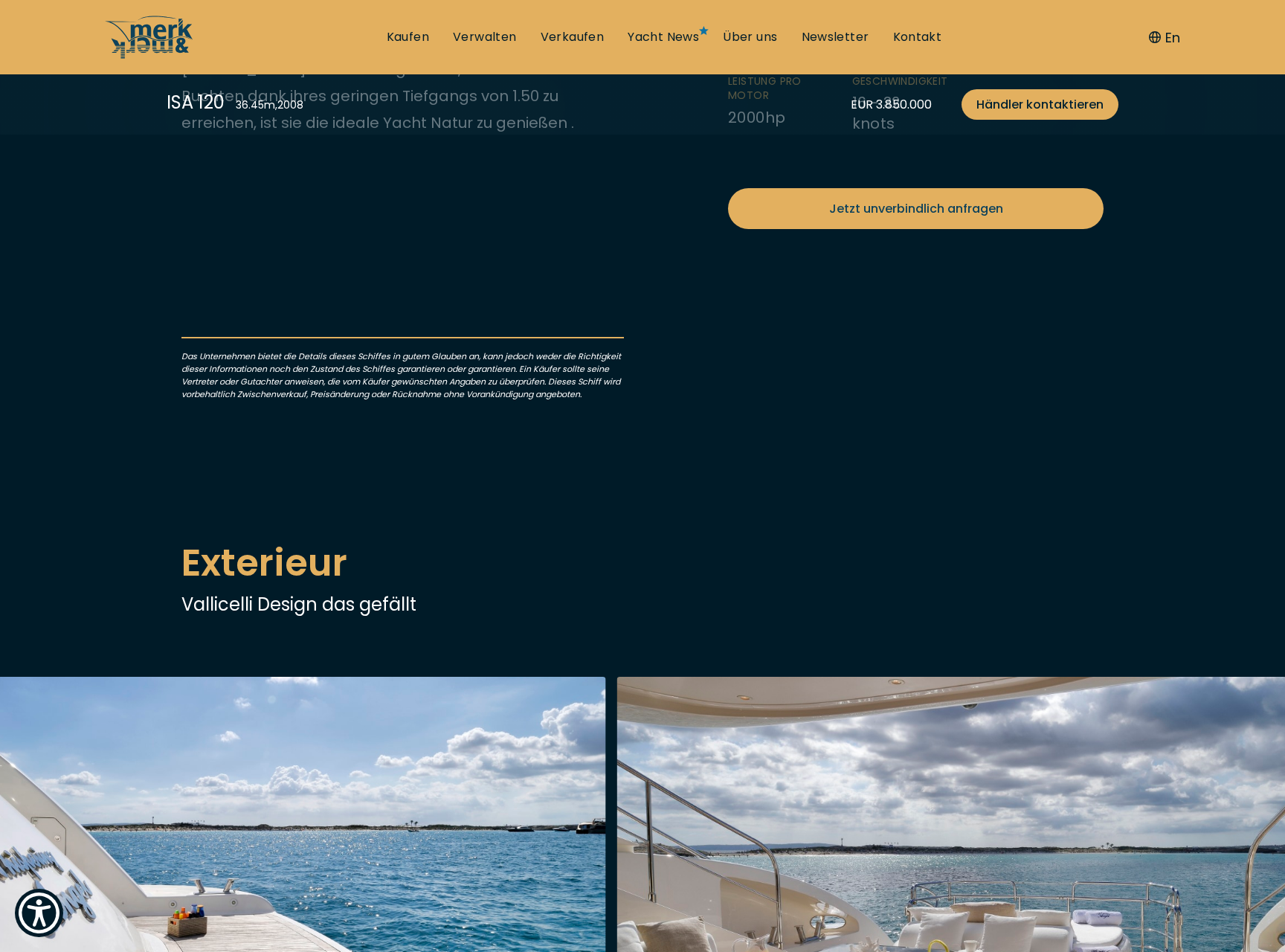
click at [741, 56] on li "Breite 7.4 m" at bounding box center [790, 26] width 124 height 60
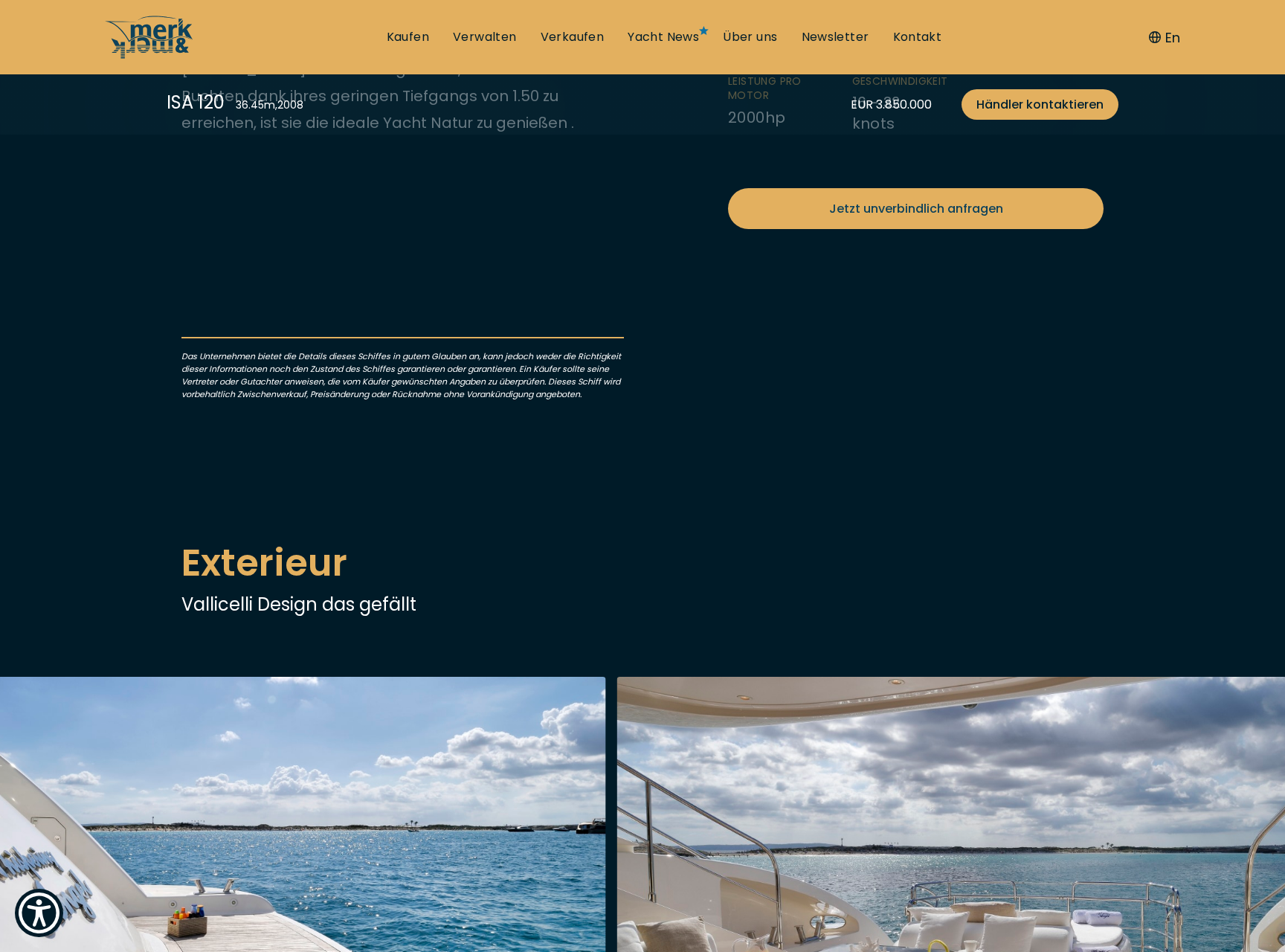
click at [741, 56] on li "Breite 7.4 m" at bounding box center [790, 26] width 124 height 60
click at [750, 56] on li "Breite 7.4 m" at bounding box center [790, 26] width 124 height 60
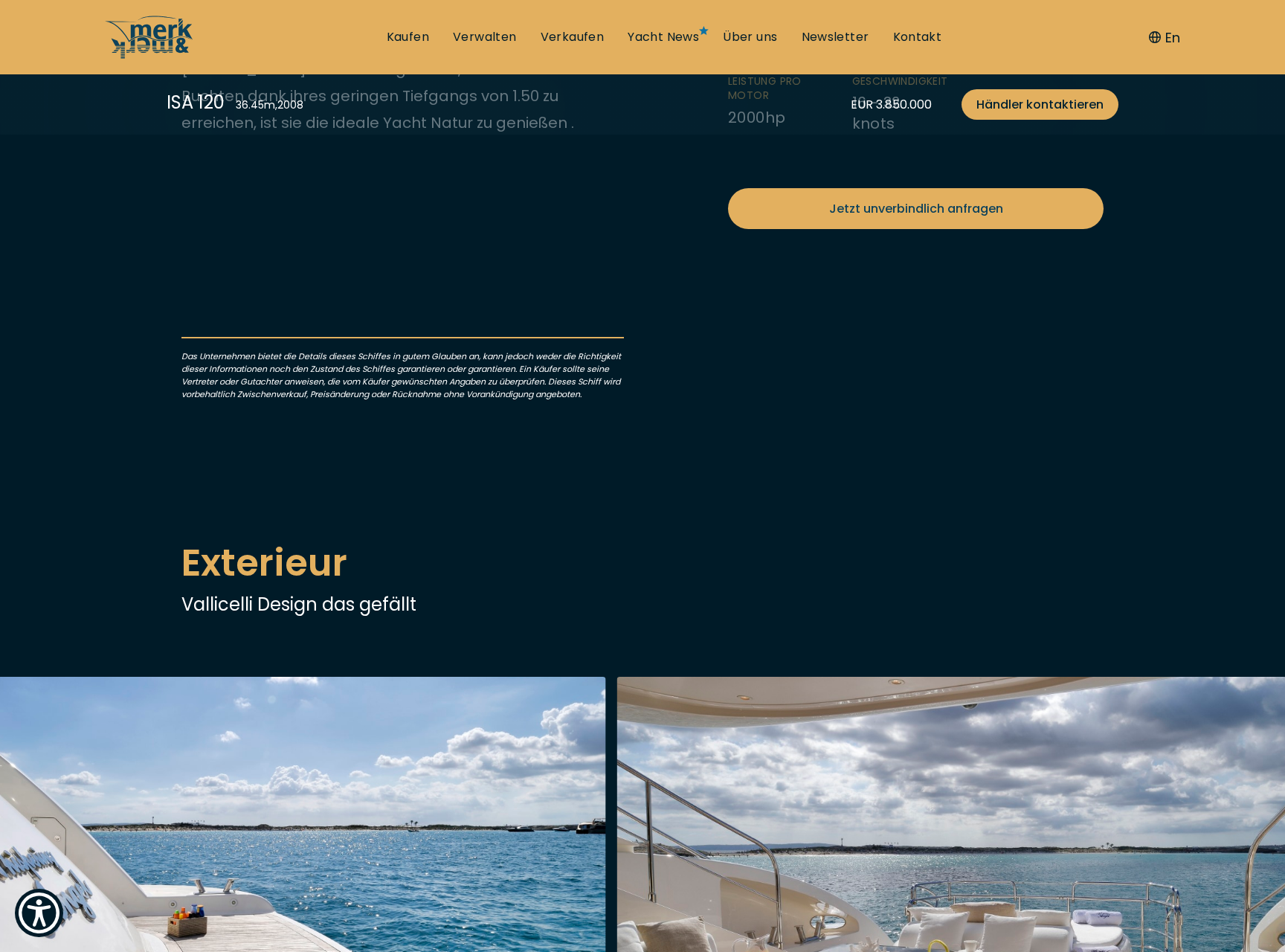
click at [746, 153] on ul "Zustand Gebraucht Jahr 2008 Typ Motor Yacht Brand ISA YACHTS Kabinen 5 Länge üb…" at bounding box center [917, 6] width 376 height 293
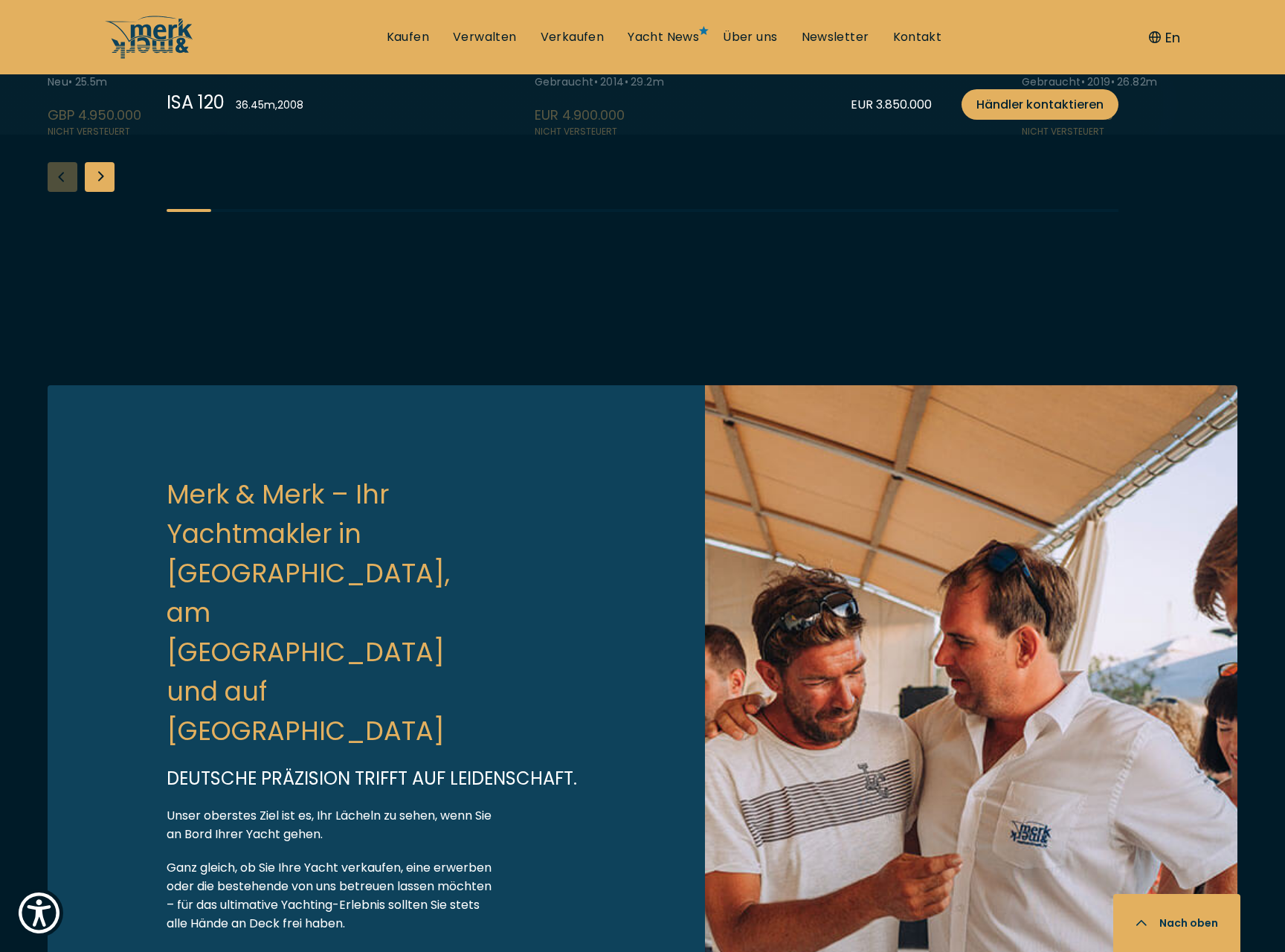
scroll to position [3747, 0]
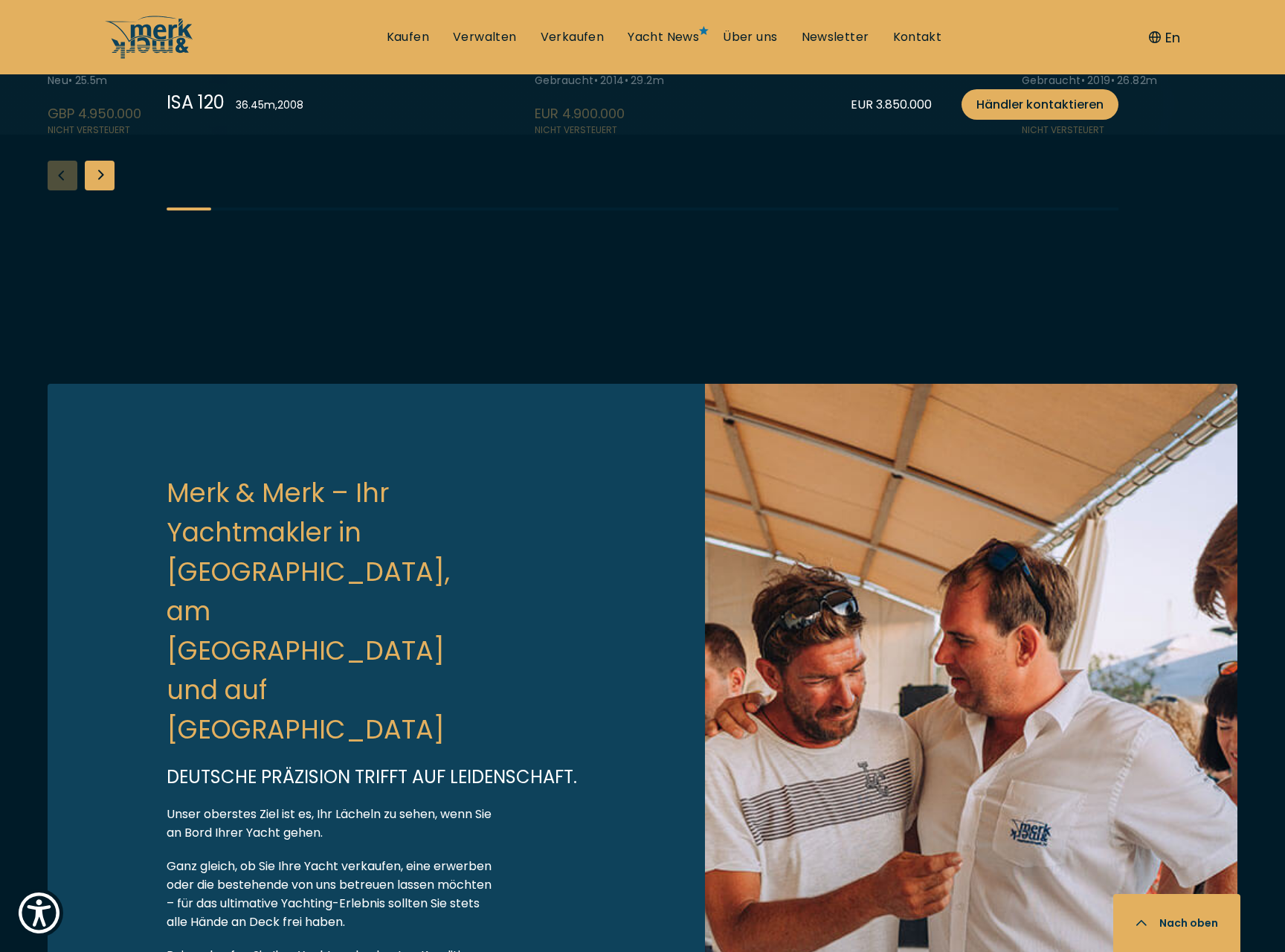
click at [99, 190] on div "Next slide" at bounding box center [99, 175] width 30 height 30
click at [97, 190] on div "Next slide" at bounding box center [99, 175] width 30 height 30
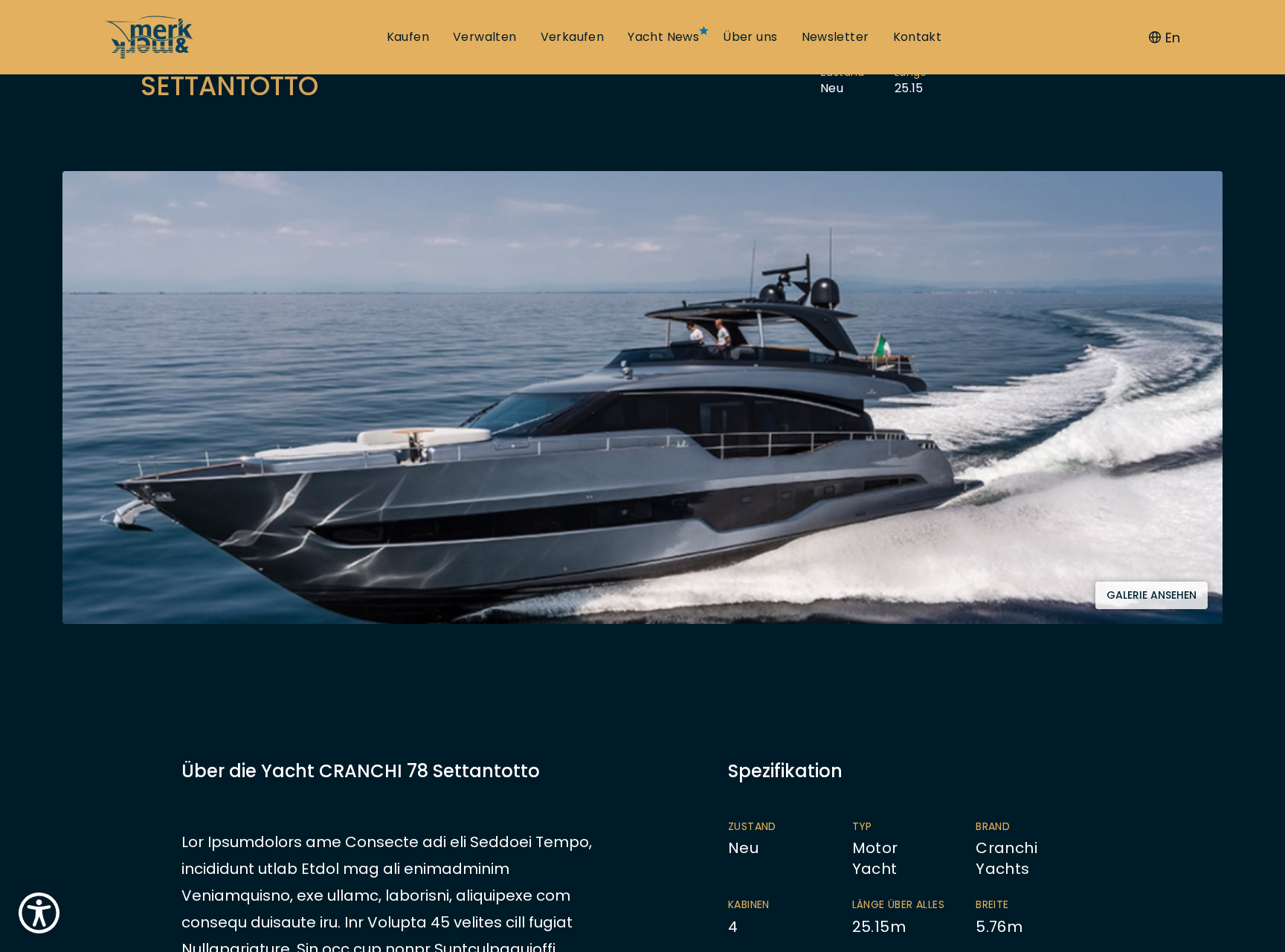
scroll to position [231, 0]
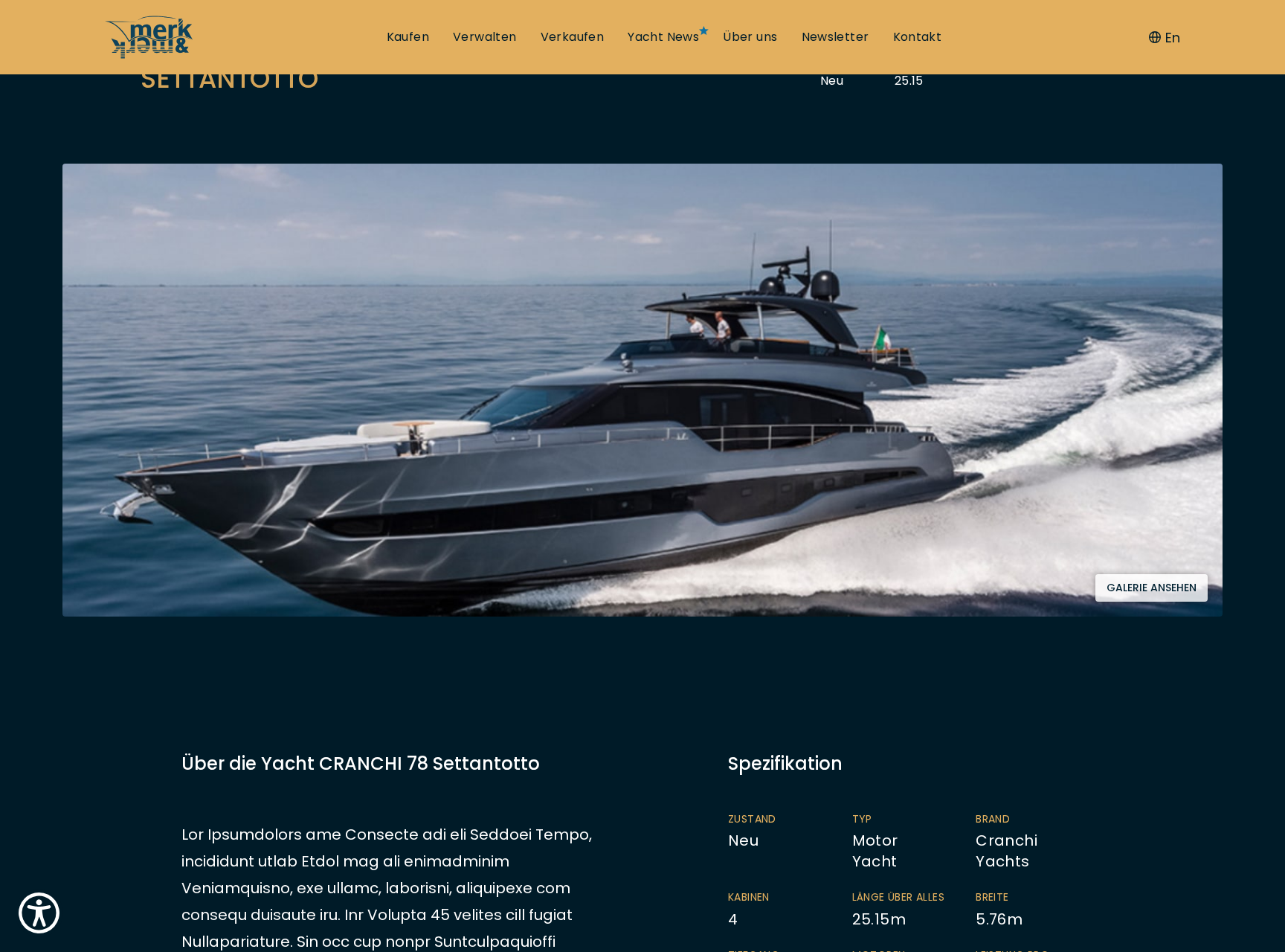
click at [733, 414] on img at bounding box center [642, 390] width 1161 height 453
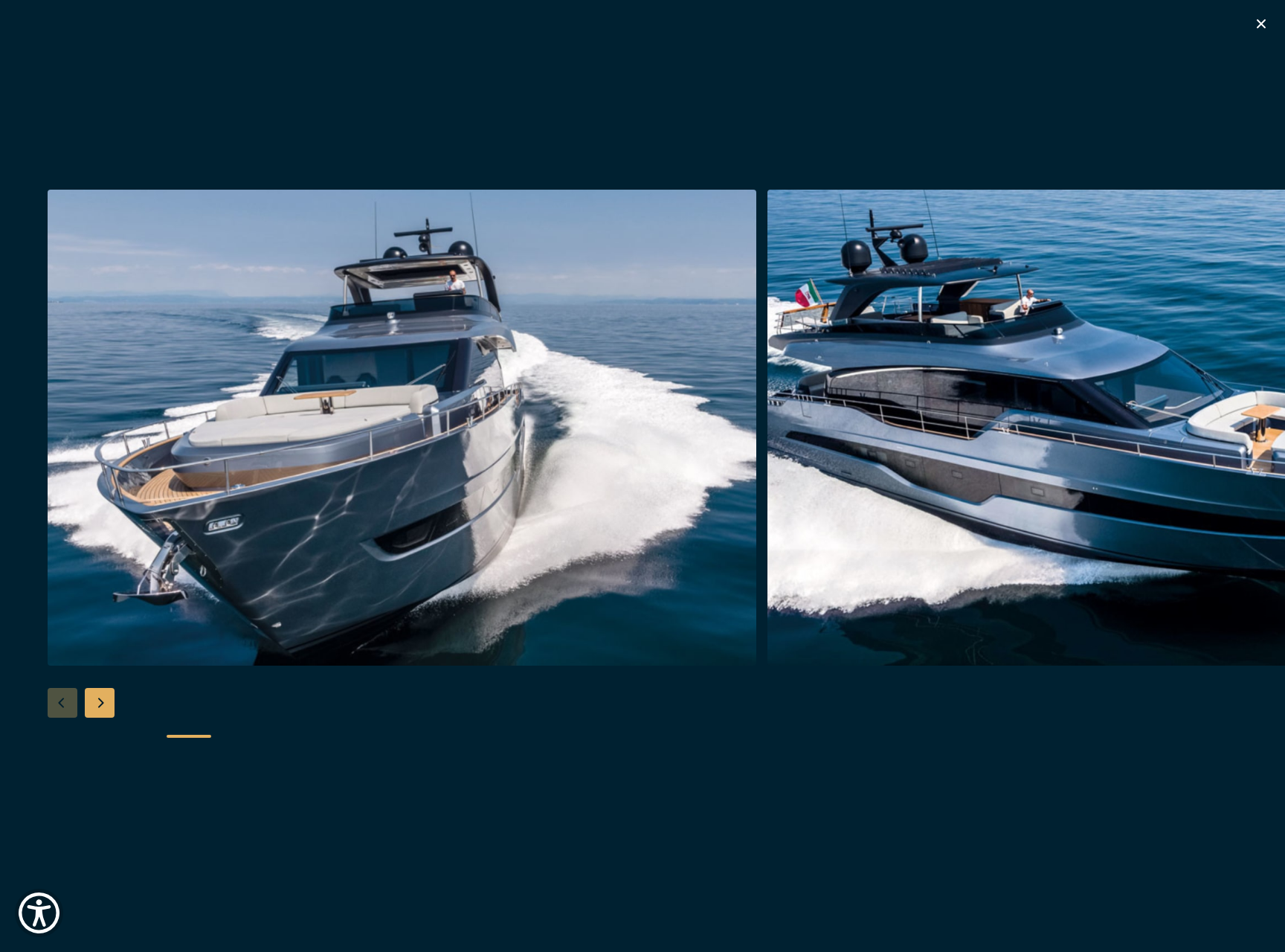
click at [99, 697] on div "Next slide" at bounding box center [99, 703] width 30 height 30
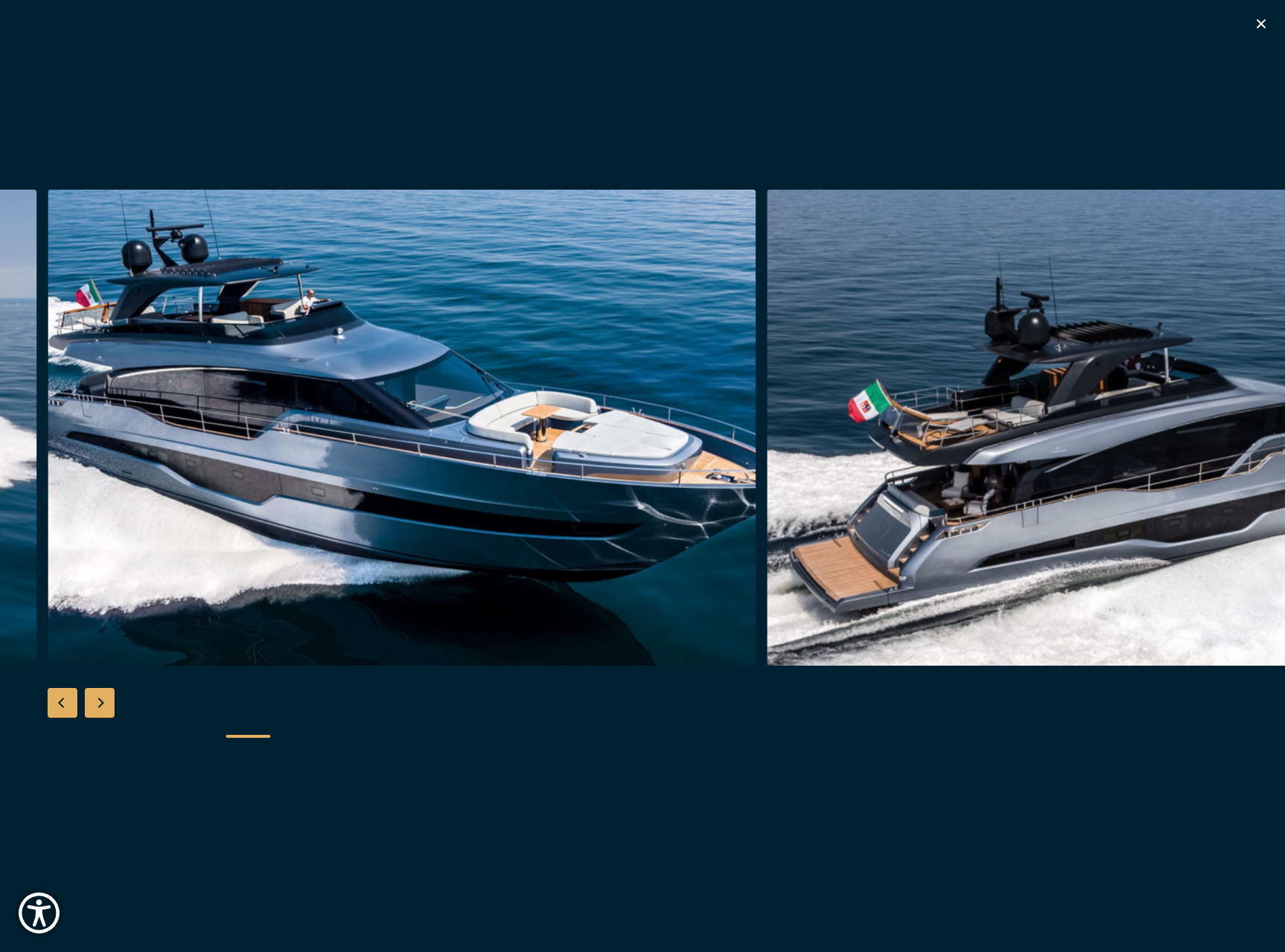
click at [99, 697] on div "Next slide" at bounding box center [99, 703] width 30 height 30
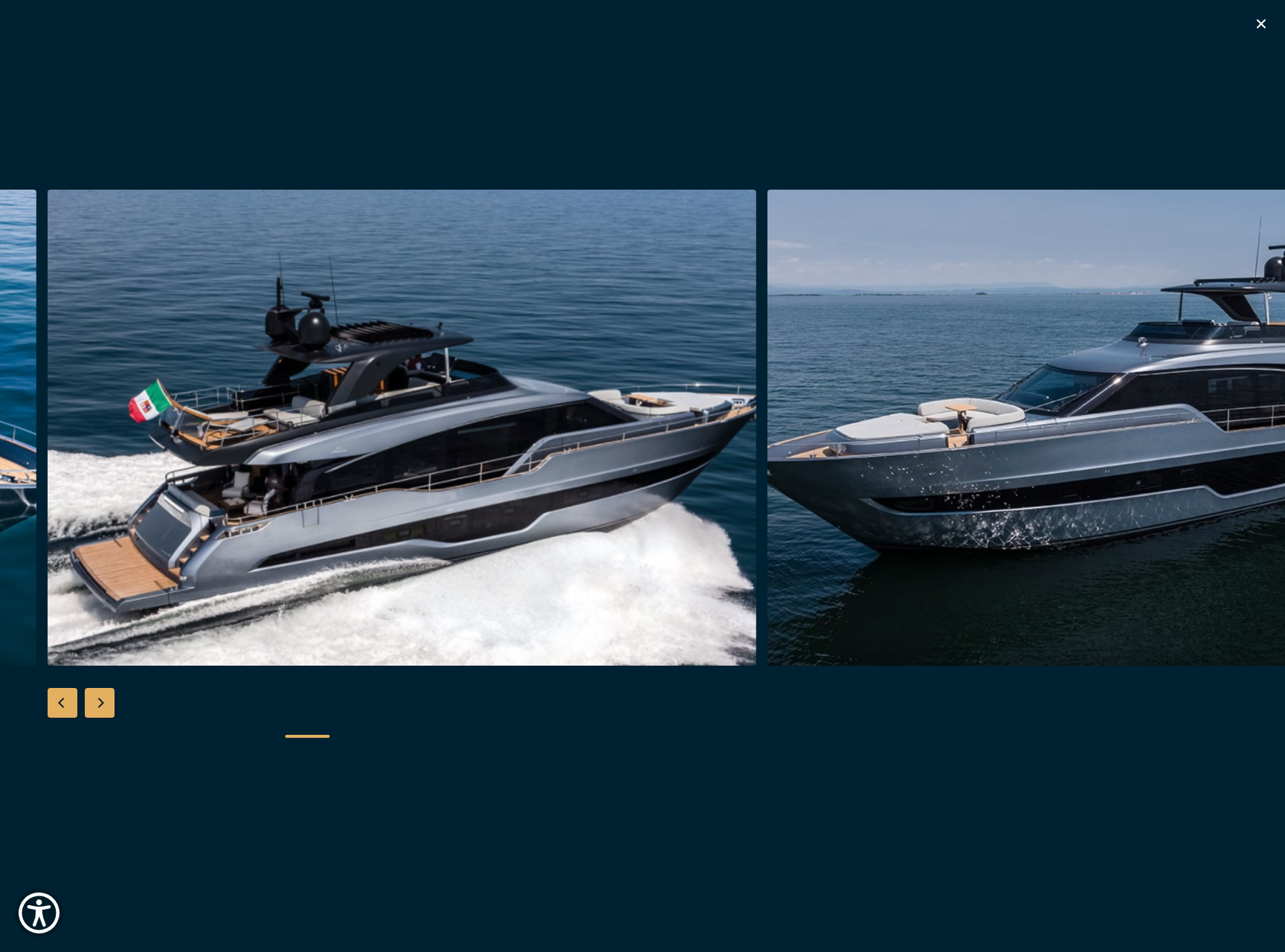
click at [99, 697] on div "Next slide" at bounding box center [99, 703] width 30 height 30
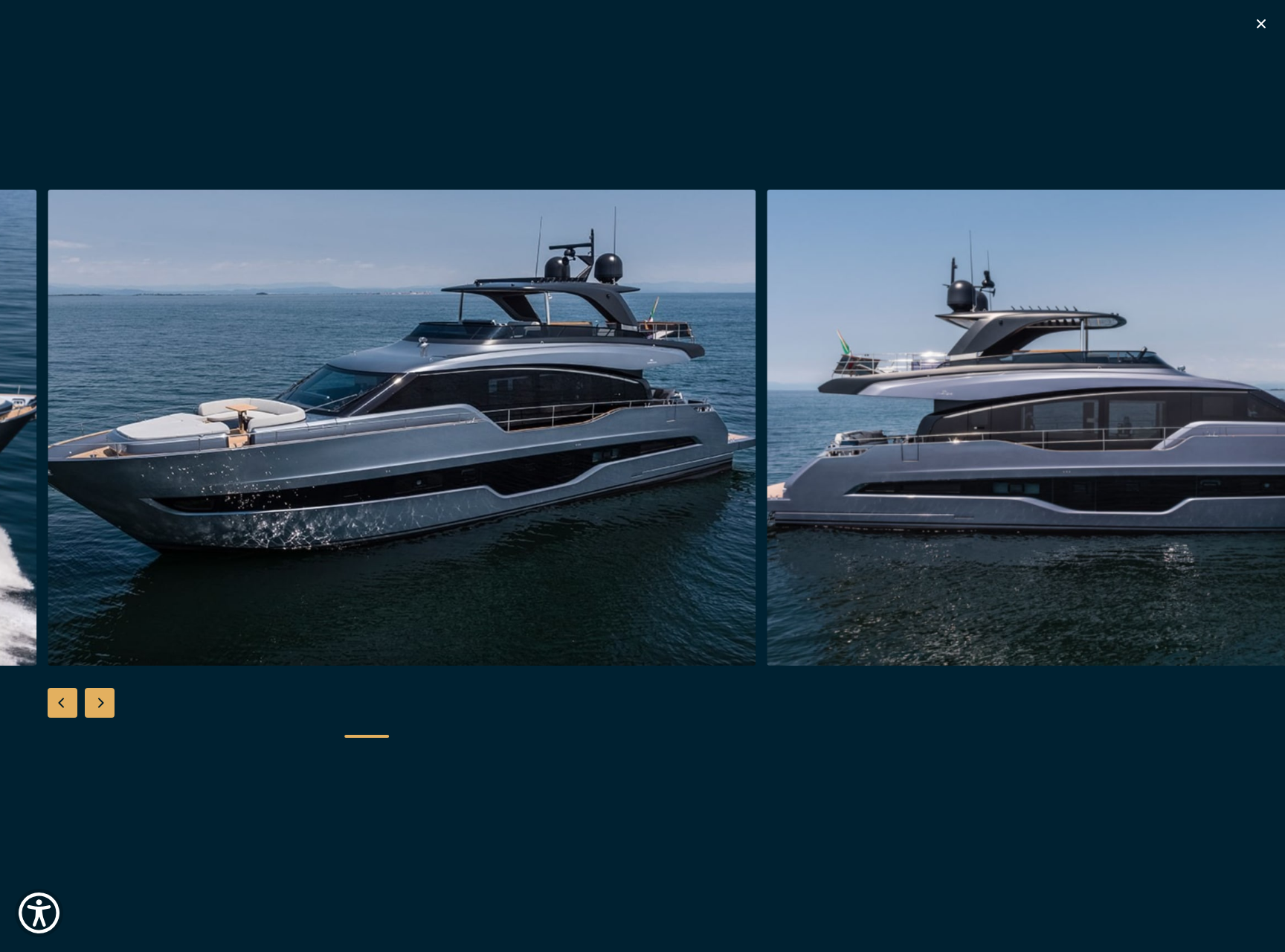
click at [99, 697] on div "Next slide" at bounding box center [99, 703] width 30 height 30
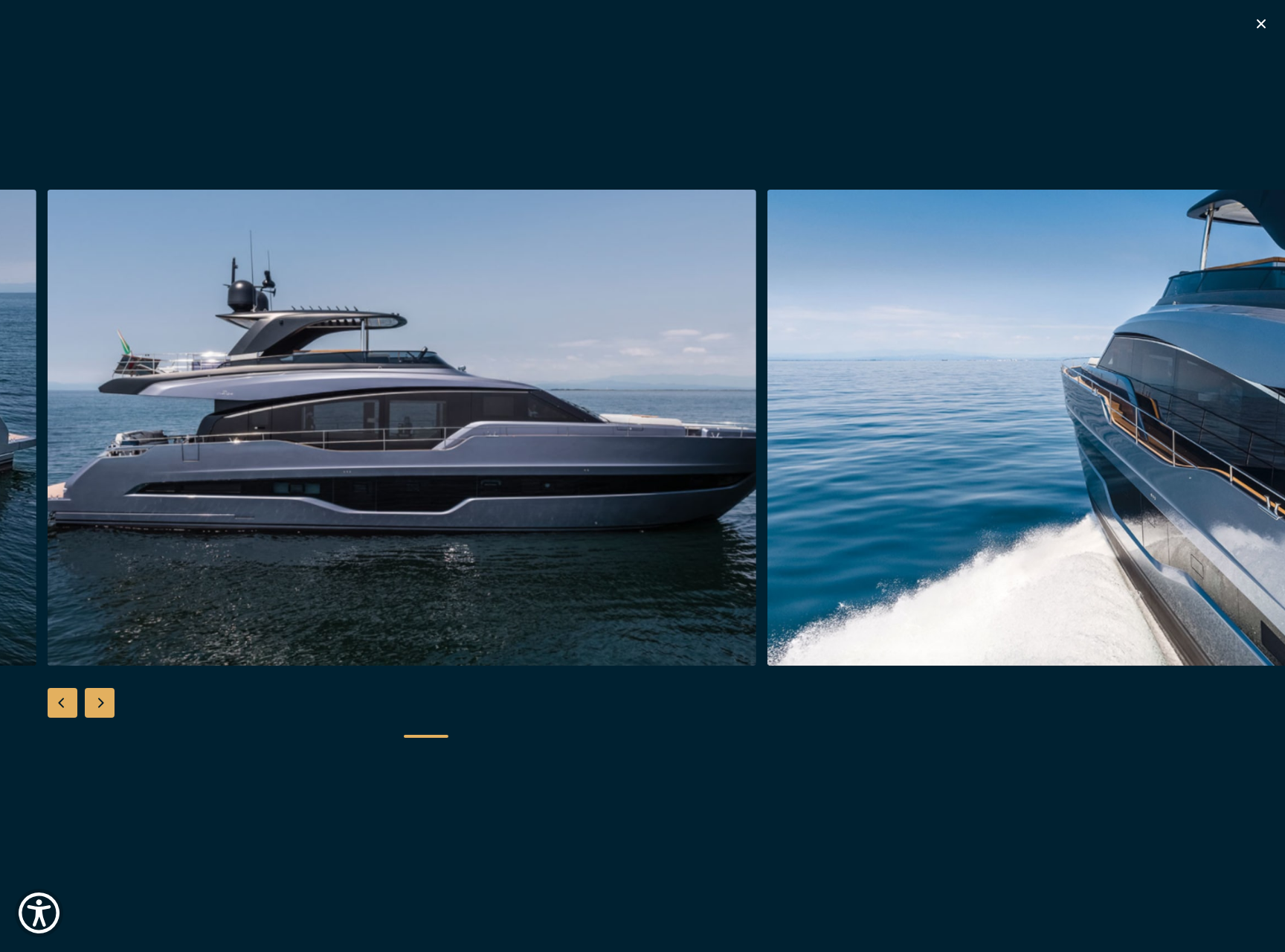
click at [99, 697] on div "Next slide" at bounding box center [99, 703] width 30 height 30
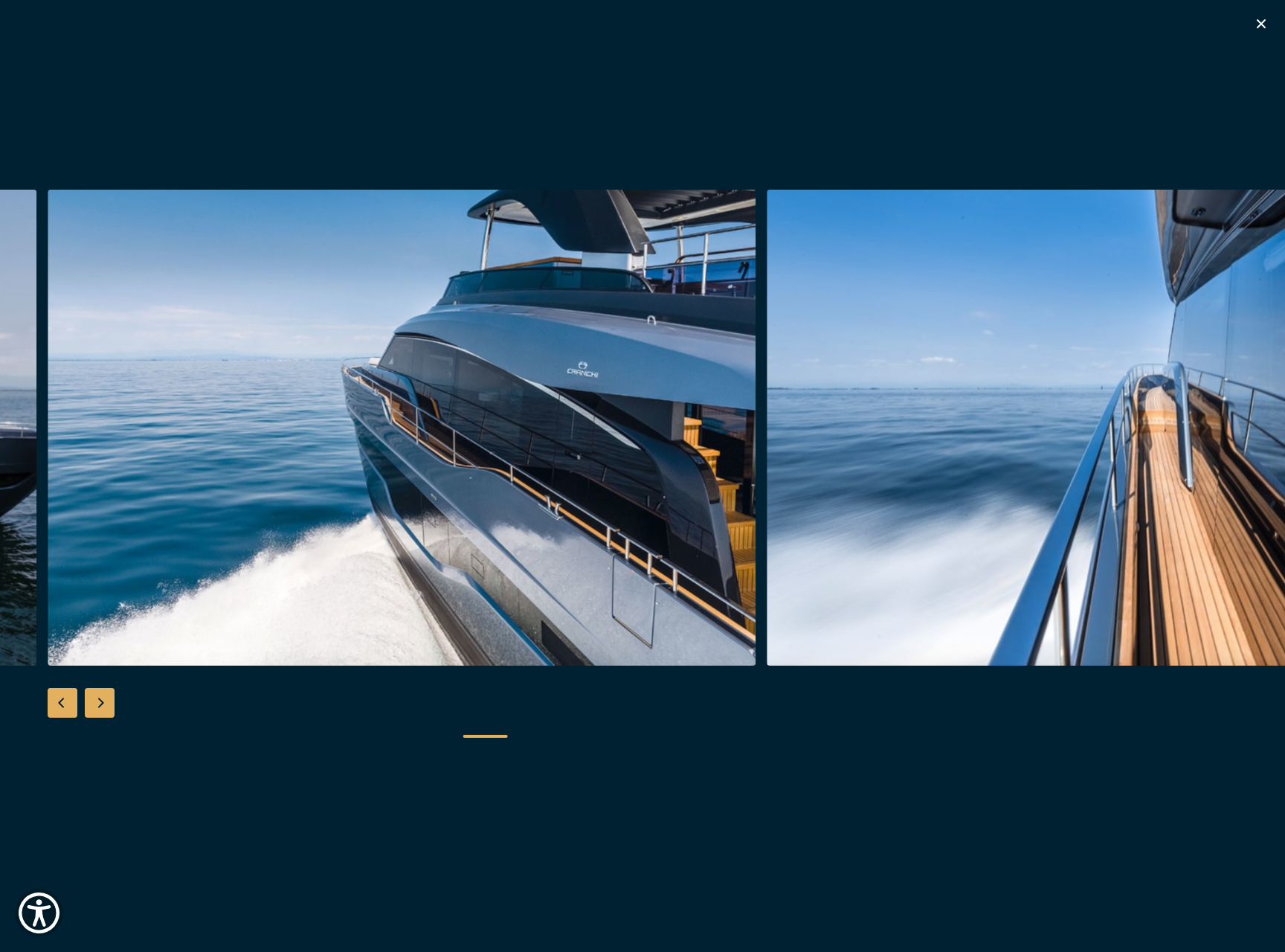
click at [99, 697] on div "Next slide" at bounding box center [99, 703] width 30 height 30
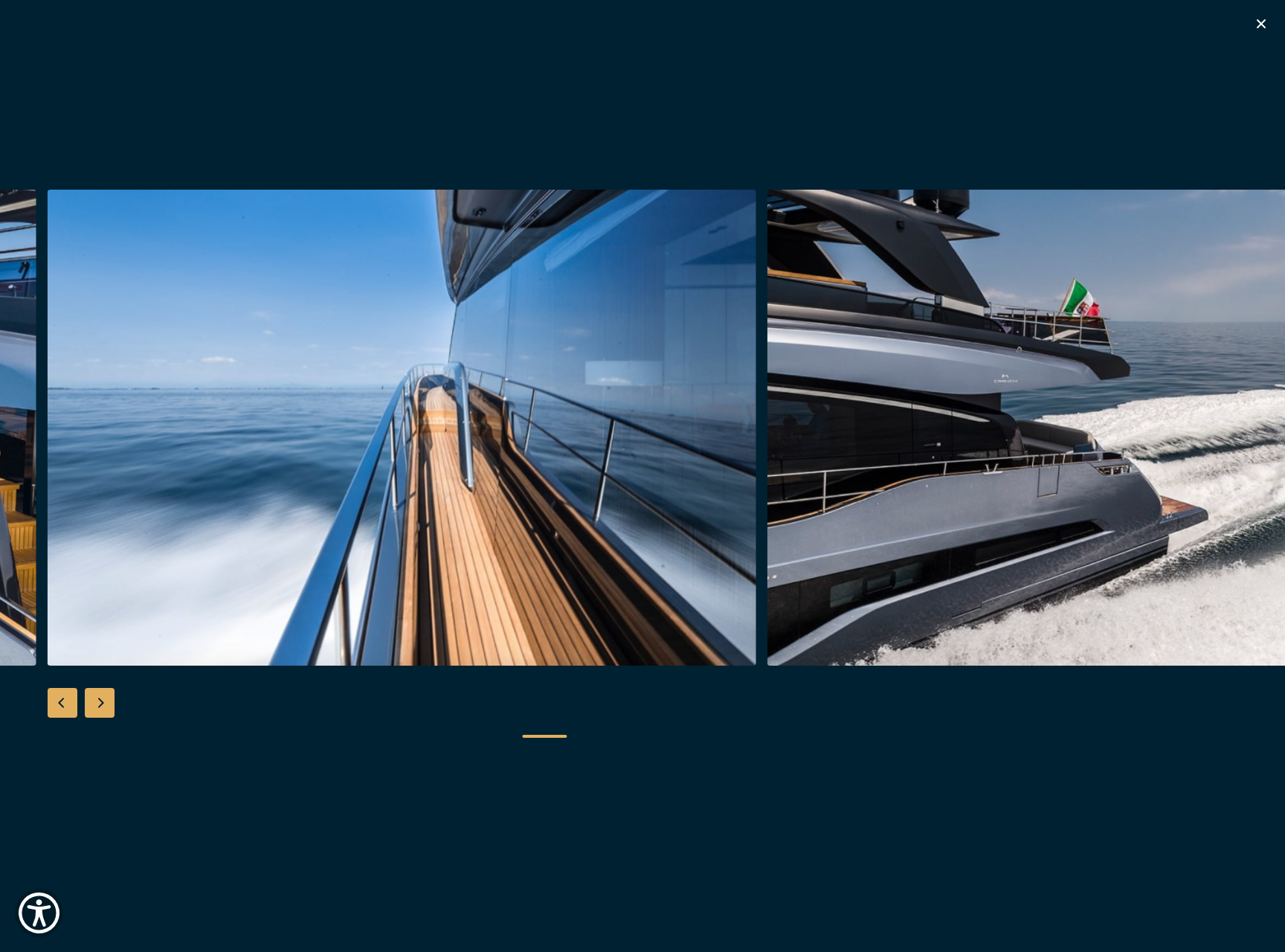
click at [99, 697] on div "Next slide" at bounding box center [99, 703] width 30 height 30
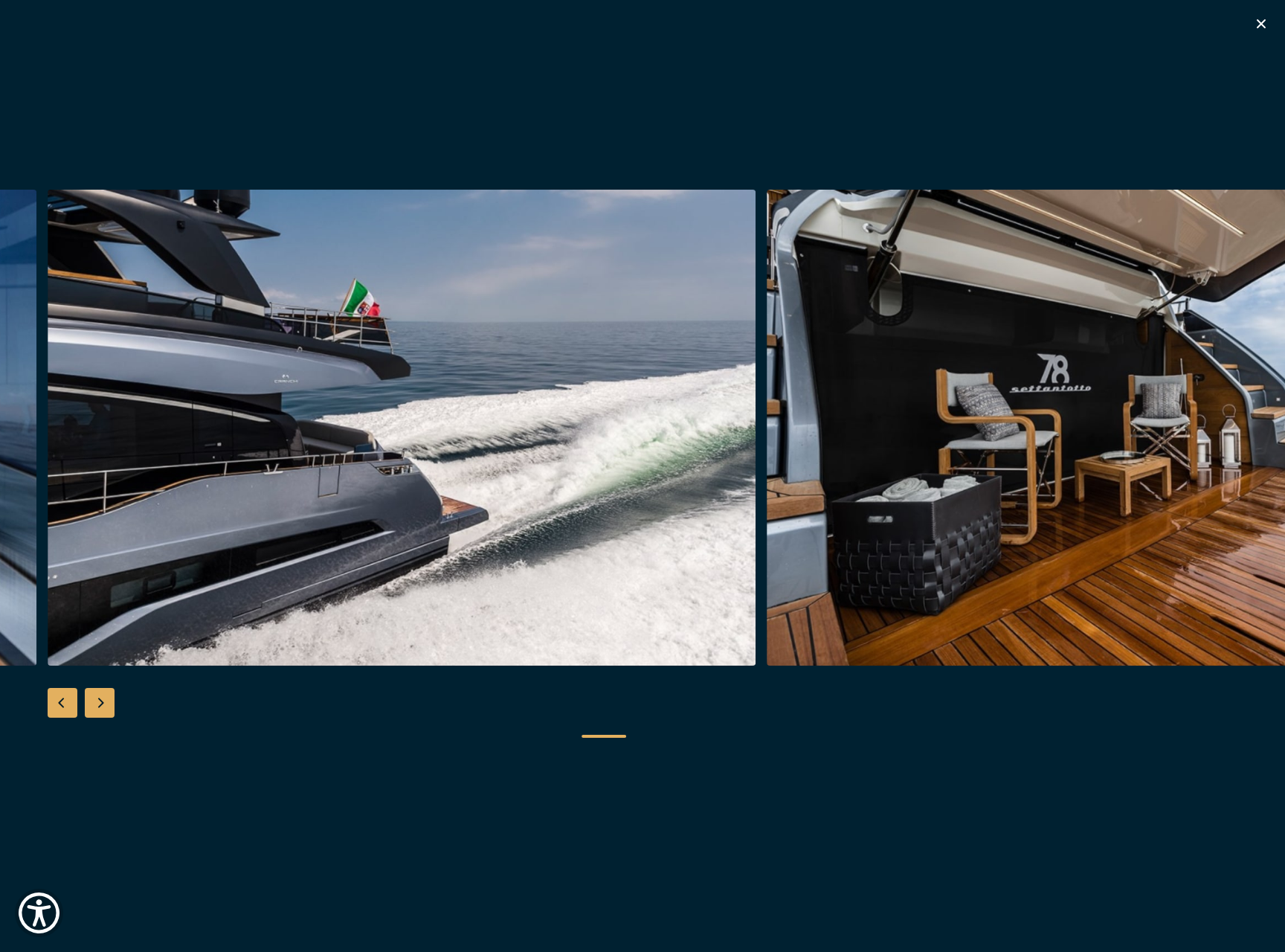
click at [99, 697] on div "Next slide" at bounding box center [99, 703] width 30 height 30
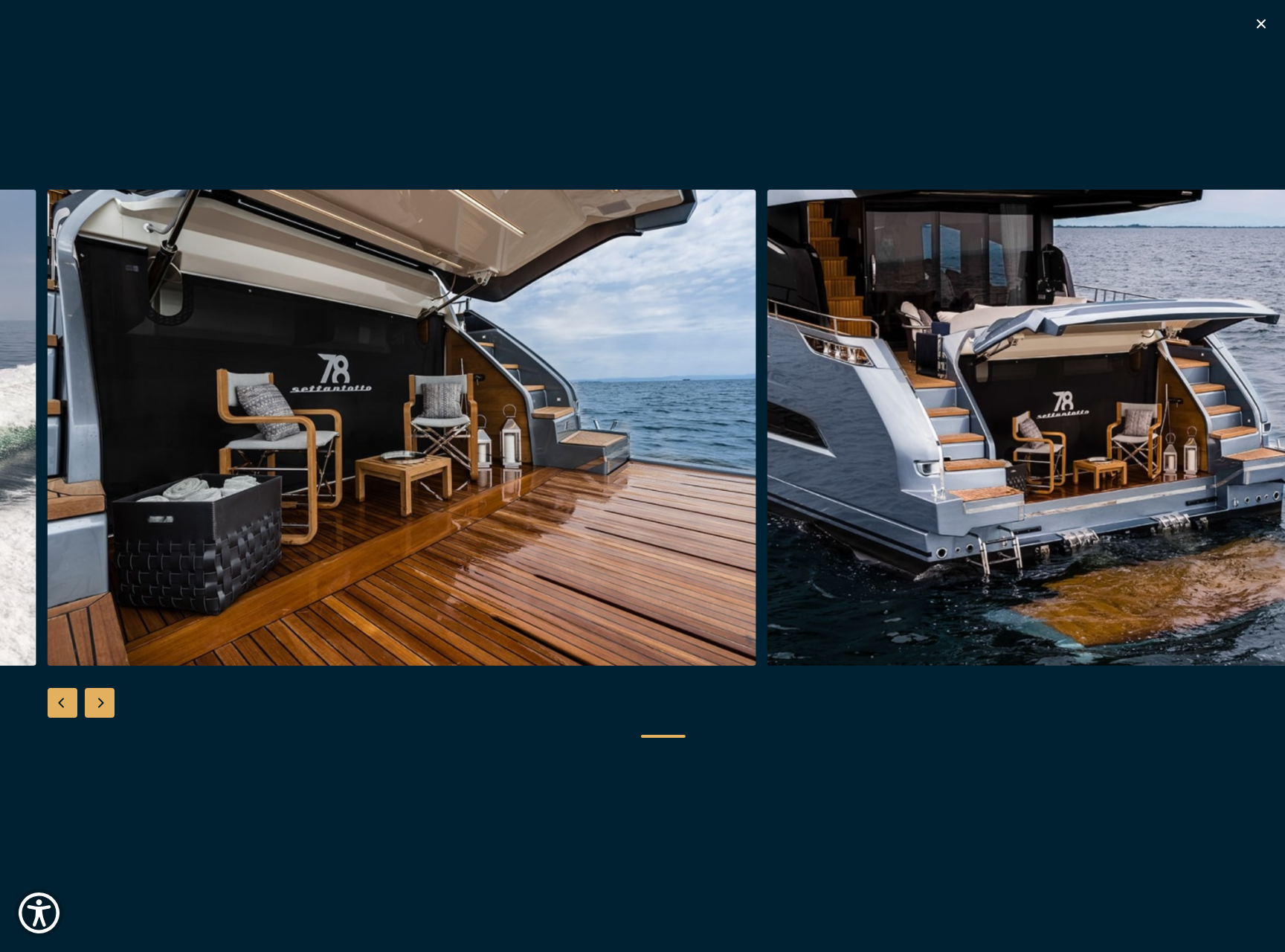
click at [99, 697] on div "Next slide" at bounding box center [99, 703] width 30 height 30
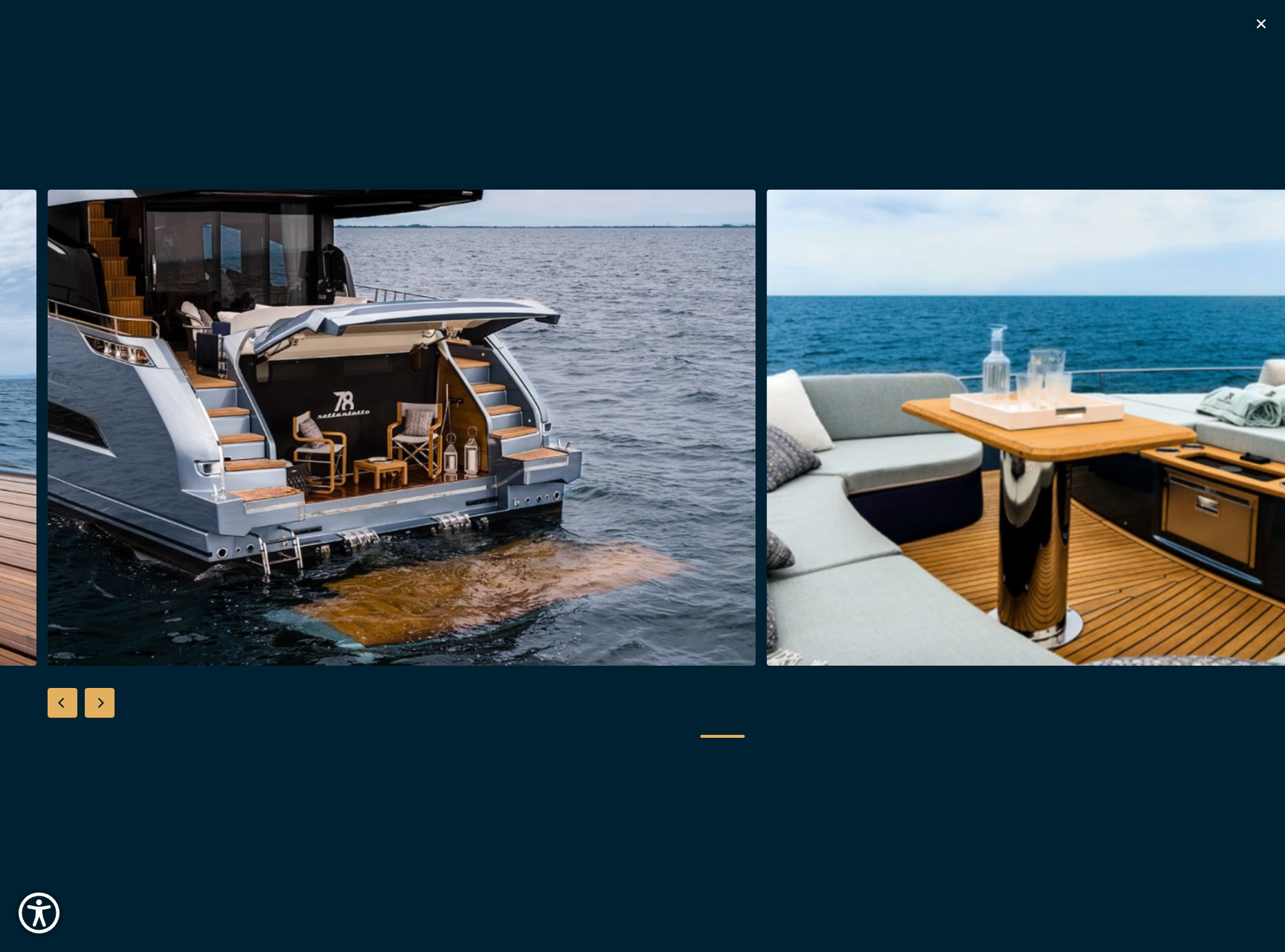
click at [99, 697] on div "Next slide" at bounding box center [99, 703] width 30 height 30
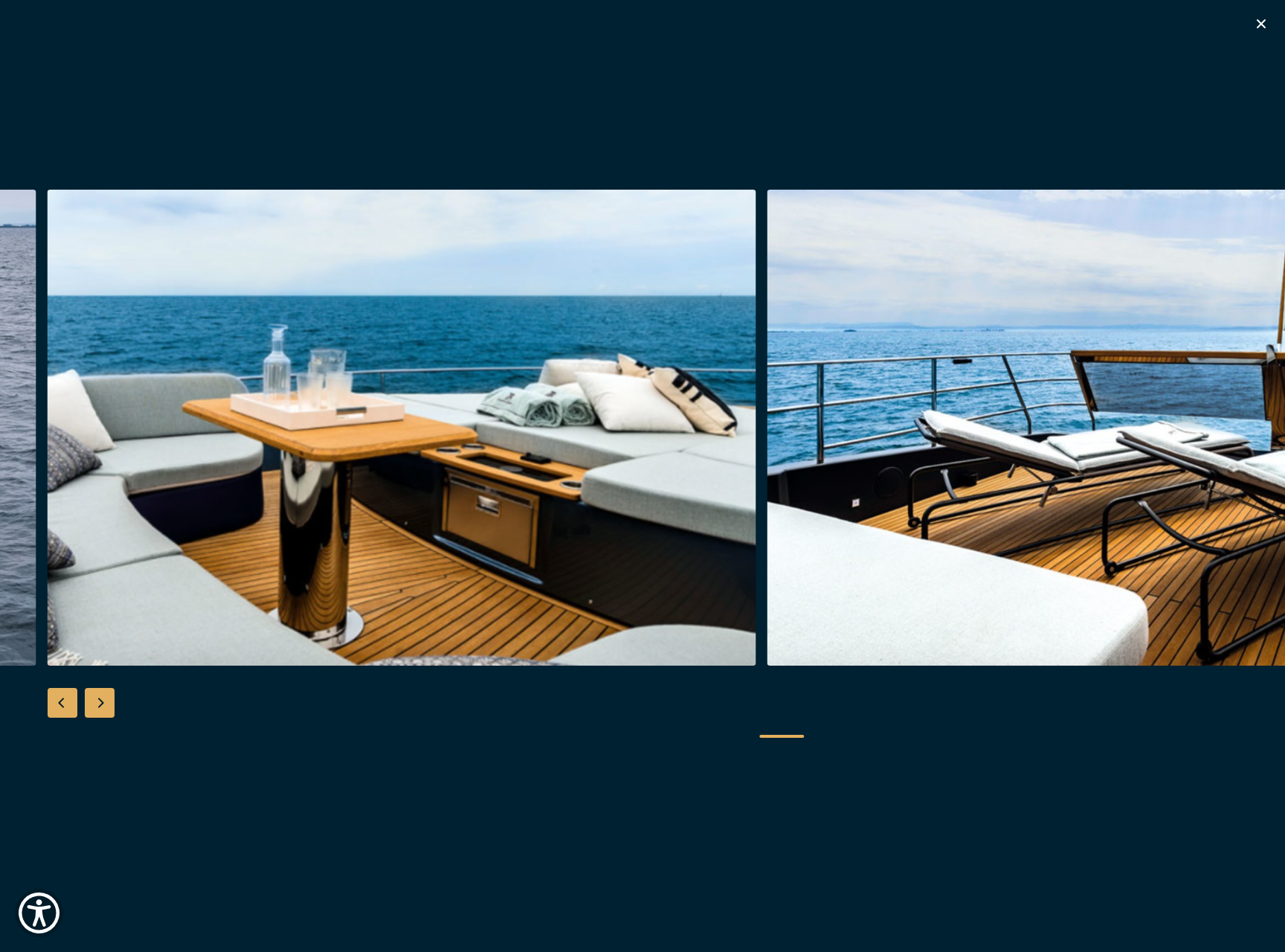
click at [99, 697] on div "Next slide" at bounding box center [99, 703] width 30 height 30
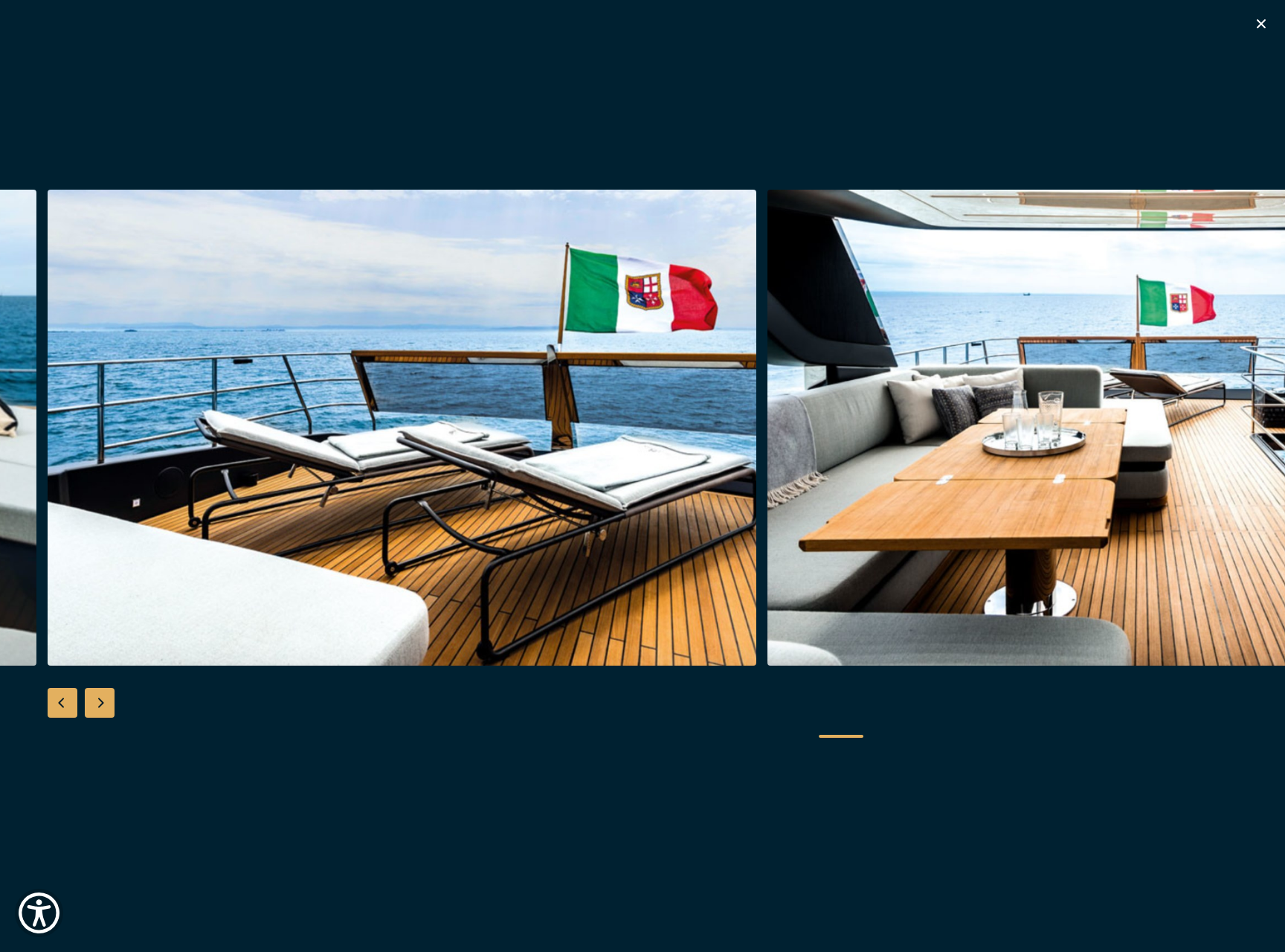
click at [99, 697] on div "Next slide" at bounding box center [99, 703] width 30 height 30
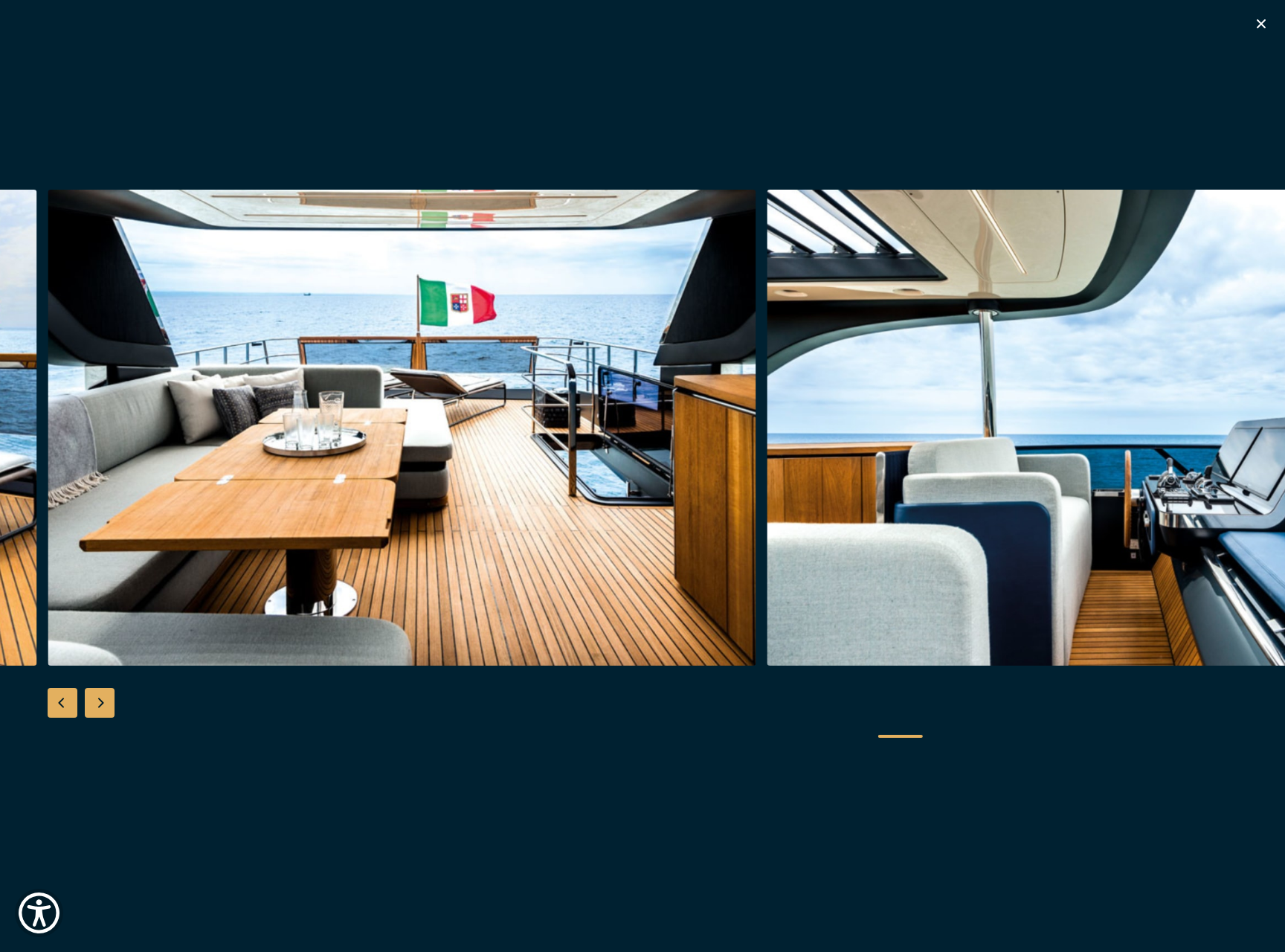
click at [99, 697] on div "Next slide" at bounding box center [99, 703] width 30 height 30
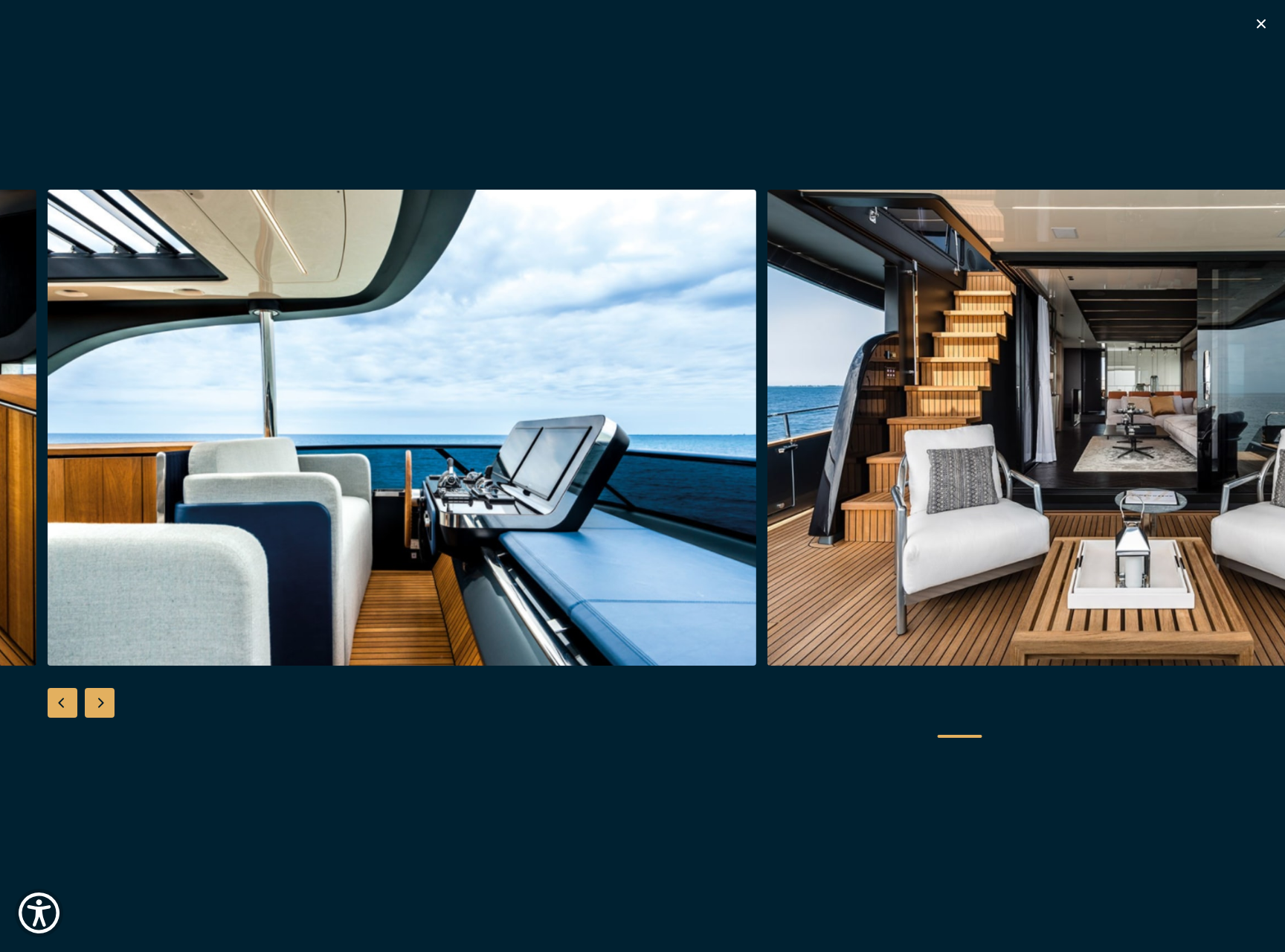
click at [99, 697] on div "Next slide" at bounding box center [99, 703] width 30 height 30
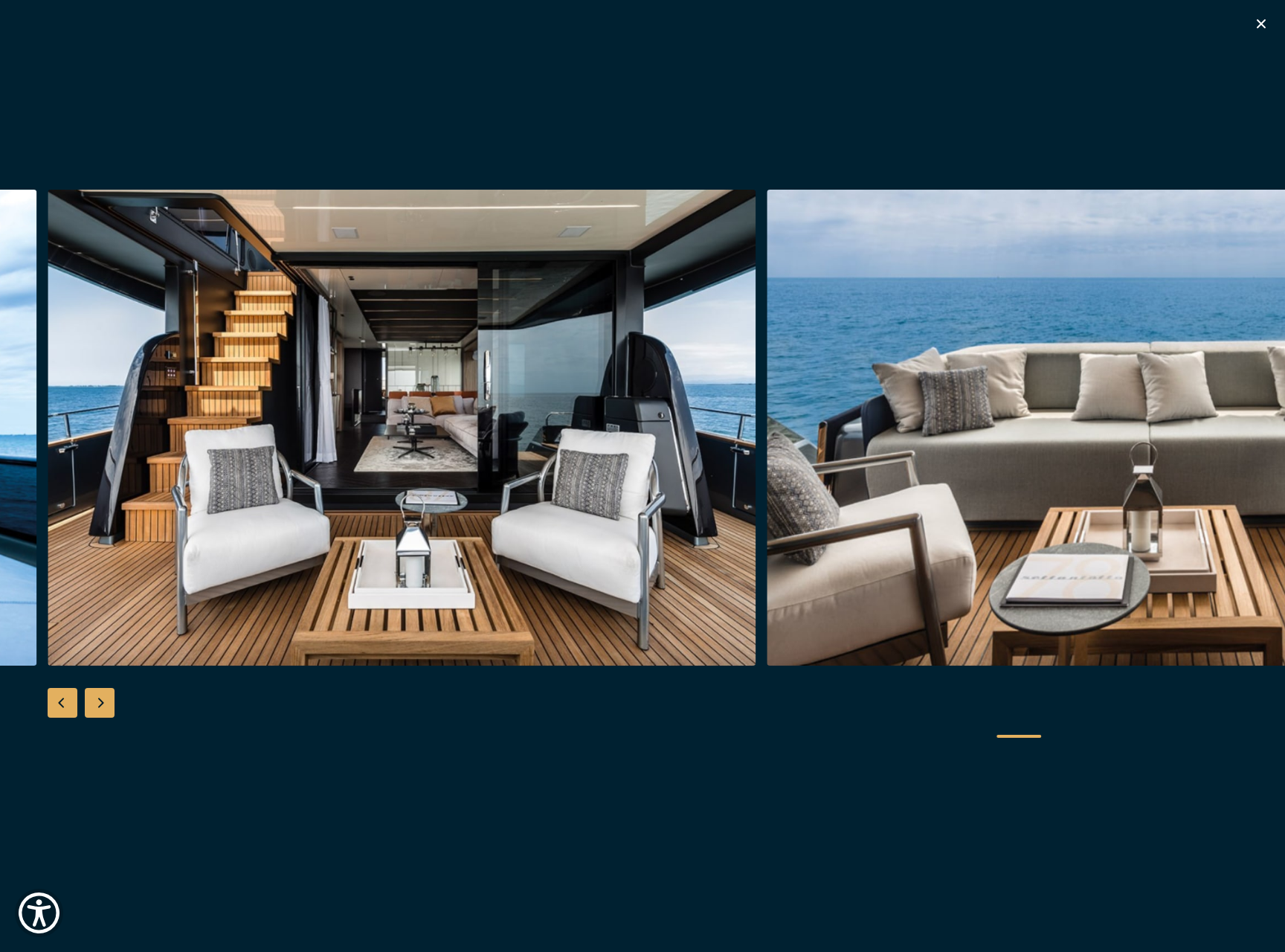
click at [99, 697] on div "Next slide" at bounding box center [99, 703] width 30 height 30
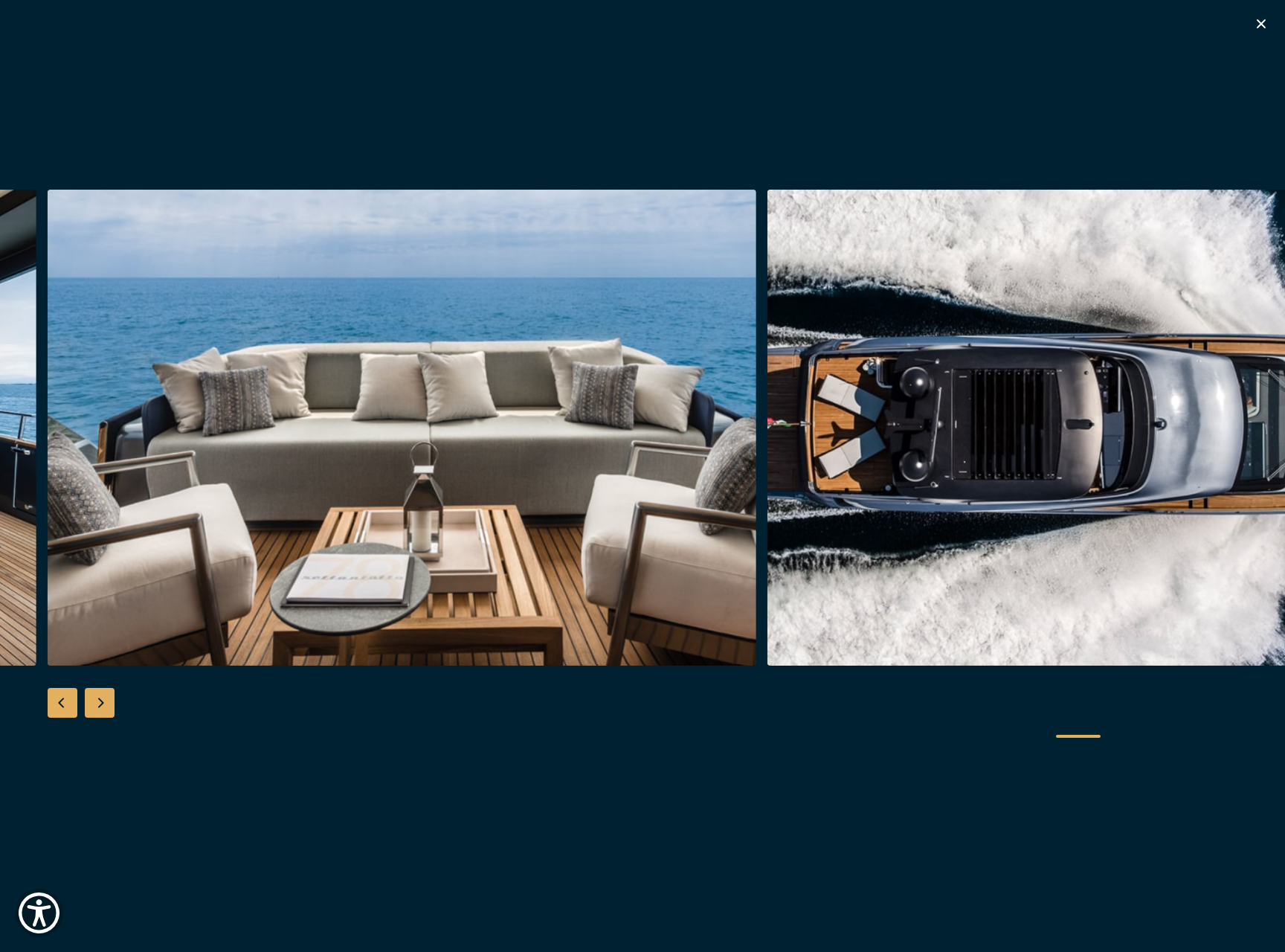
click at [99, 697] on div "Next slide" at bounding box center [99, 703] width 30 height 30
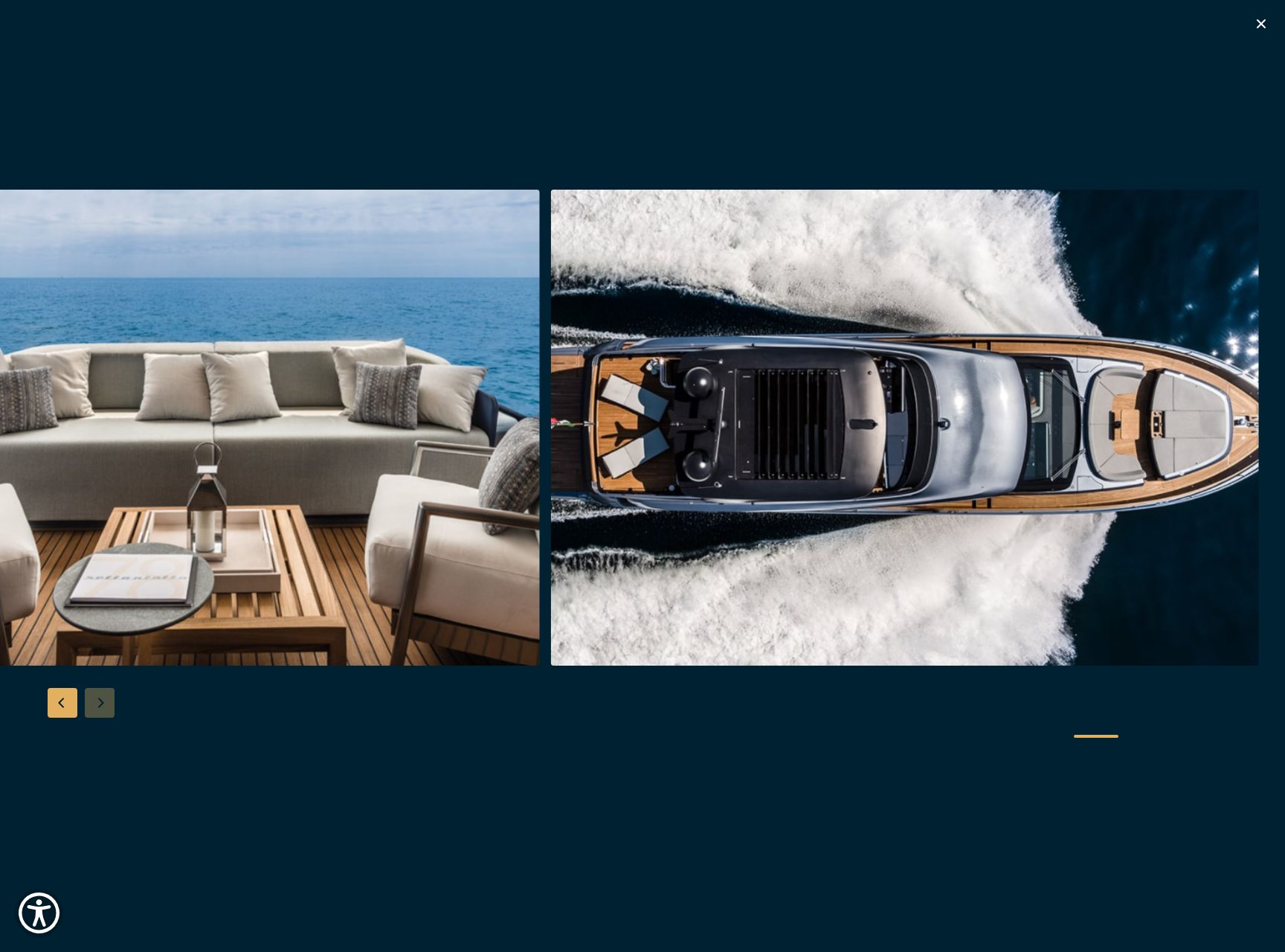
click at [99, 697] on div at bounding box center [642, 476] width 1285 height 573
click at [1272, 18] on div "Besondere Yachtangebote" at bounding box center [642, 476] width 1285 height 952
click at [1262, 23] on icon "button" at bounding box center [1261, 23] width 18 height 18
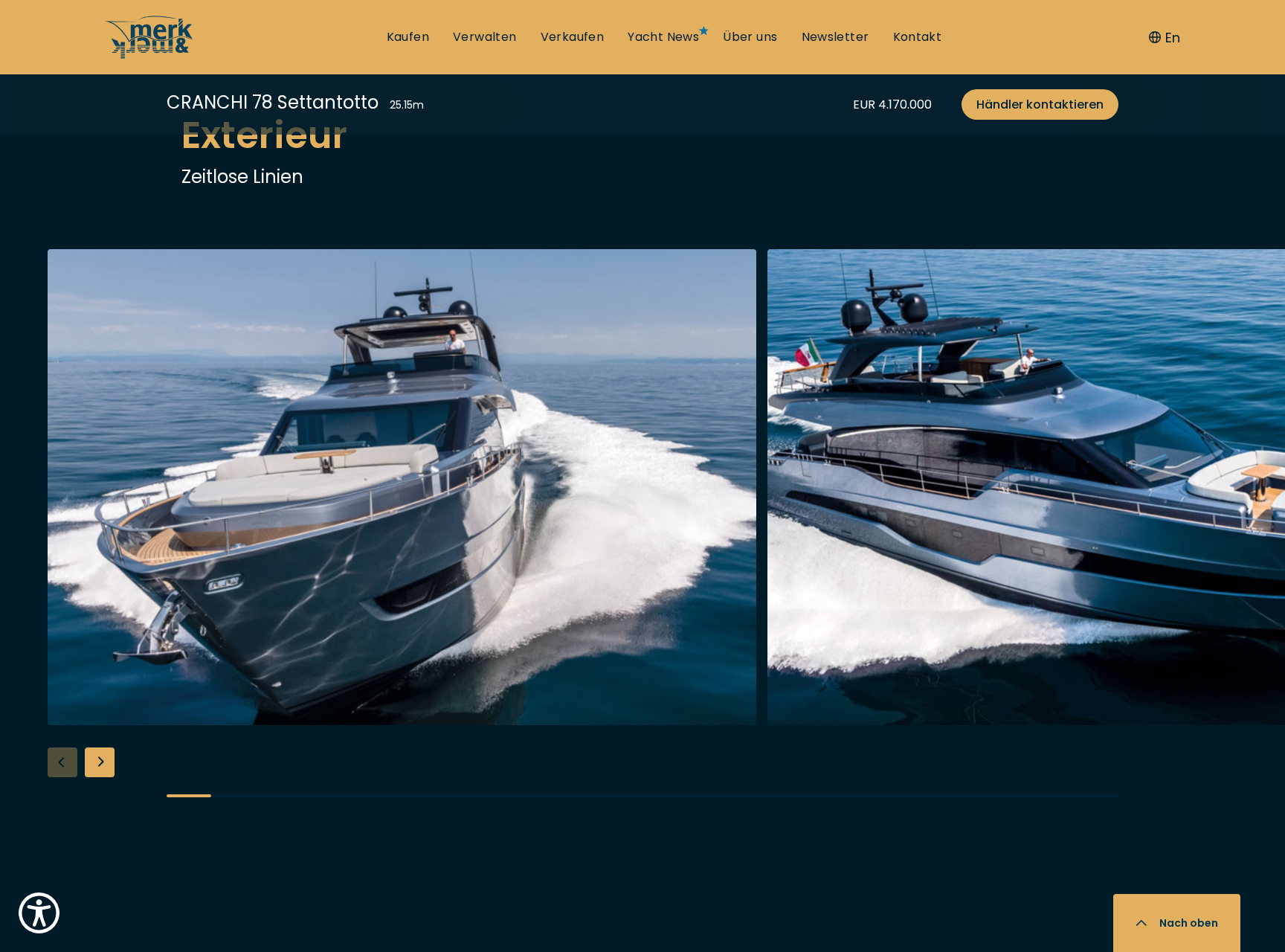
scroll to position [2288, 0]
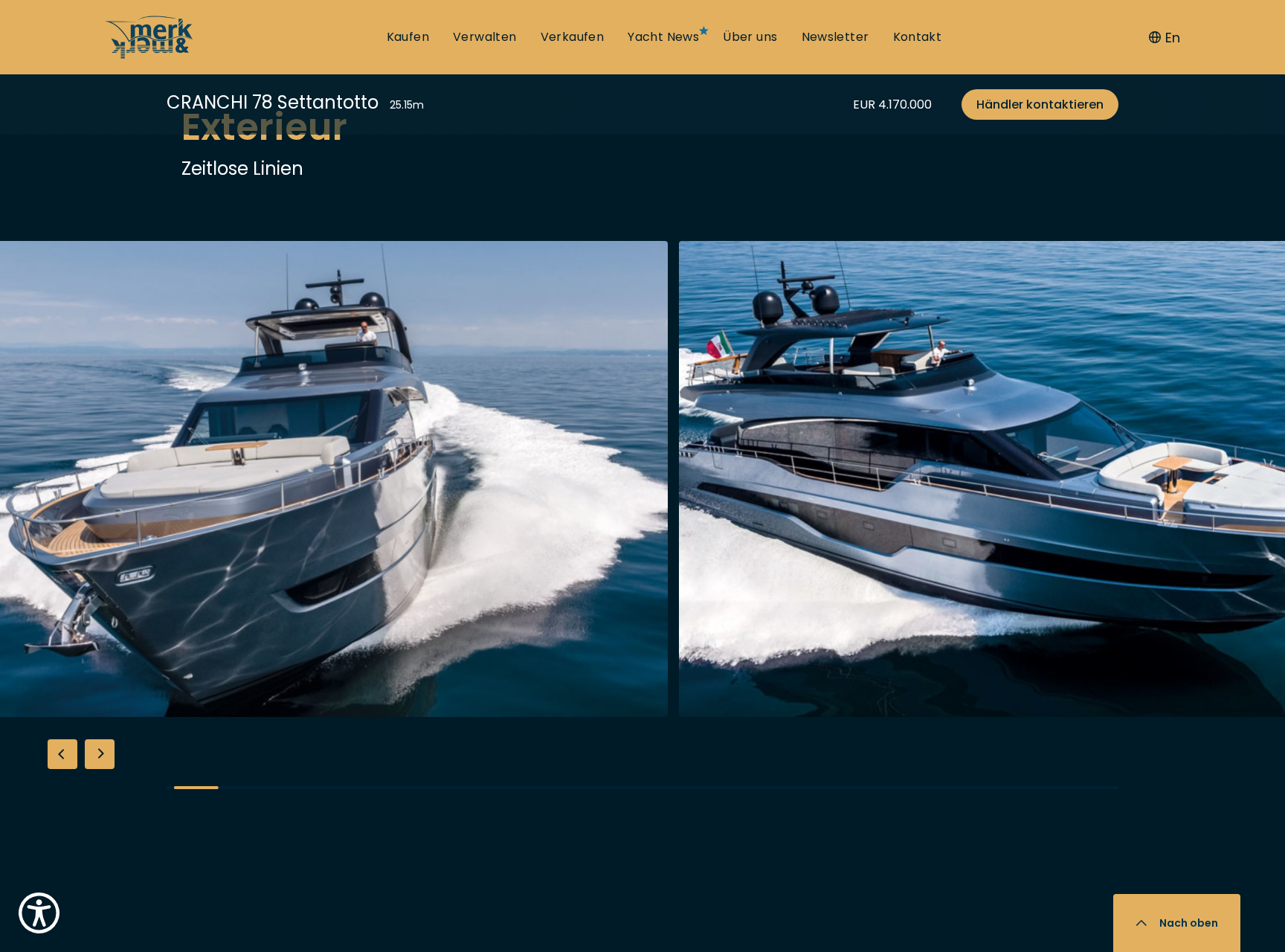
click at [679, 646] on img "button" at bounding box center [1034, 479] width 709 height 476
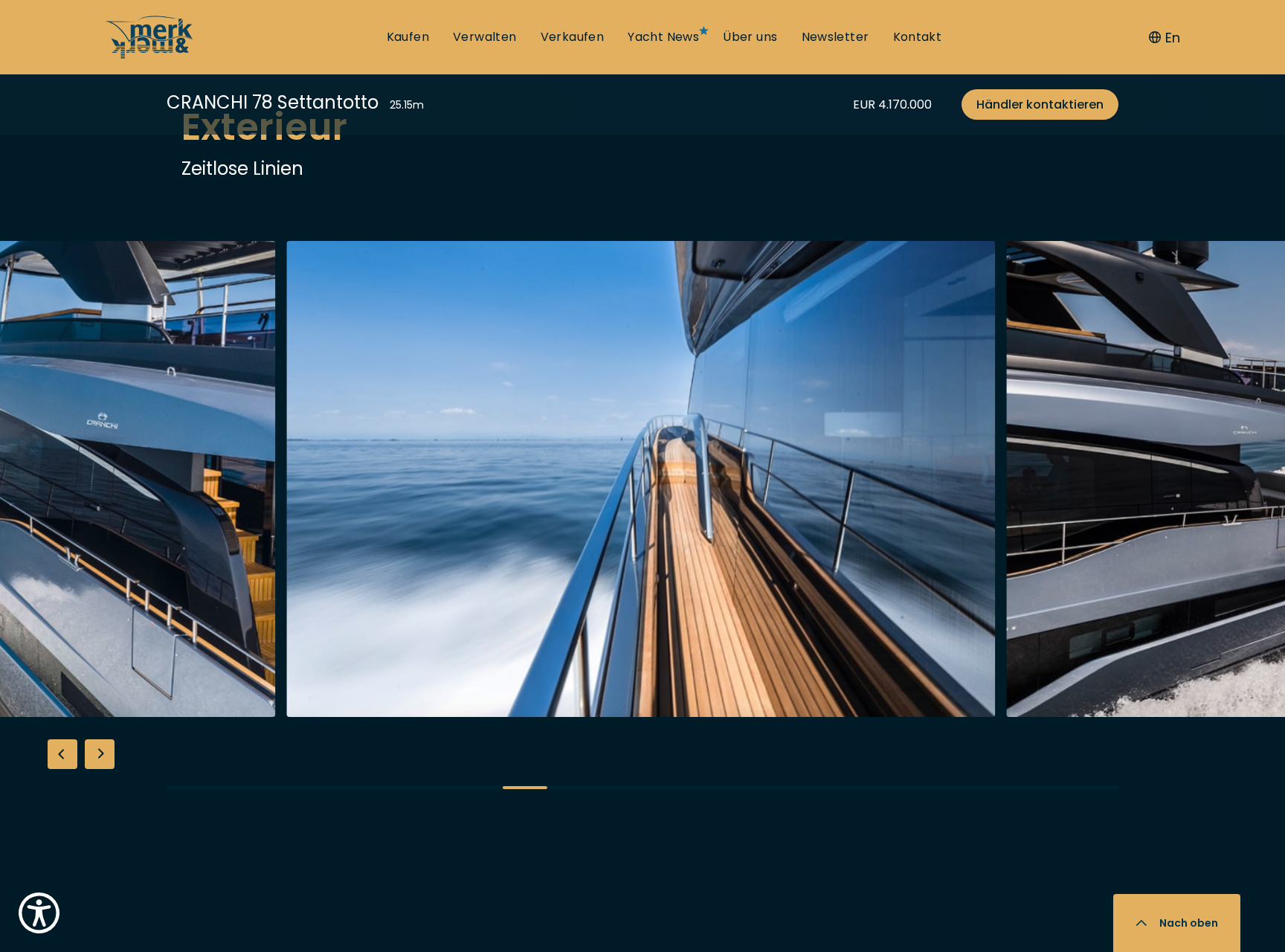
click at [287, 543] on img "button" at bounding box center [642, 479] width 709 height 476
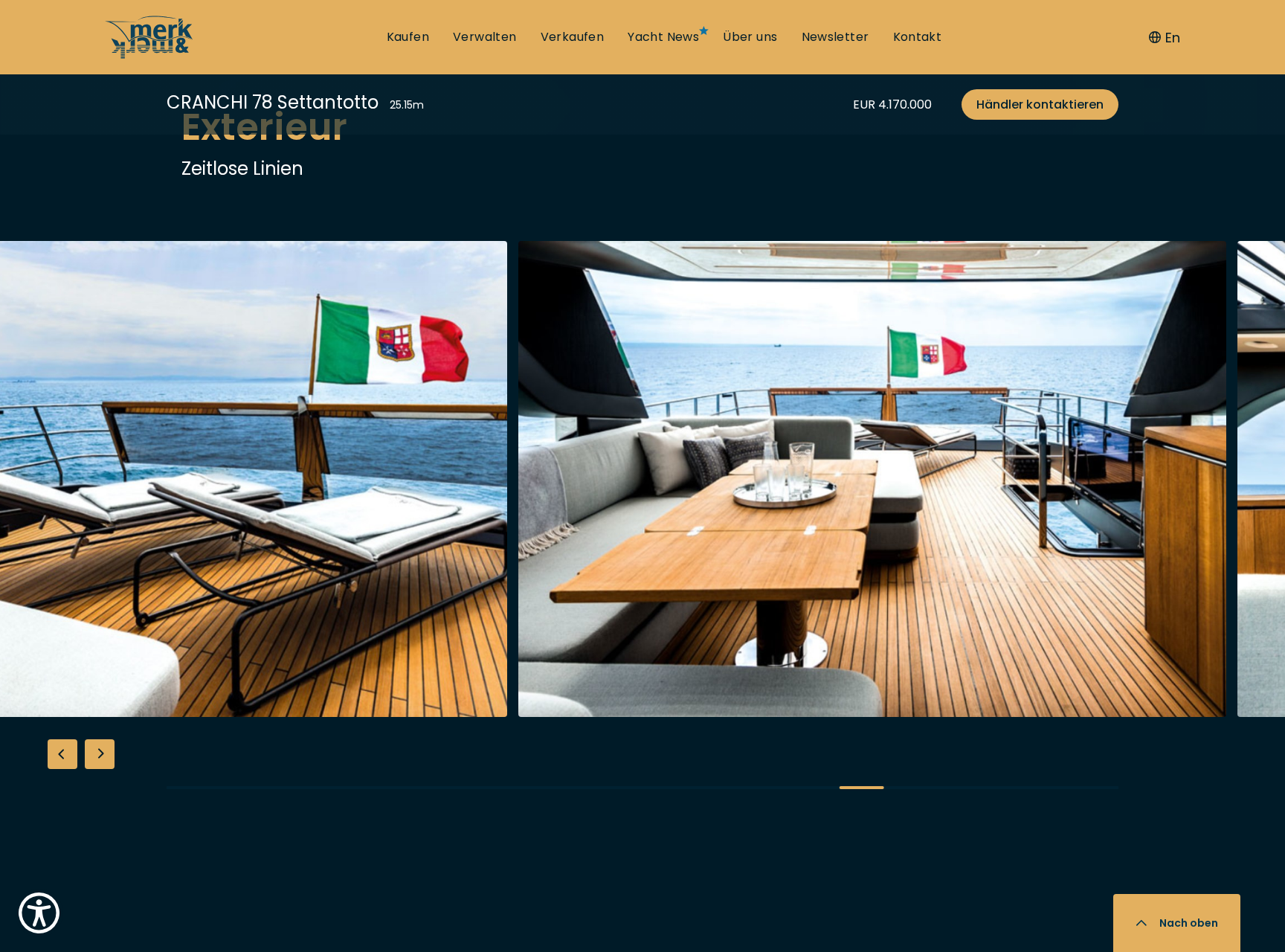
click at [519, 491] on img "button" at bounding box center [873, 479] width 709 height 476
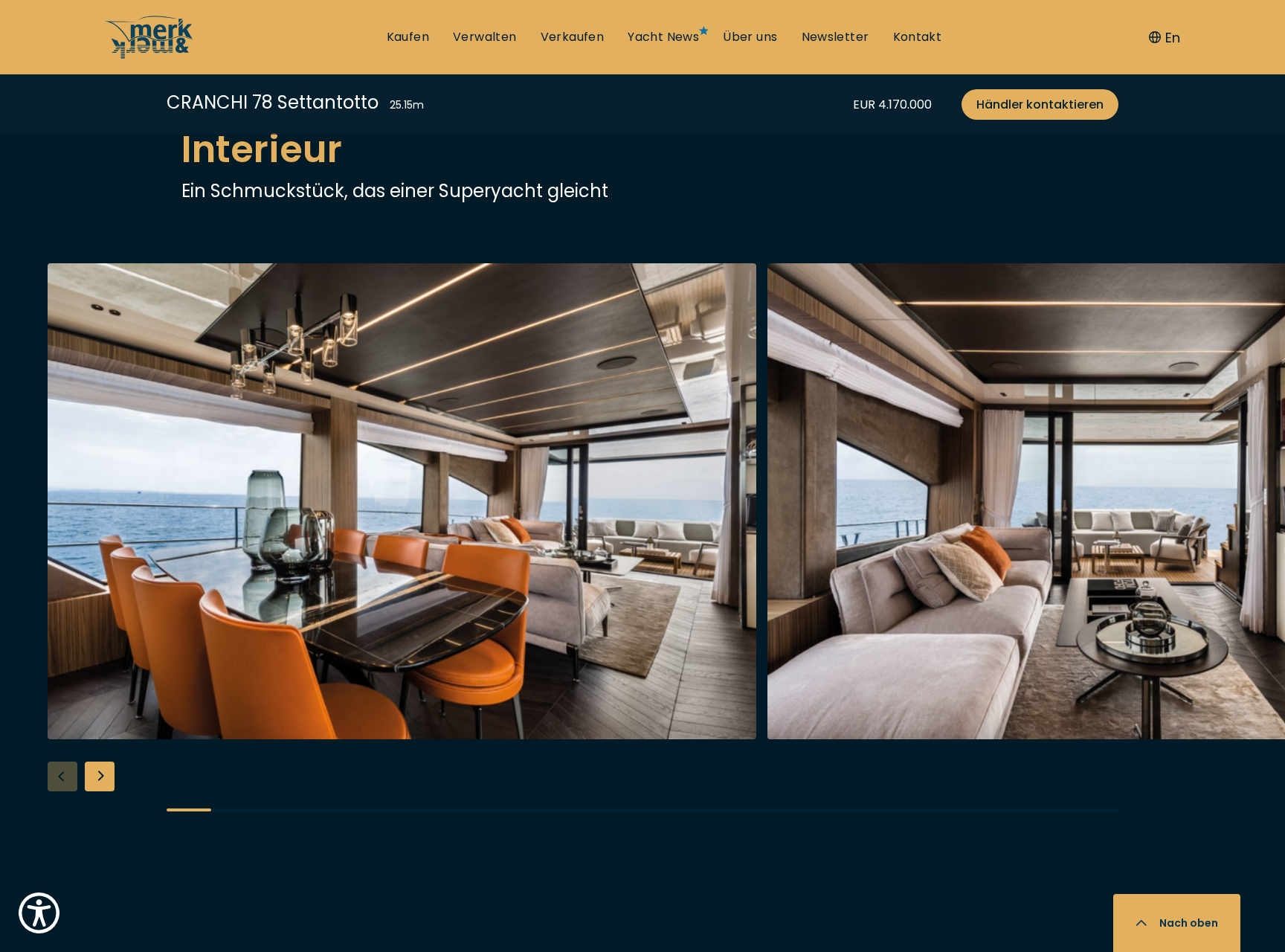
scroll to position [3137, 0]
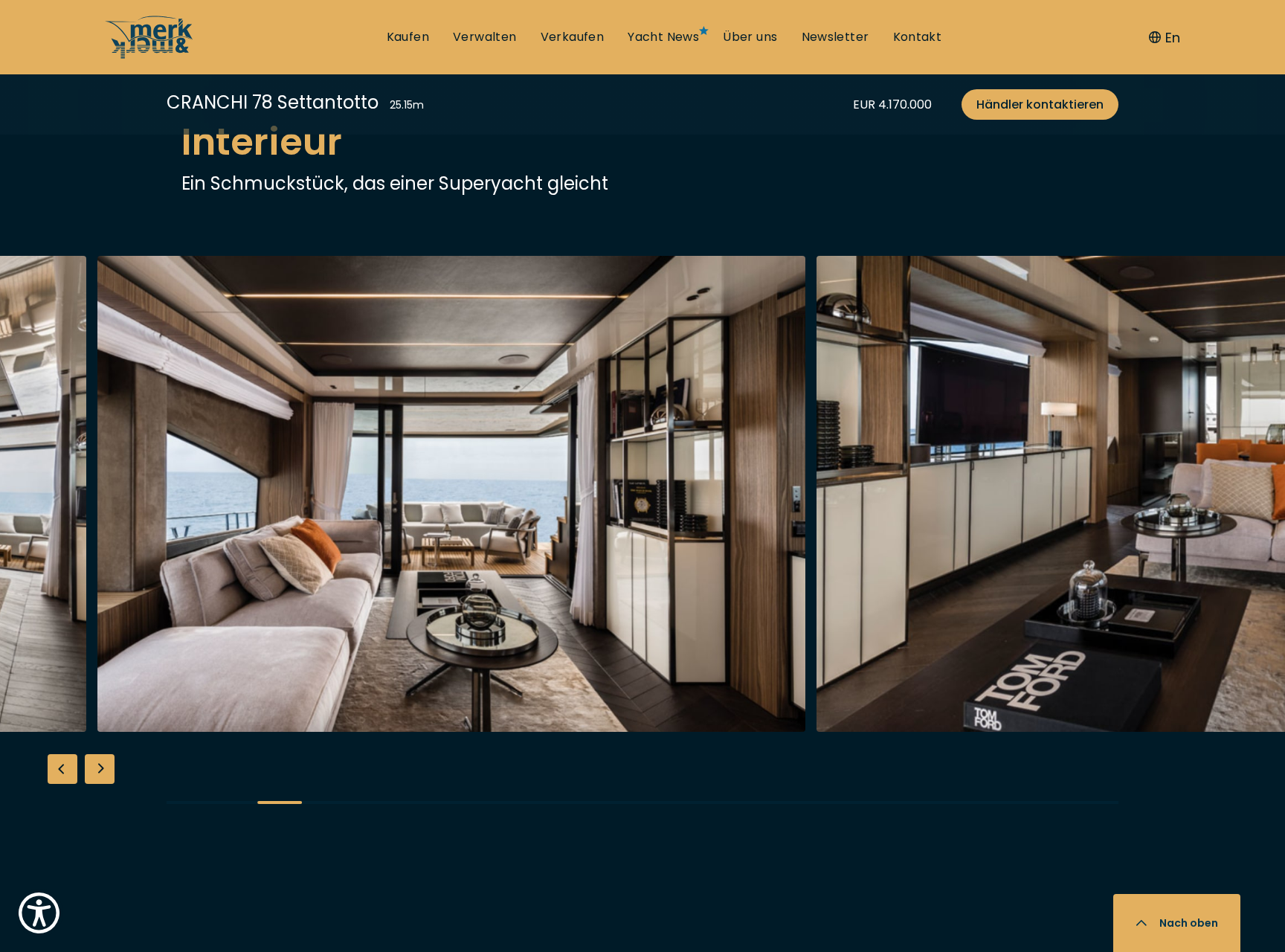
click at [98, 695] on img "button" at bounding box center [452, 494] width 709 height 476
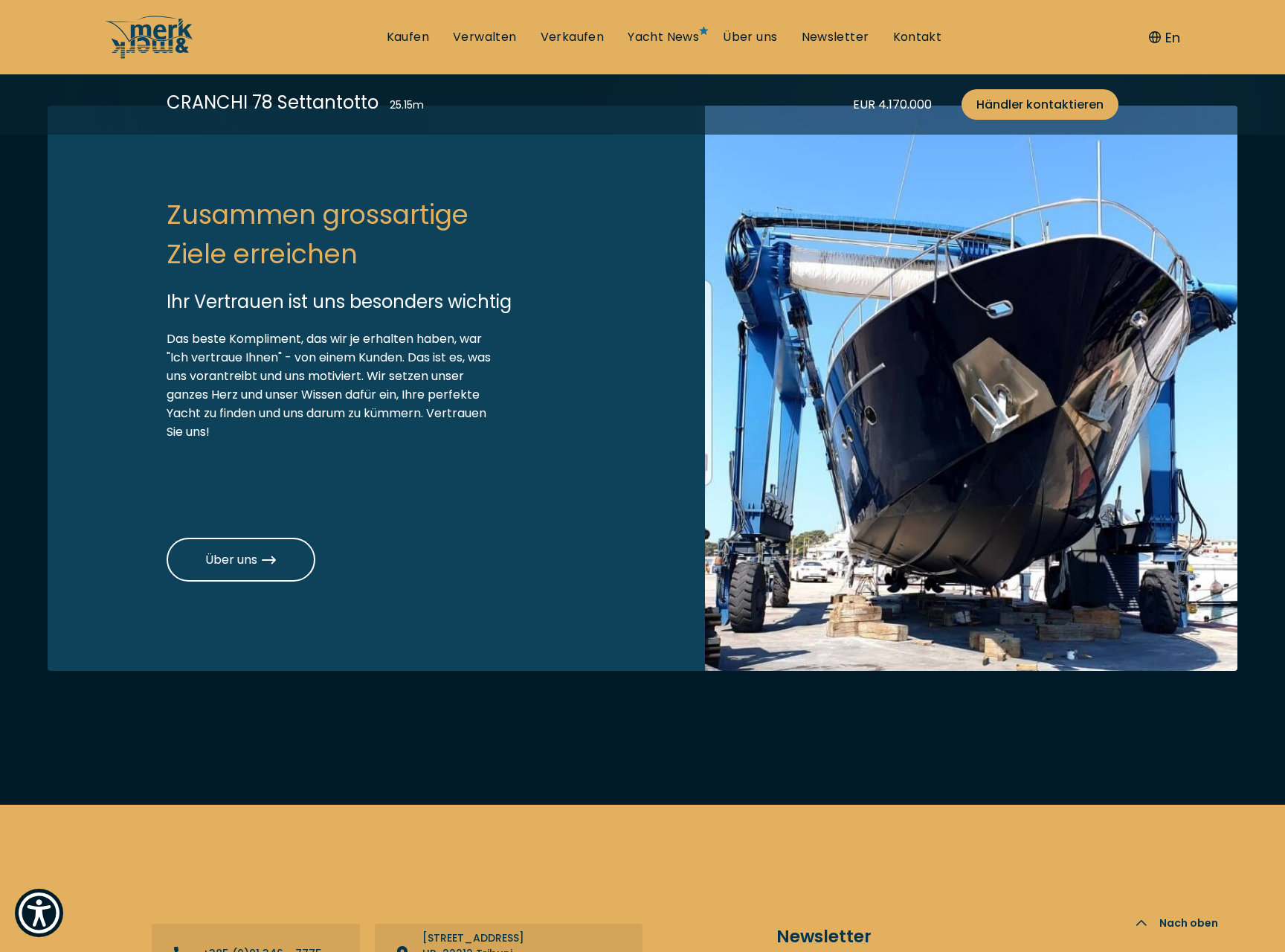
scroll to position [5168, 0]
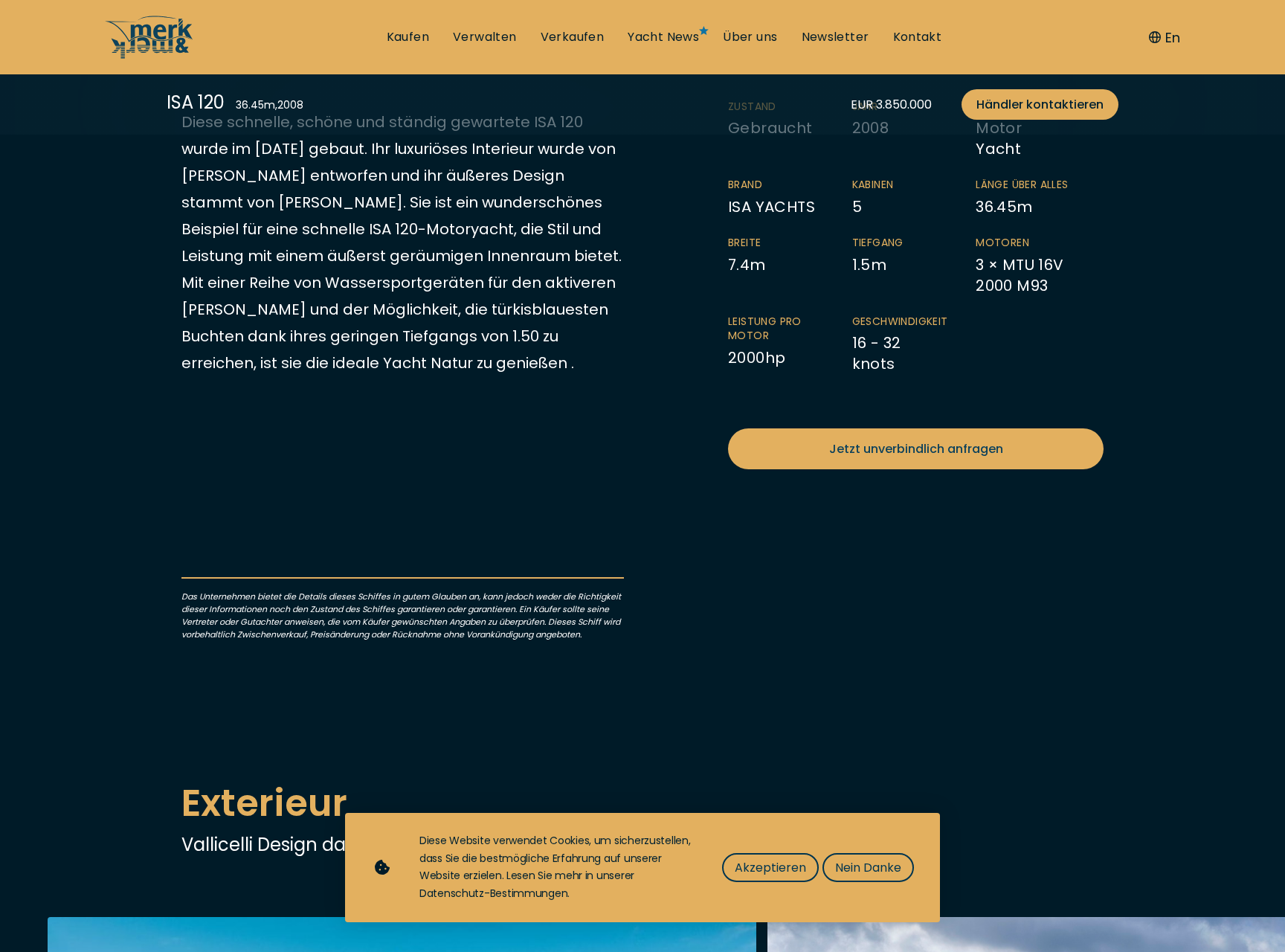
scroll to position [945, 0]
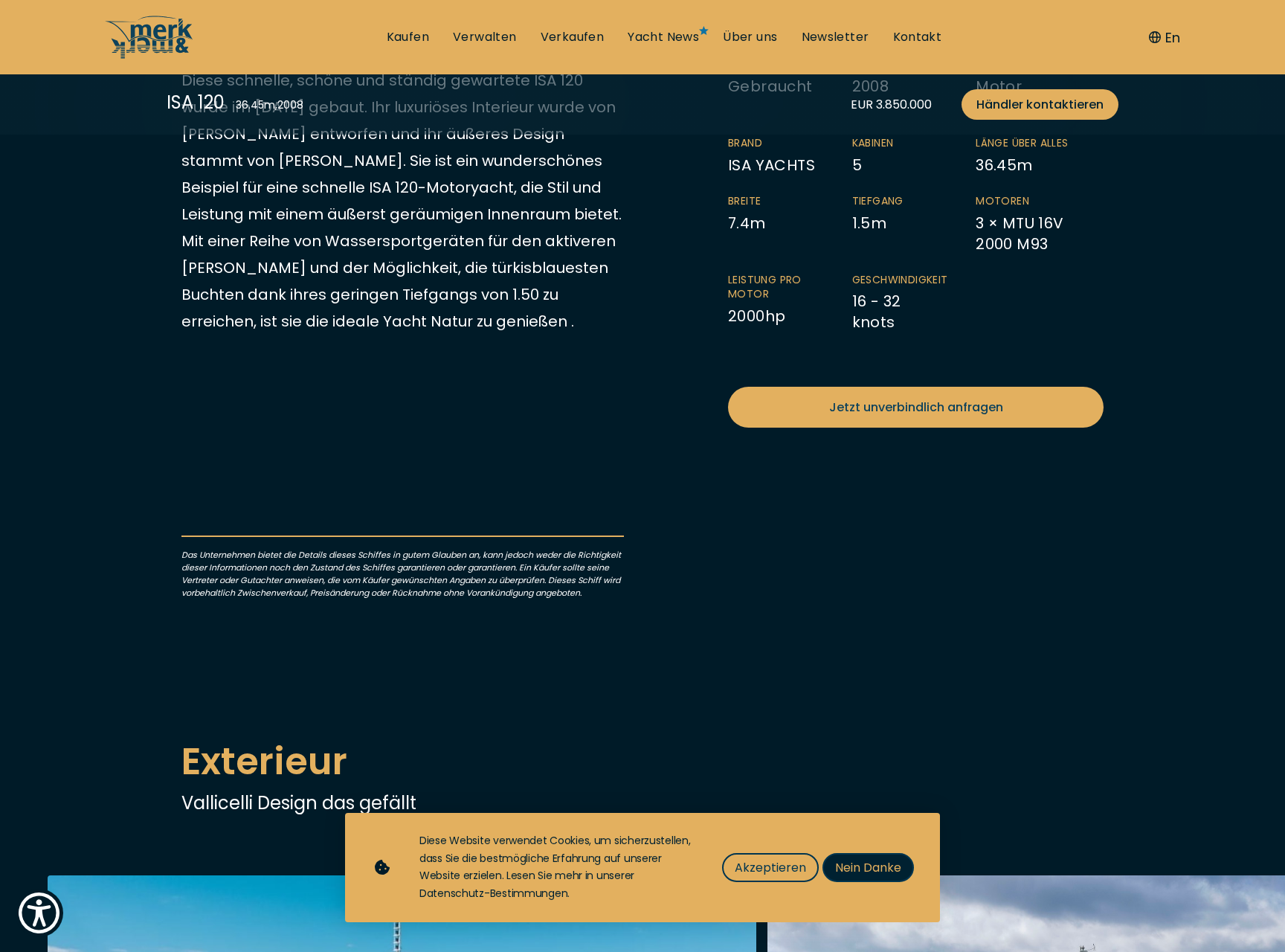
click at [889, 874] on span "Nein Danke" at bounding box center [868, 867] width 66 height 18
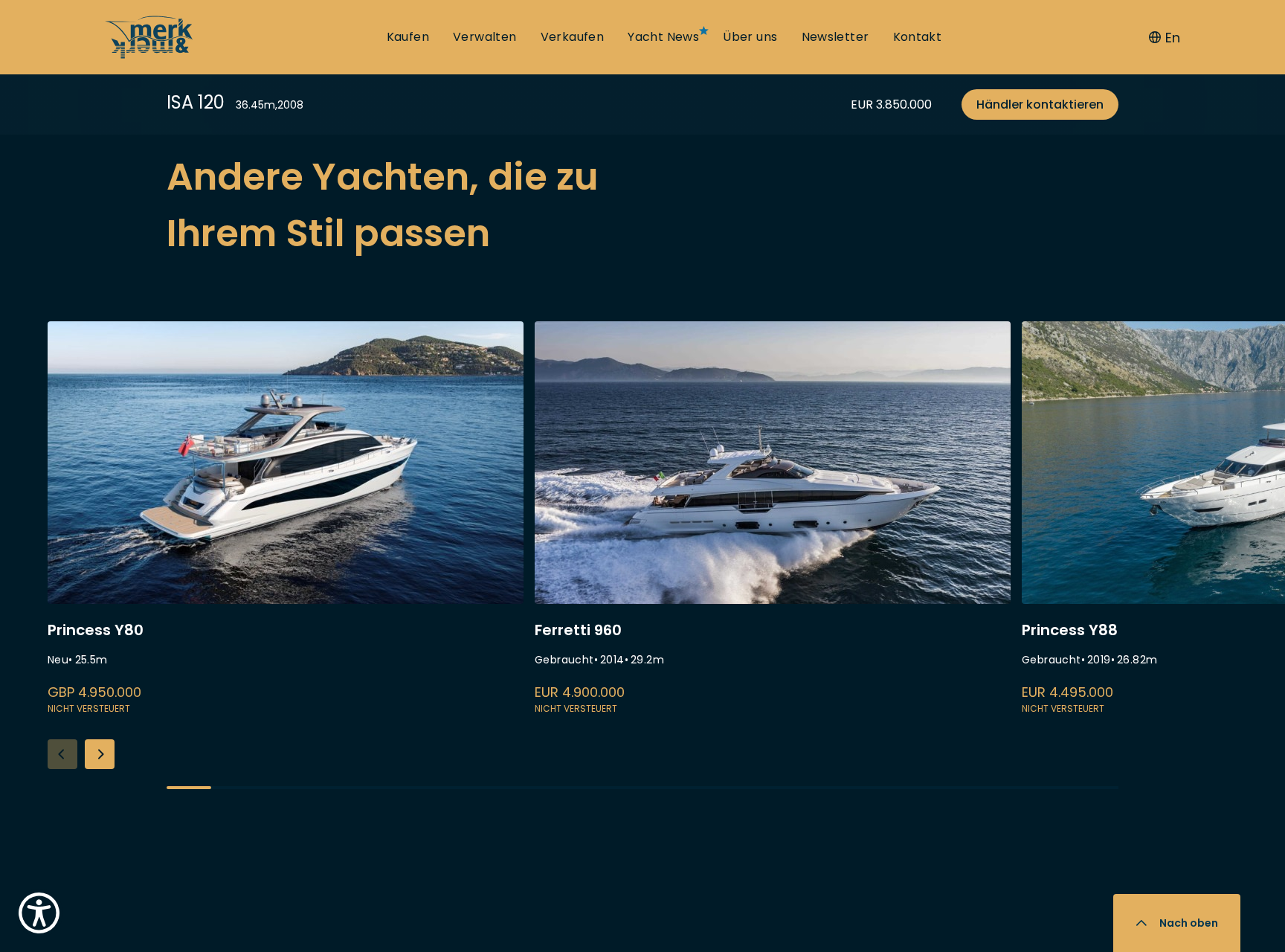
scroll to position [3614, 0]
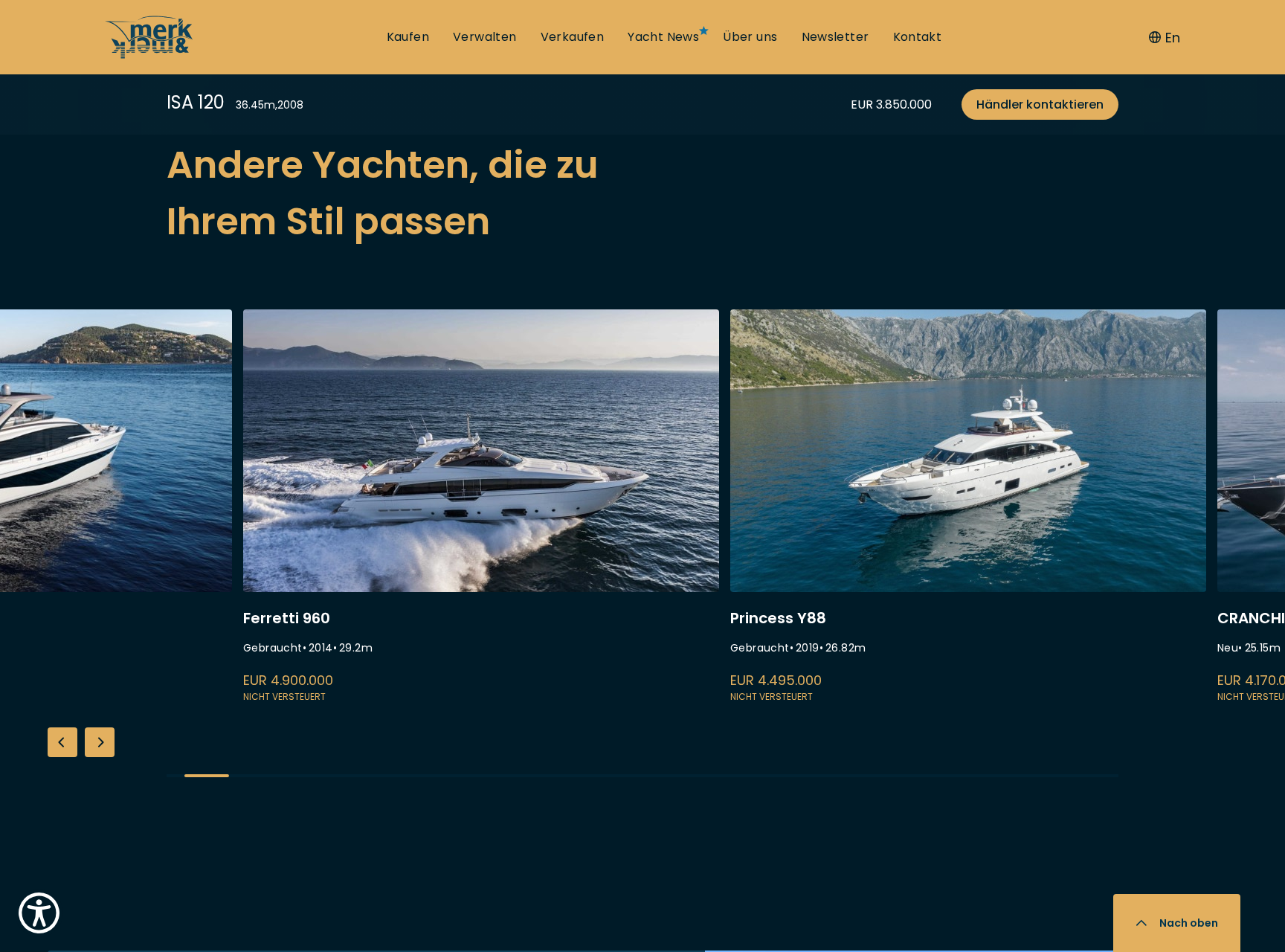
click at [285, 519] on link at bounding box center [481, 507] width 476 height 397
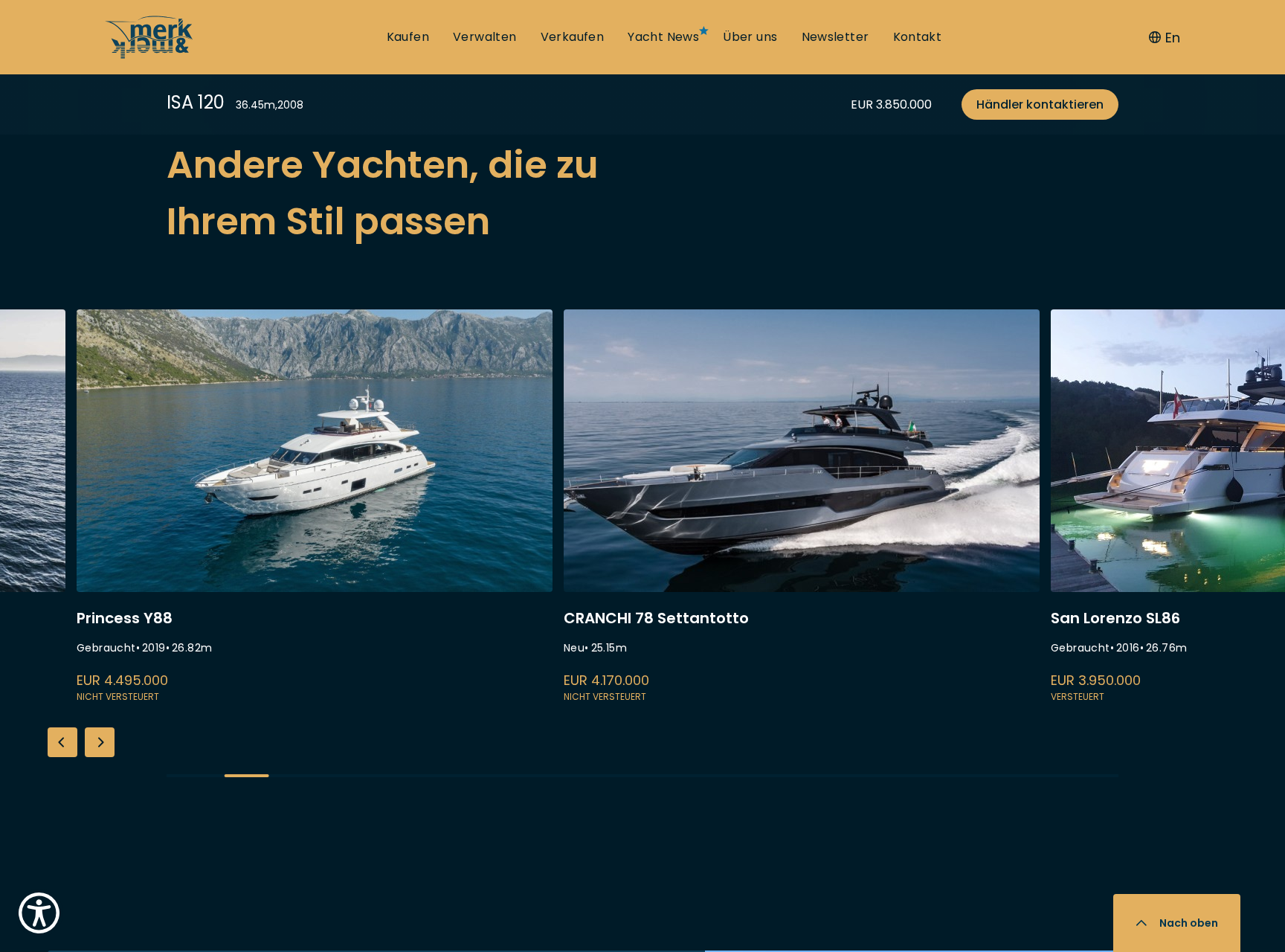
click at [406, 458] on link at bounding box center [315, 507] width 476 height 397
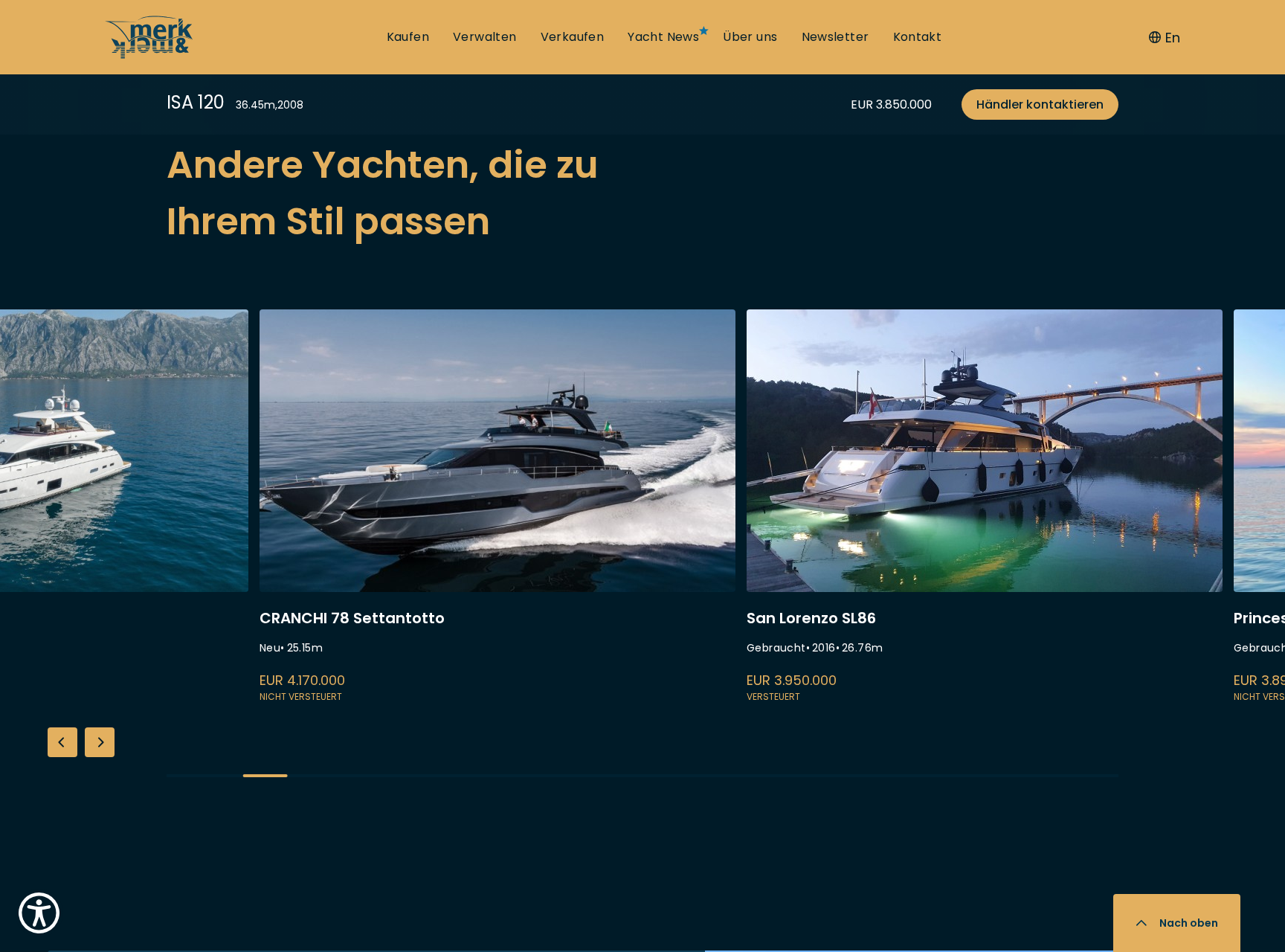
click at [356, 533] on link at bounding box center [498, 507] width 476 height 397
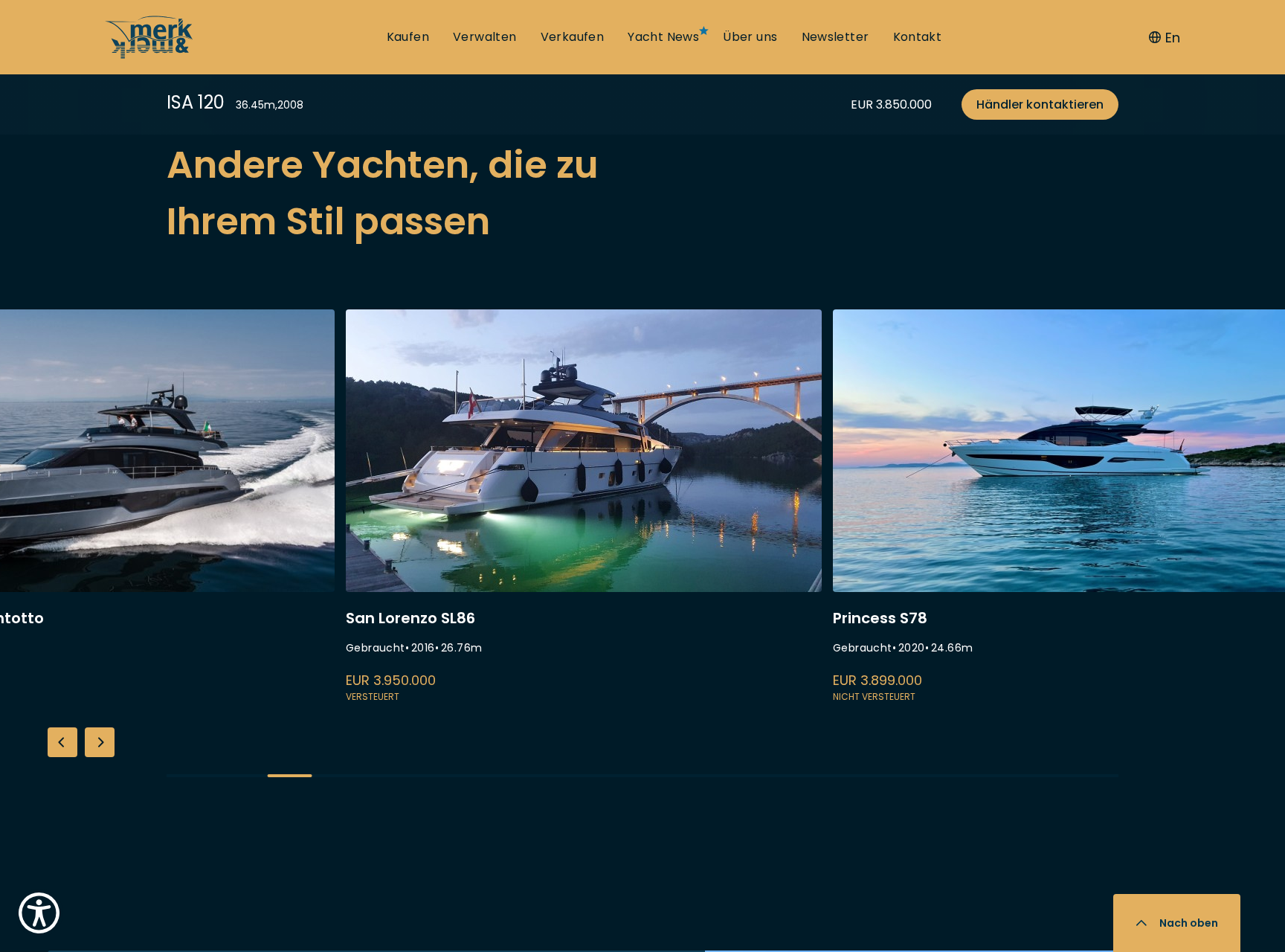
click at [749, 444] on link at bounding box center [584, 507] width 476 height 397
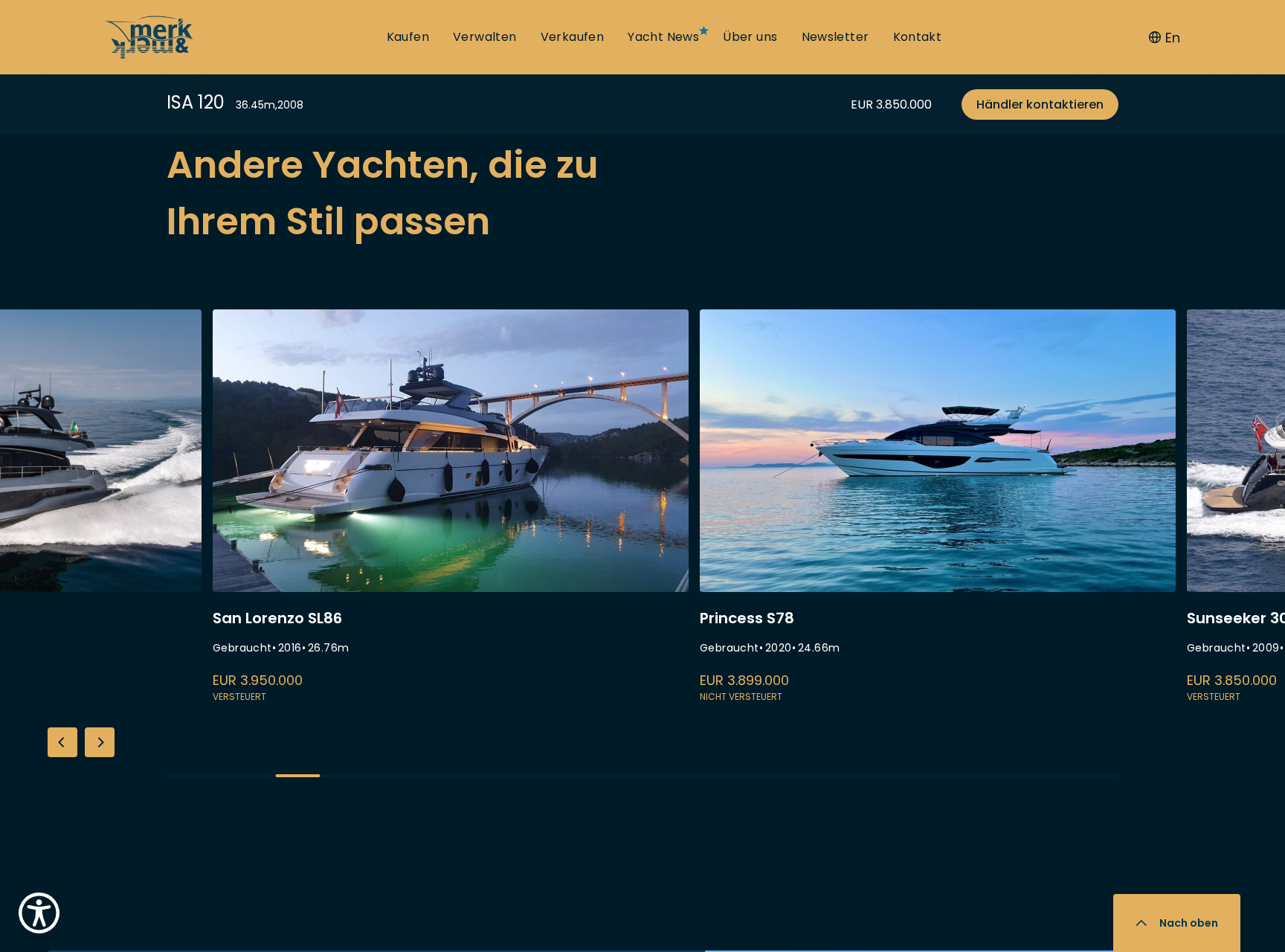
click at [397, 461] on link at bounding box center [451, 507] width 476 height 397
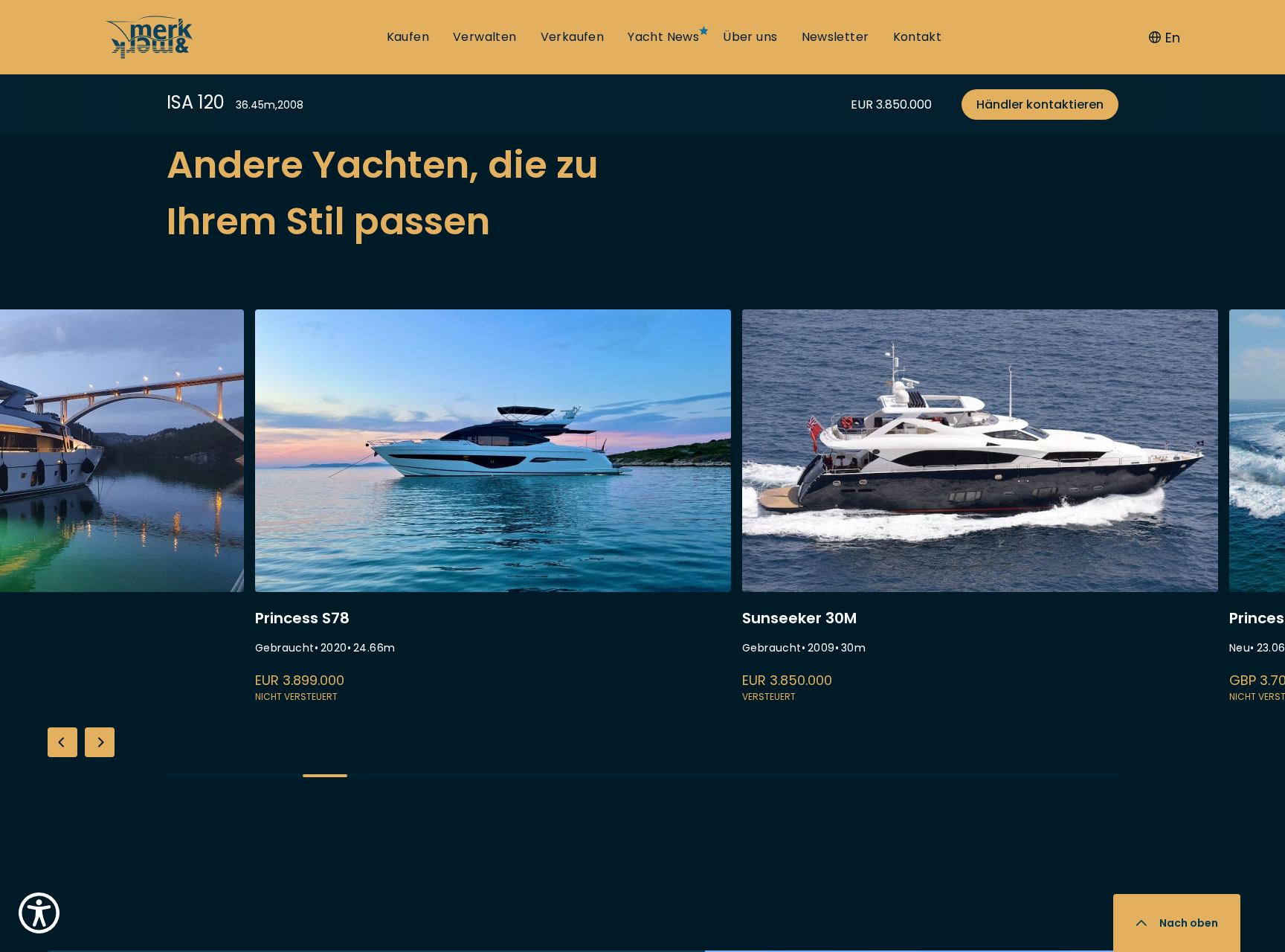
click at [211, 551] on link at bounding box center [6, 507] width 476 height 397
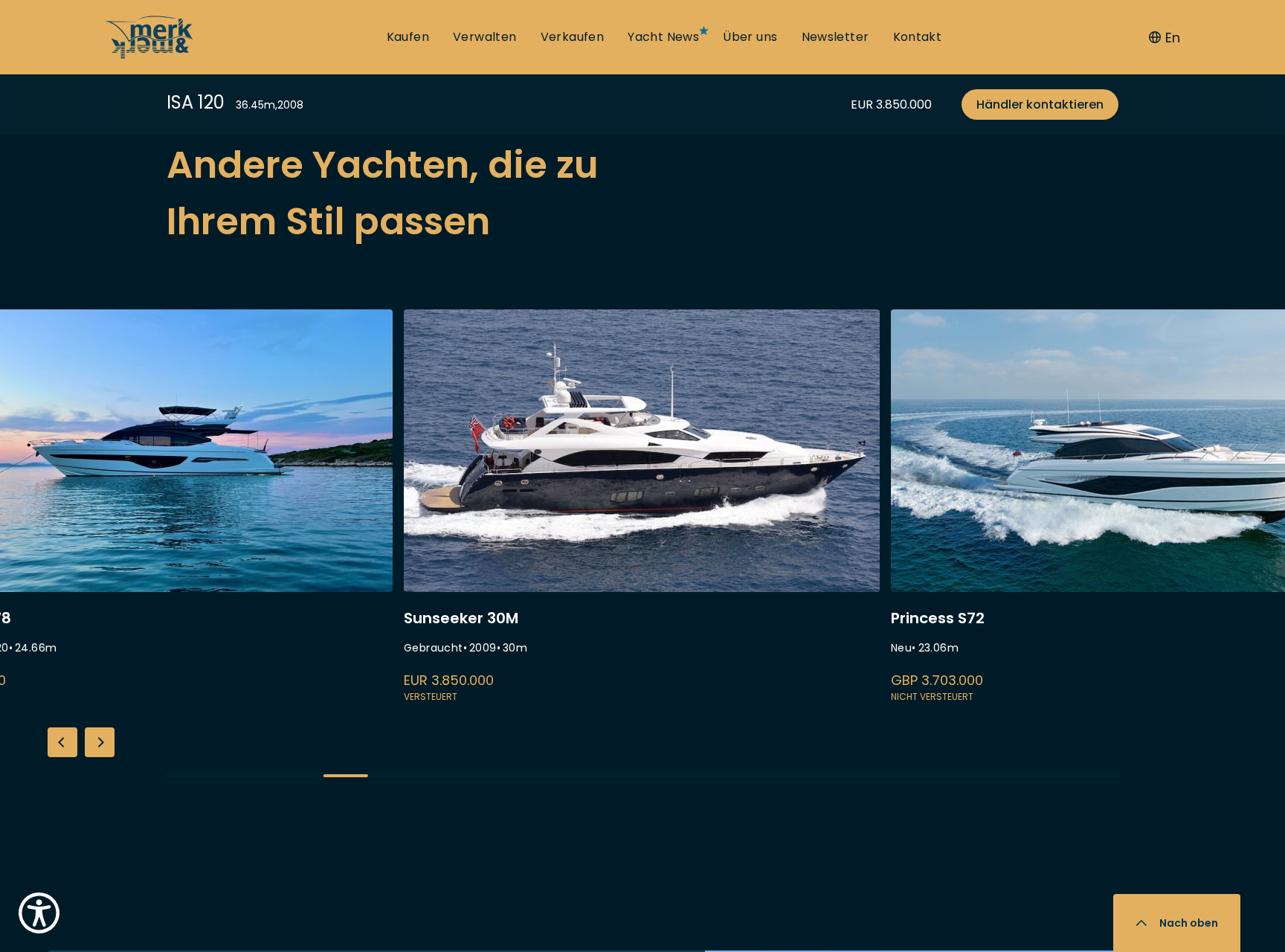
click at [414, 519] on link at bounding box center [642, 507] width 476 height 397
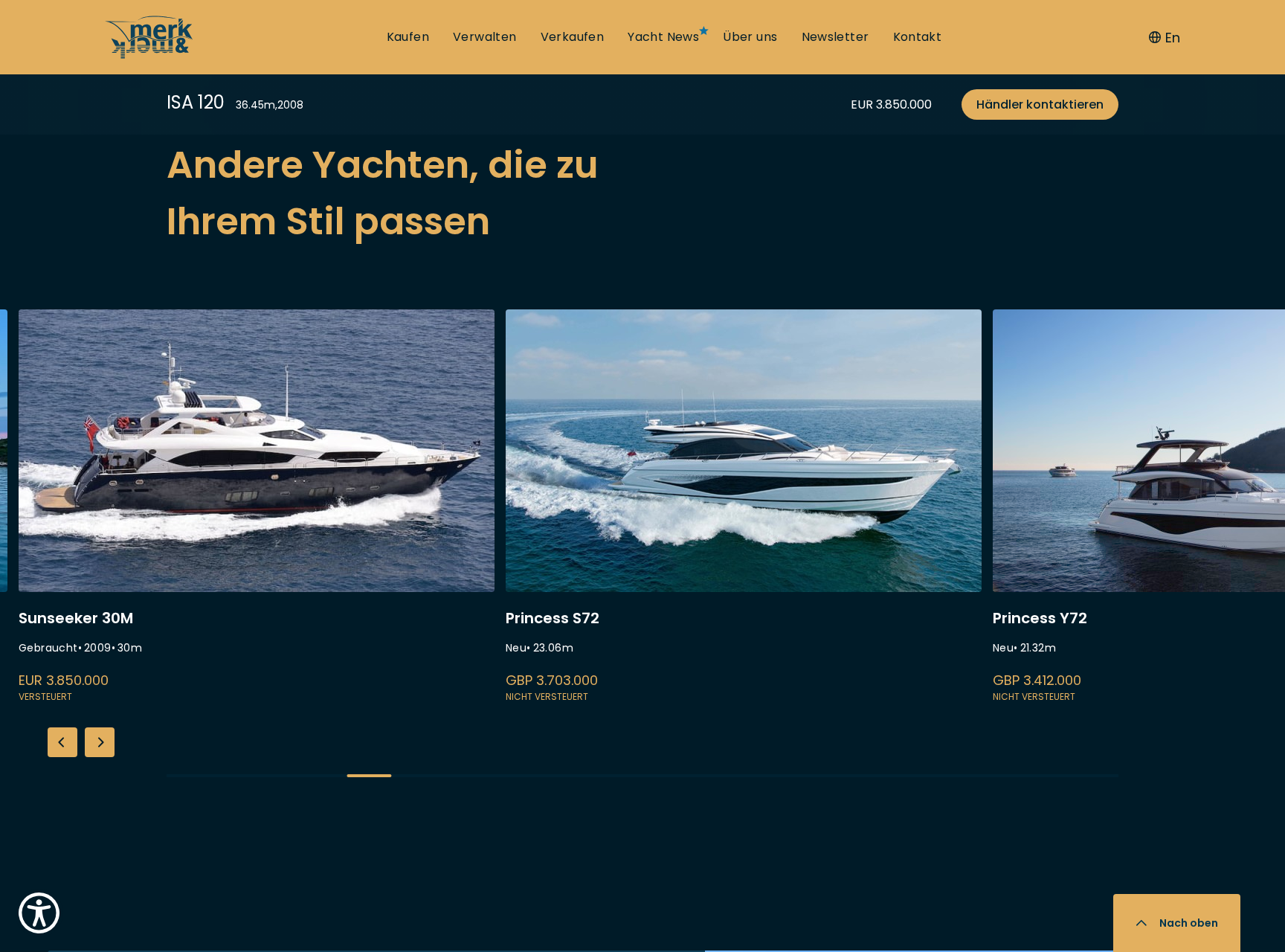
click at [449, 519] on link at bounding box center [256, 507] width 476 height 397
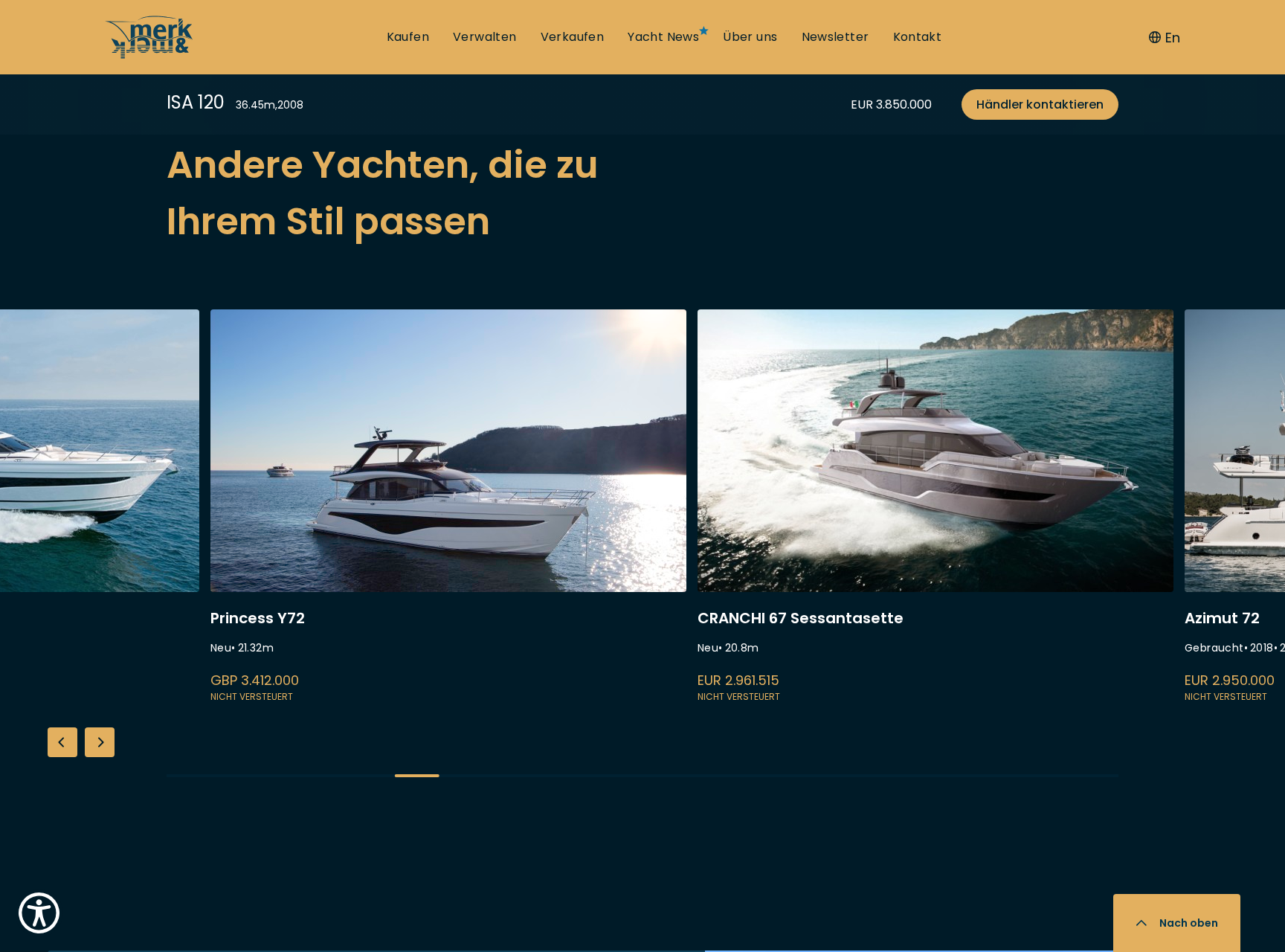
click at [389, 526] on link at bounding box center [449, 507] width 476 height 397
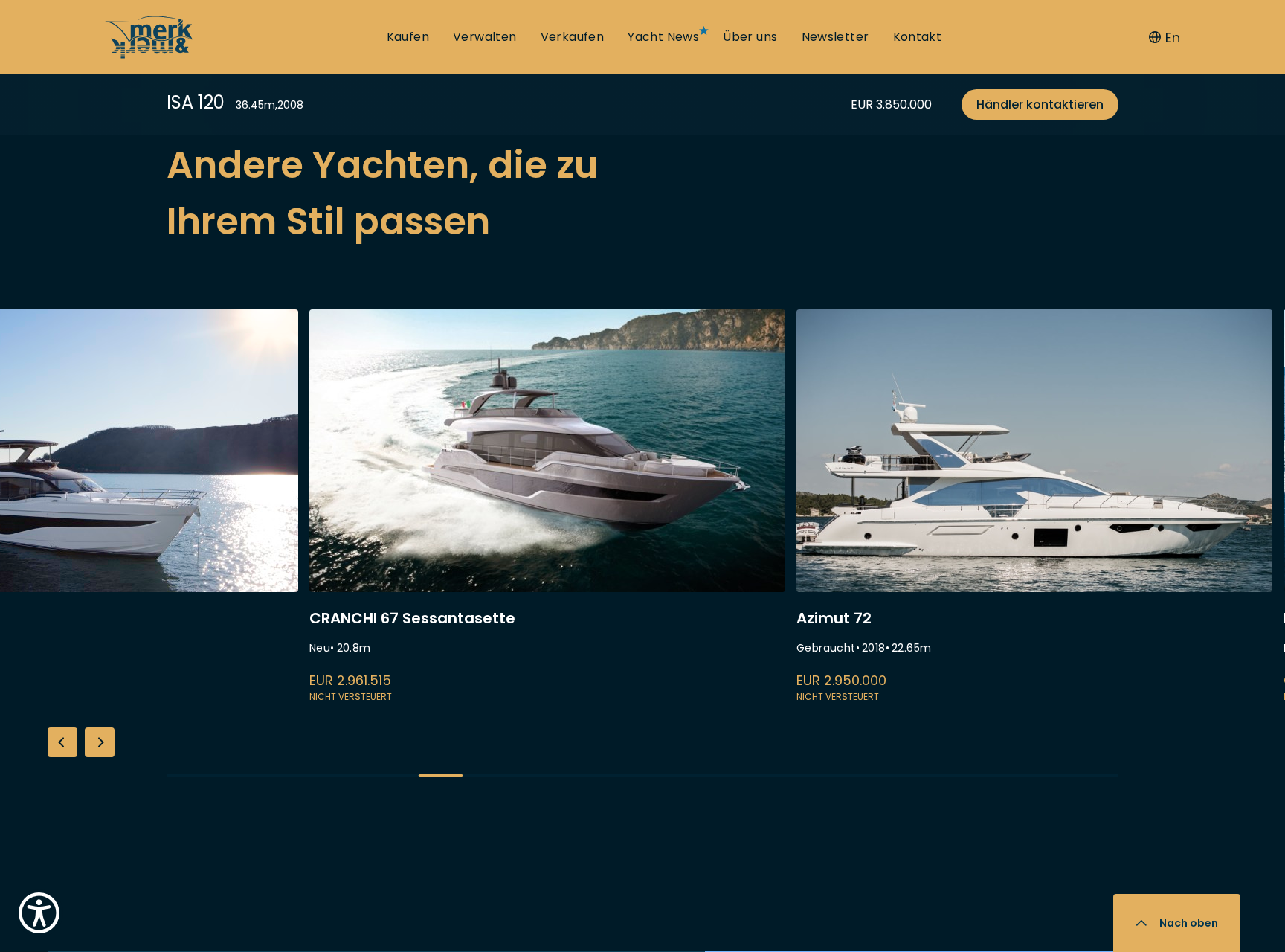
click at [621, 559] on link at bounding box center [547, 507] width 476 height 397
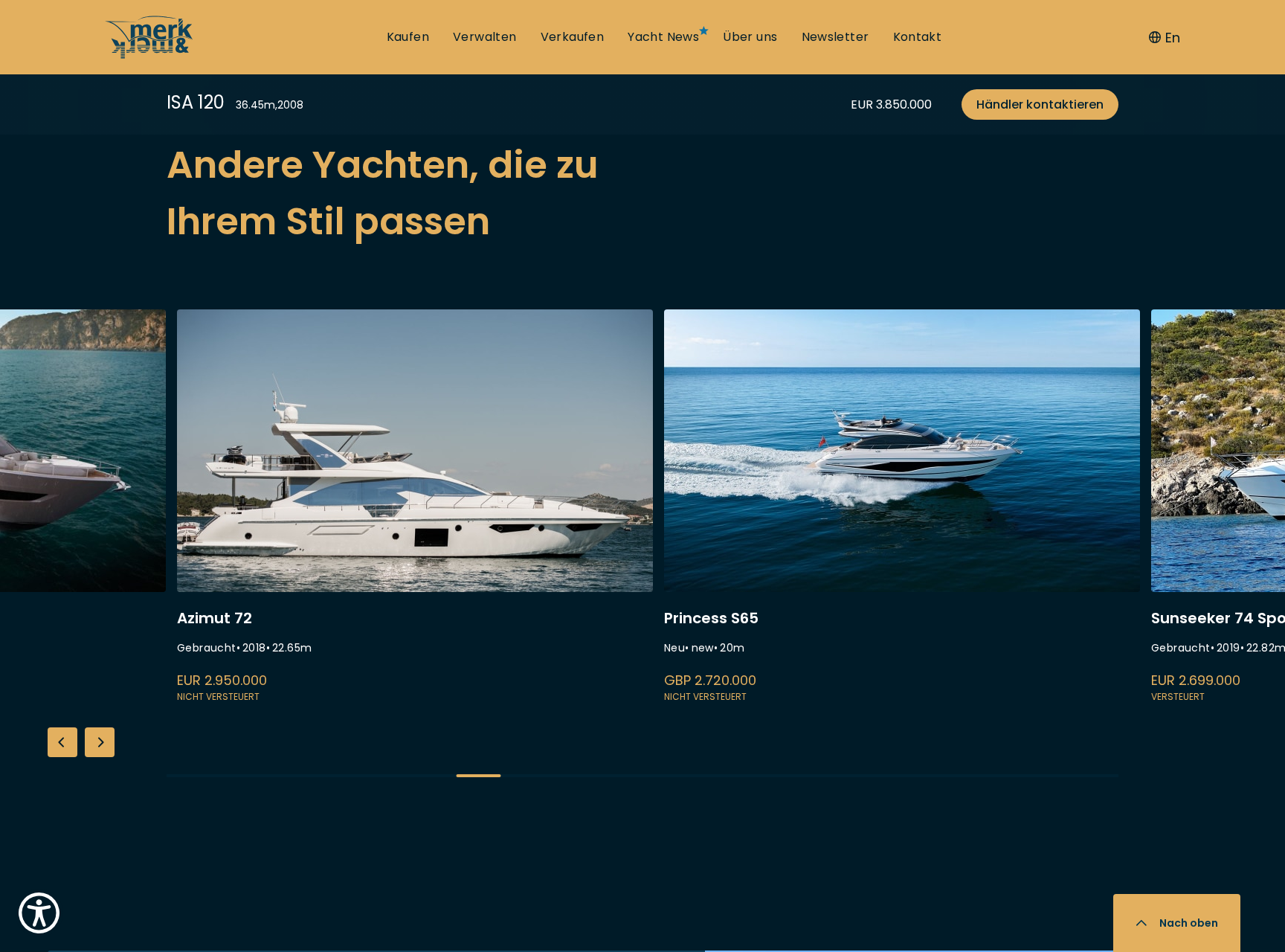
click at [437, 549] on link at bounding box center [415, 507] width 476 height 397
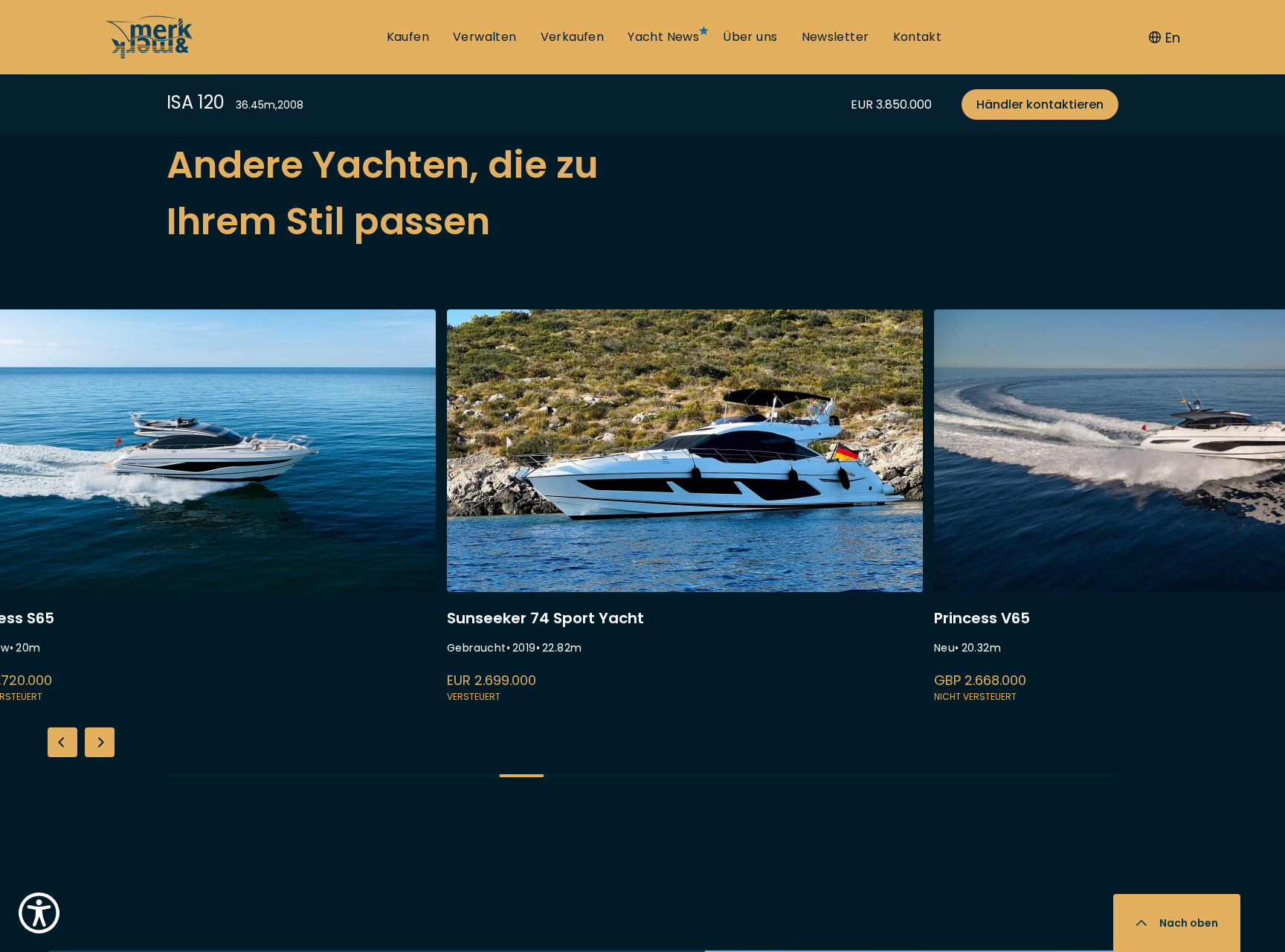
click at [95, 637] on link at bounding box center [198, 507] width 476 height 397
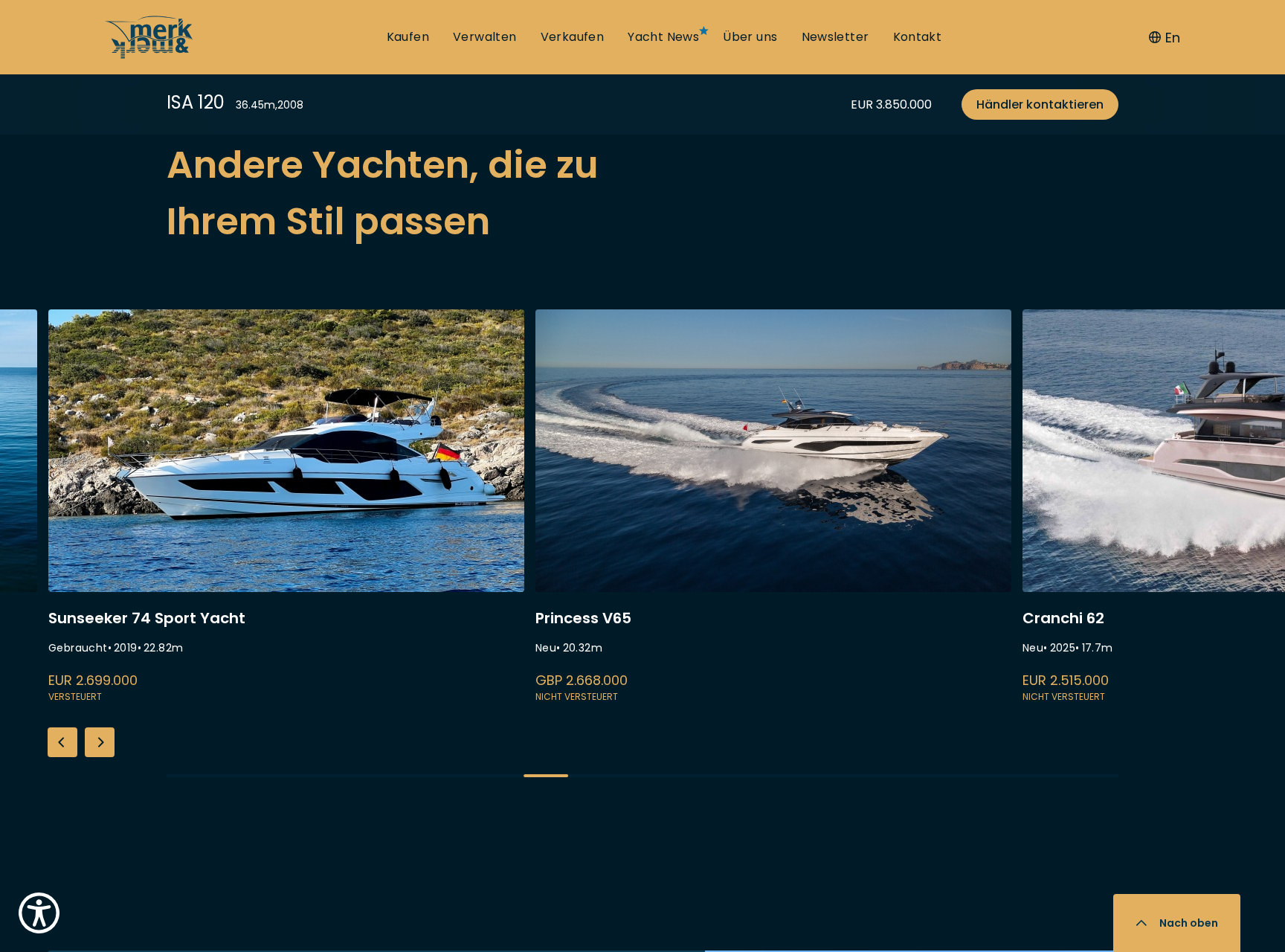
click at [593, 462] on link at bounding box center [774, 507] width 476 height 397
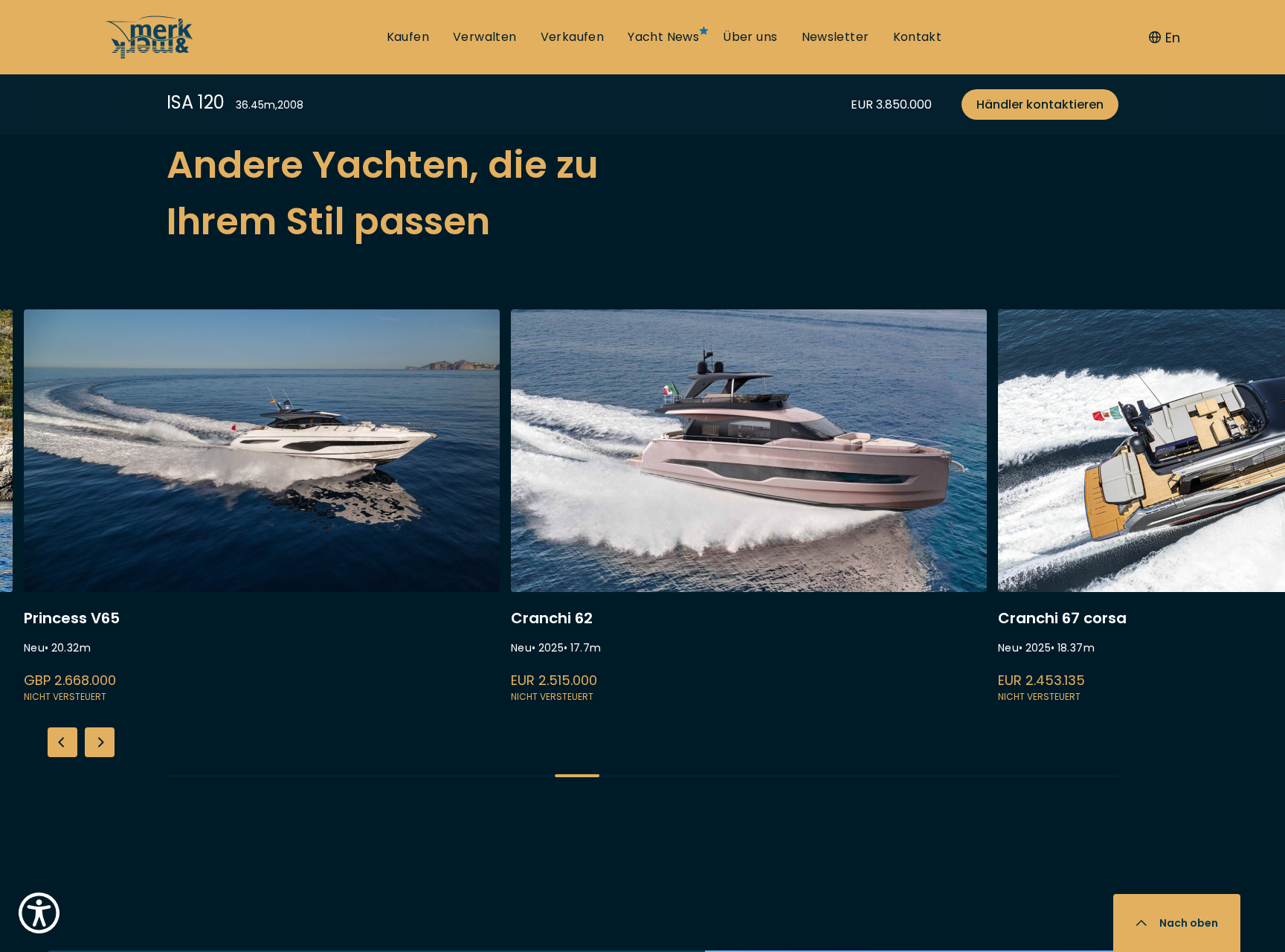
click at [495, 504] on link at bounding box center [262, 507] width 476 height 397
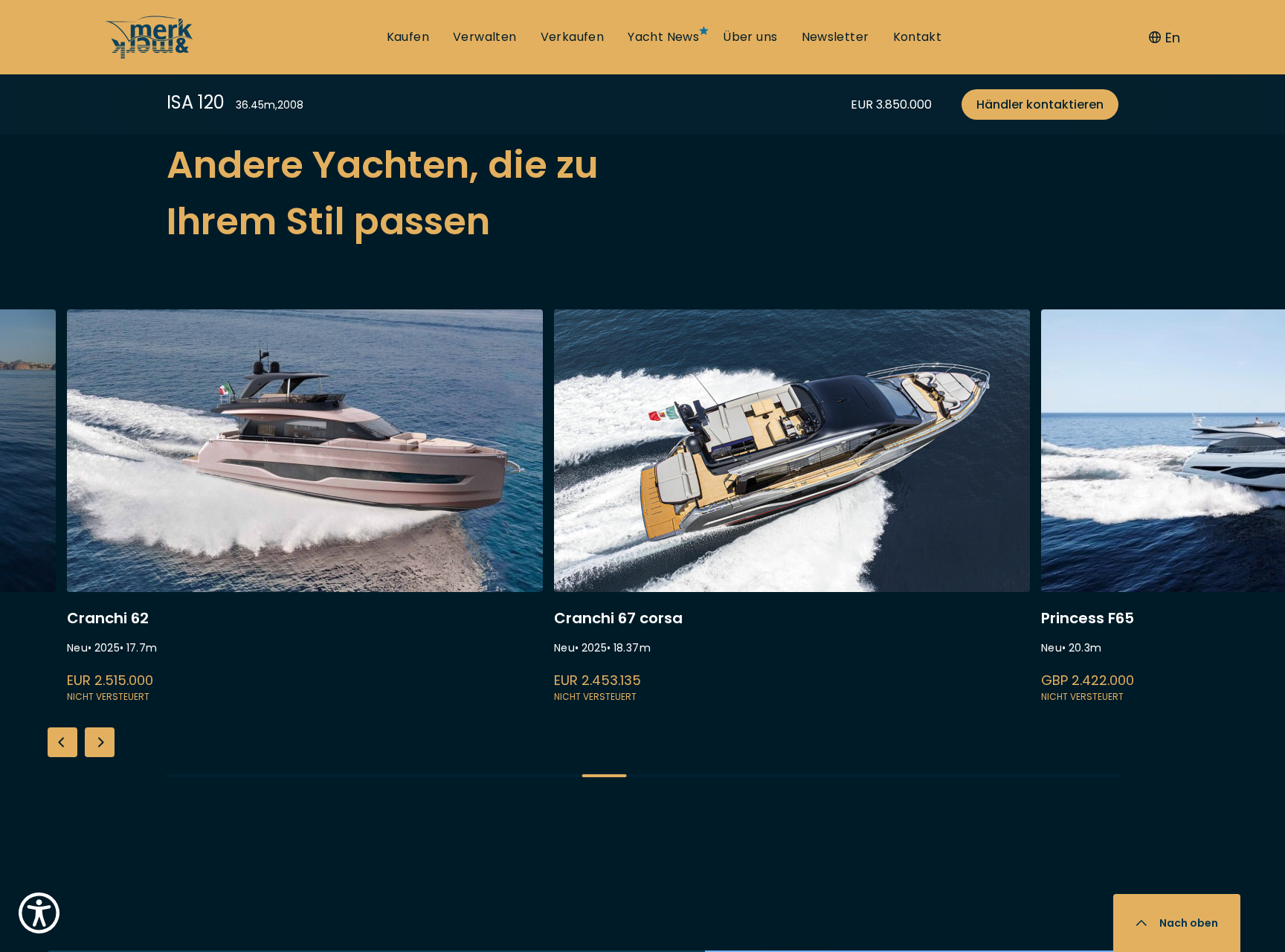
click at [568, 505] on link at bounding box center [792, 507] width 476 height 397
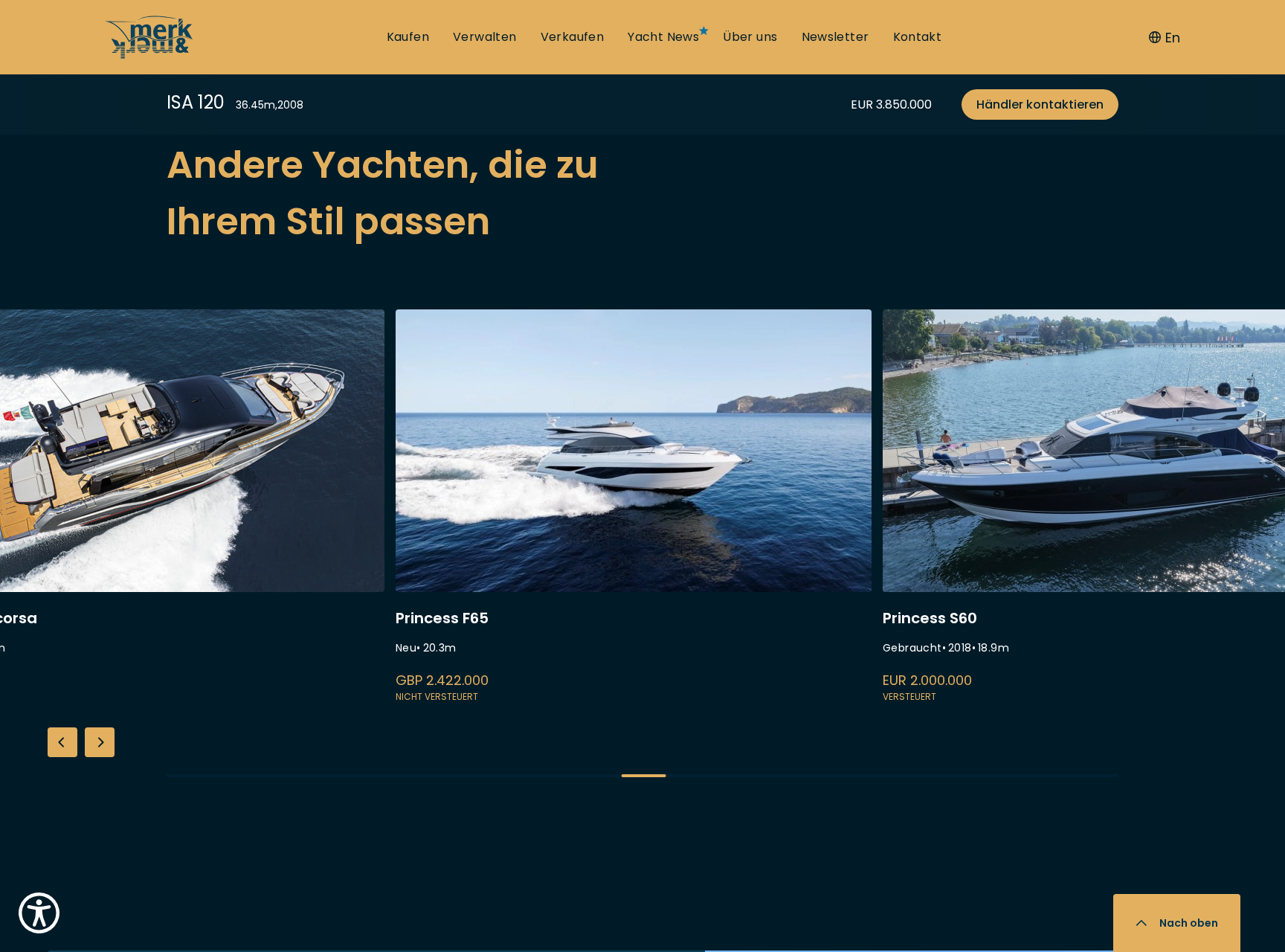
click at [446, 494] on link at bounding box center [634, 507] width 476 height 397
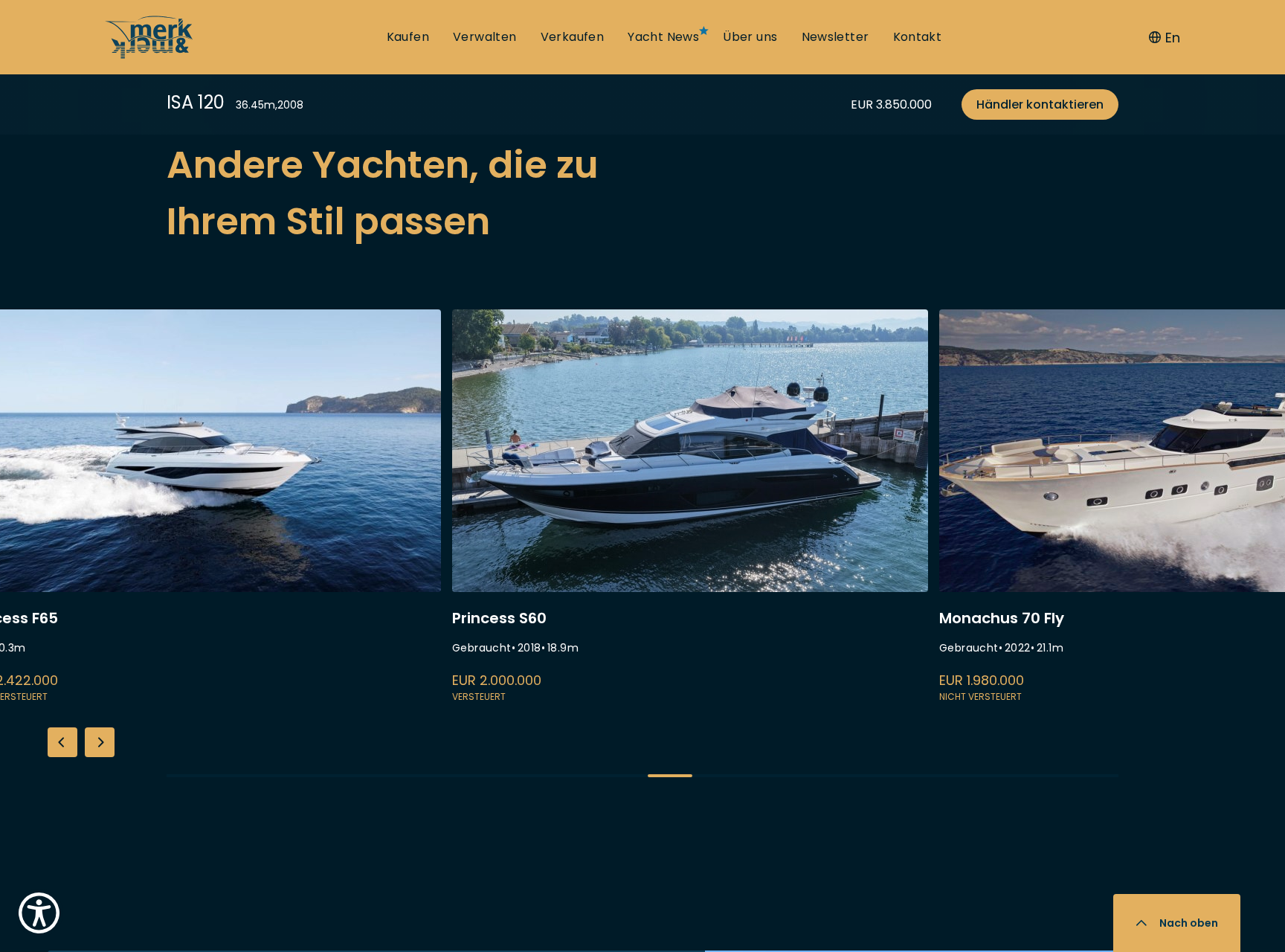
click at [472, 482] on link at bounding box center [690, 507] width 476 height 397
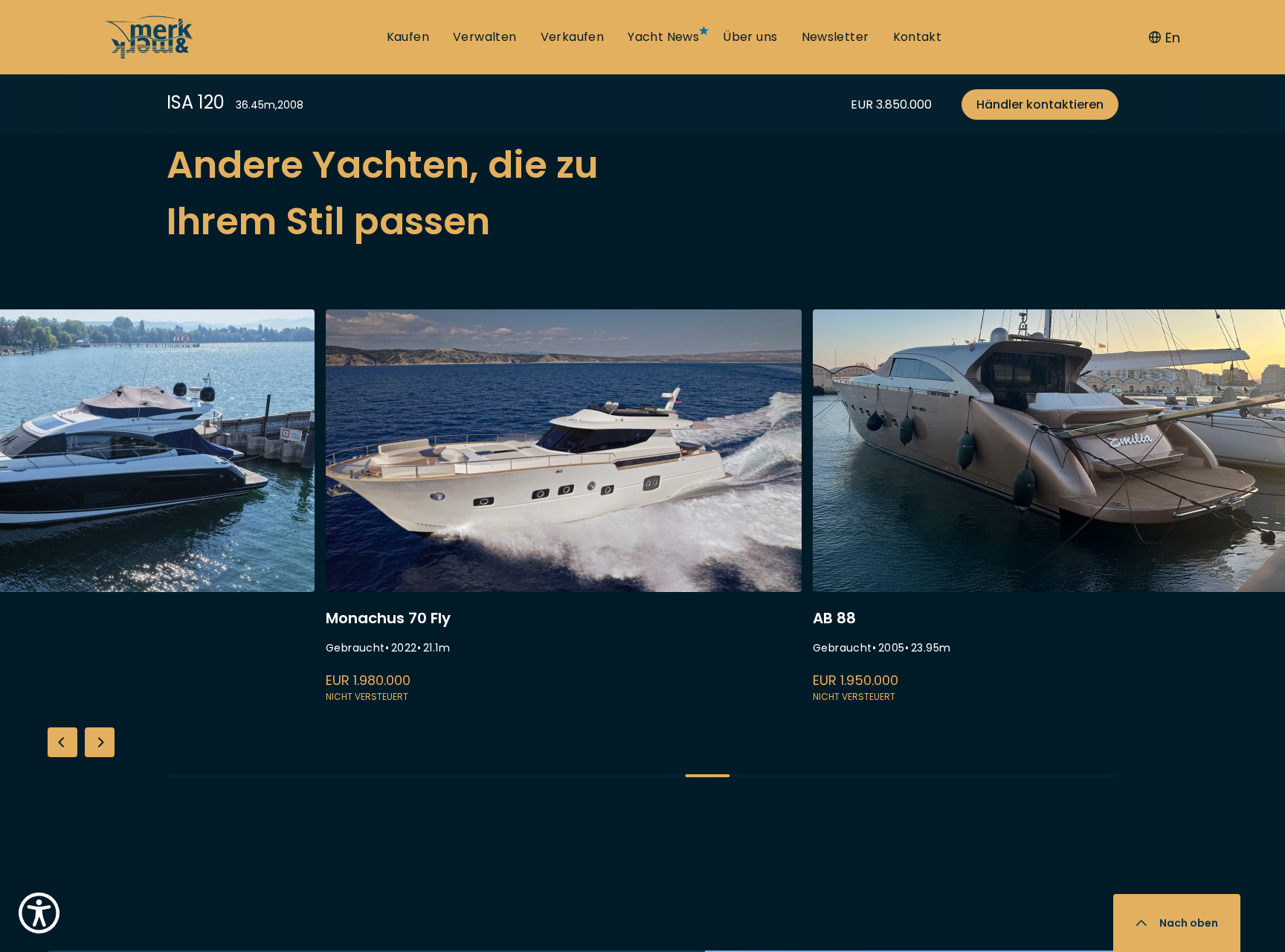
click at [378, 502] on link at bounding box center [564, 507] width 476 height 397
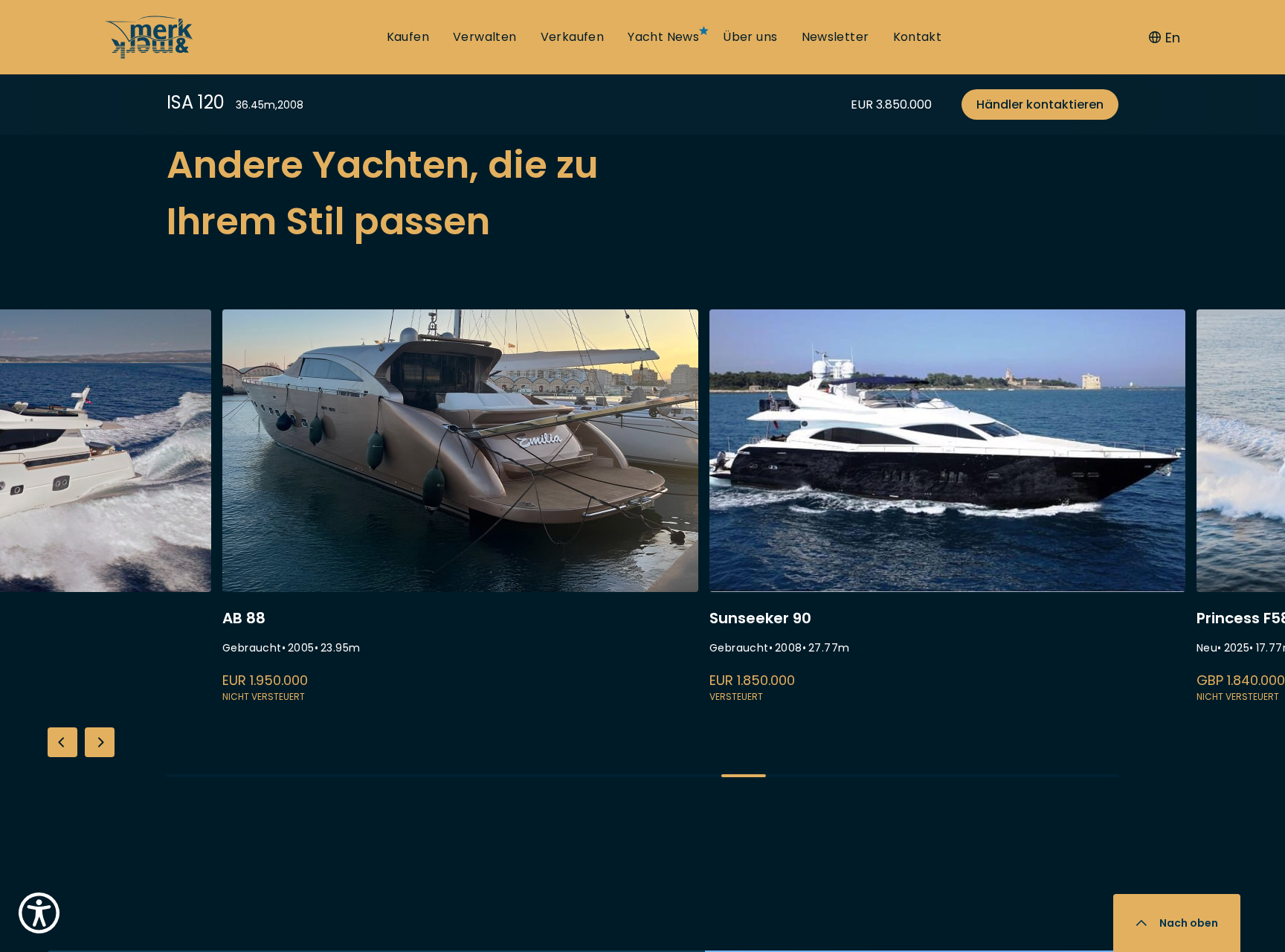
click at [493, 491] on link at bounding box center [460, 507] width 476 height 397
